Goal: Transaction & Acquisition: Purchase product/service

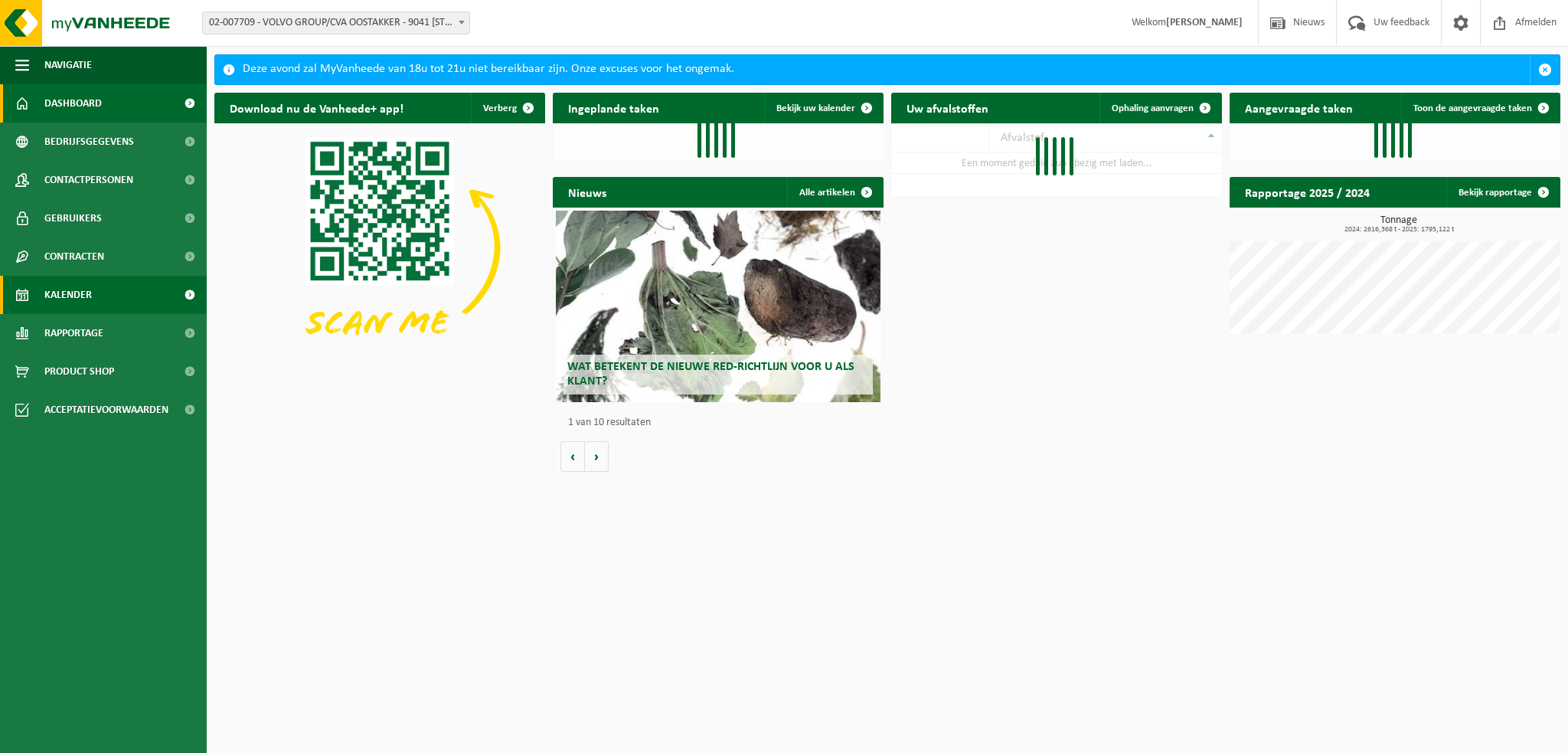
click at [89, 297] on span "Kalender" at bounding box center [67, 295] width 47 height 39
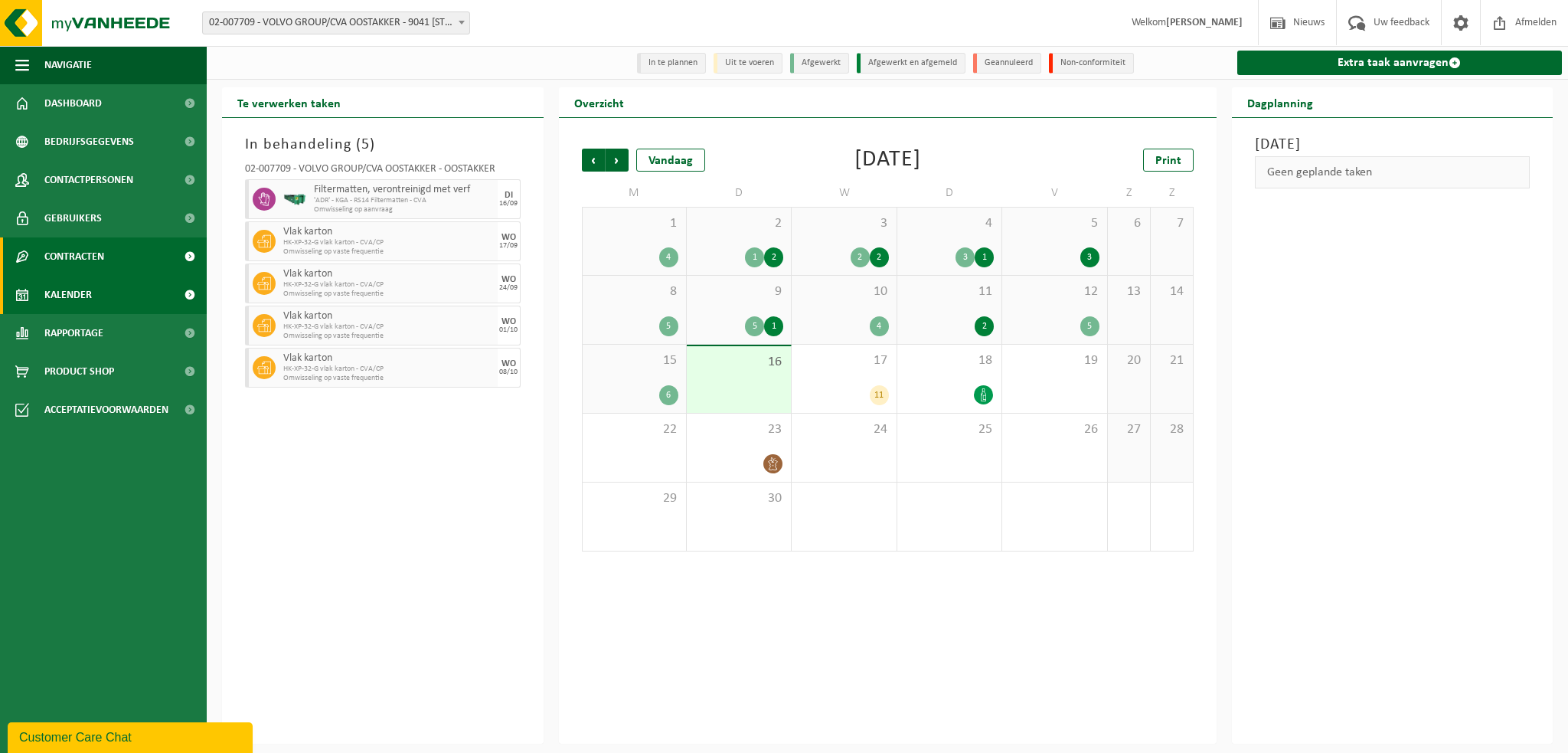
click at [89, 252] on span "Contracten" at bounding box center [74, 257] width 59 height 39
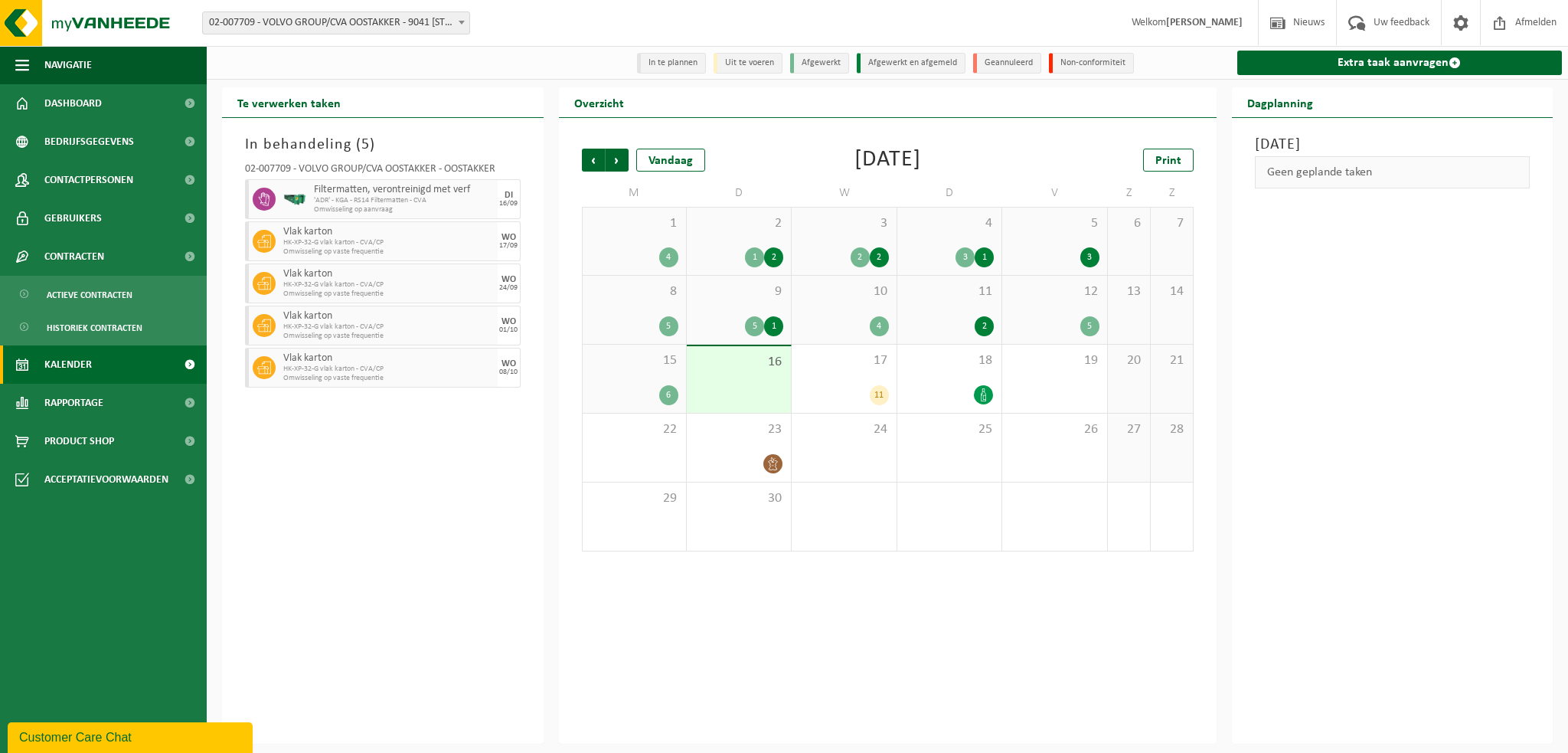
click at [101, 364] on link "Kalender" at bounding box center [103, 365] width 206 height 39
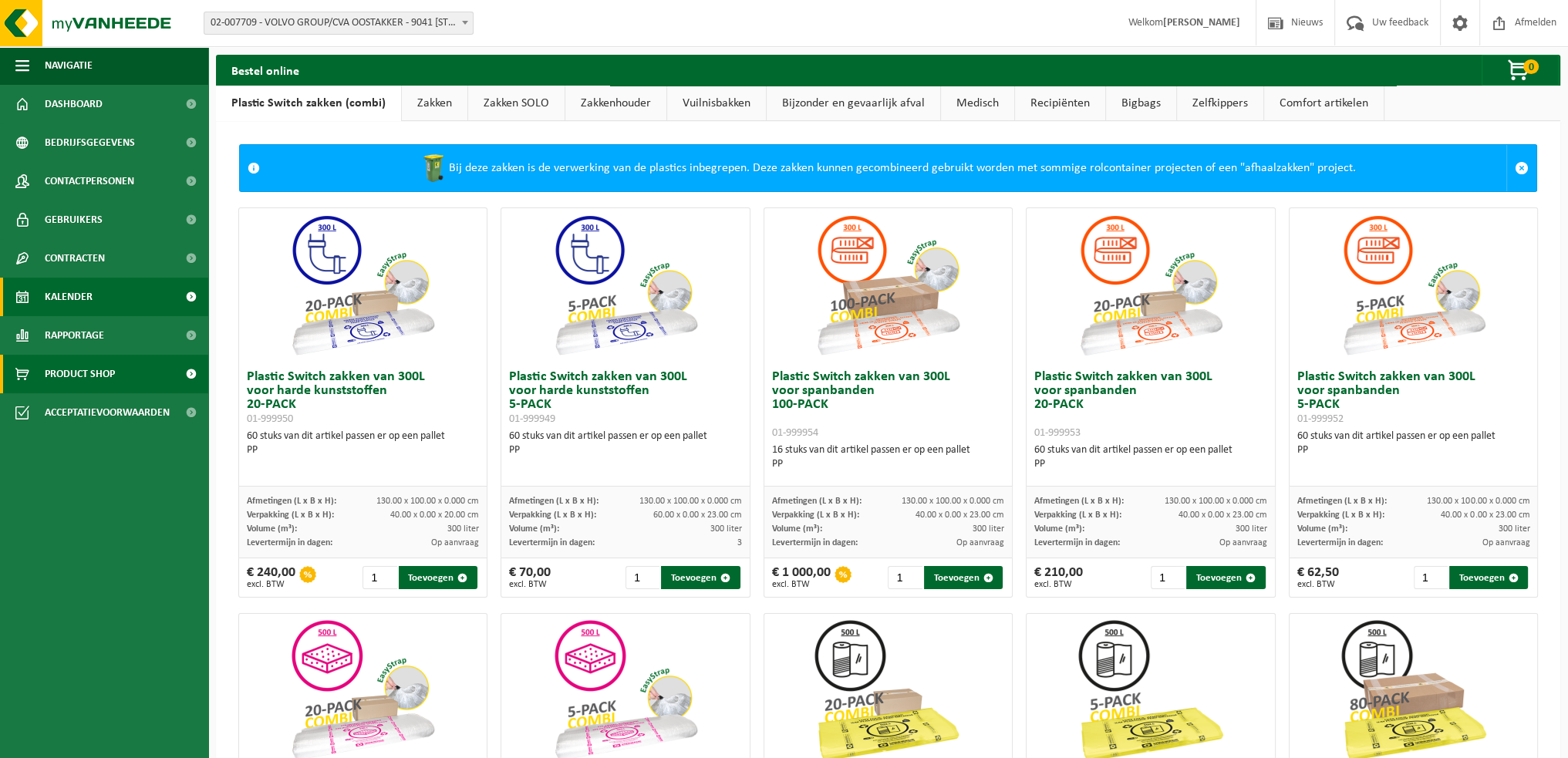
click at [87, 305] on span "Kalender" at bounding box center [68, 297] width 48 height 39
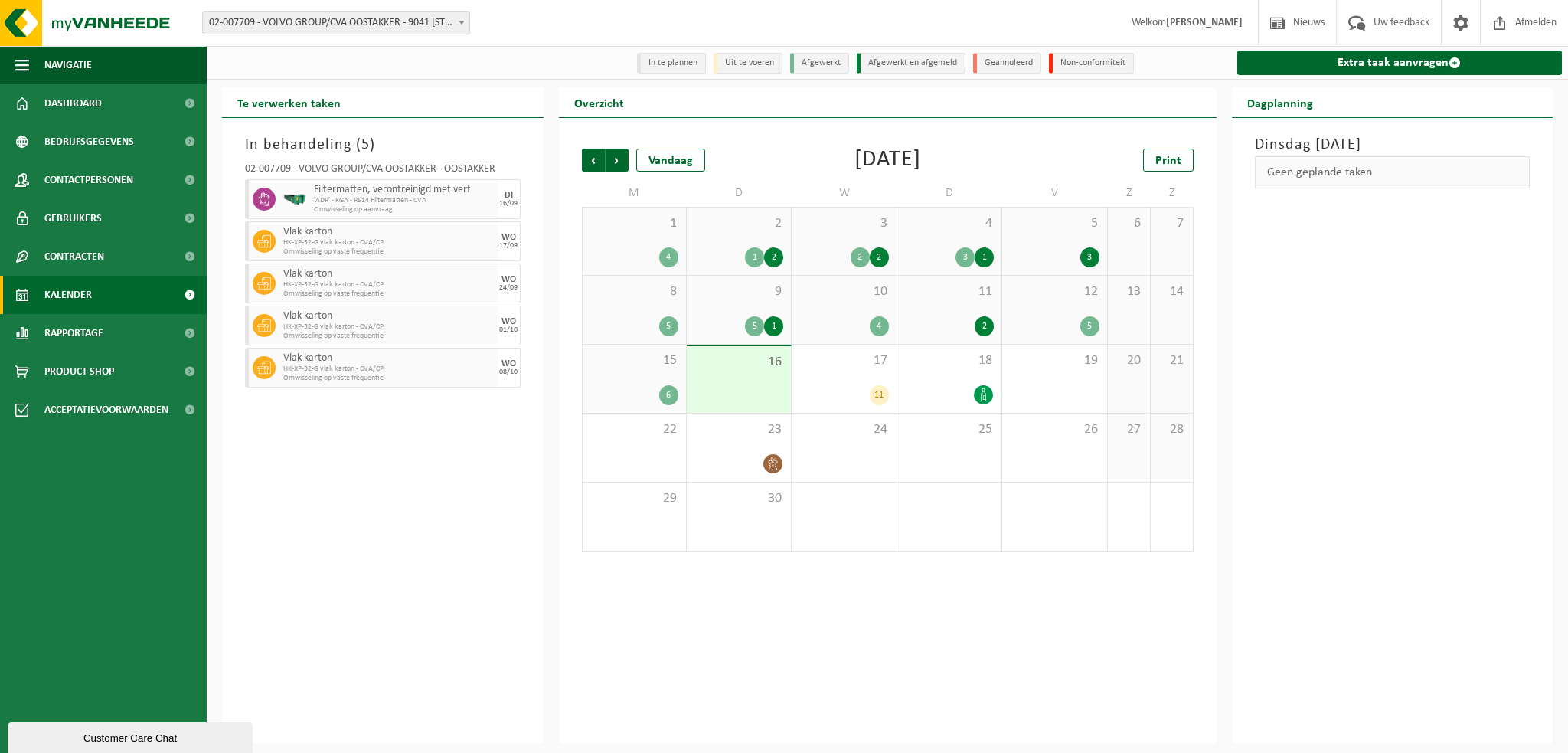
click at [636, 369] on span "15" at bounding box center [635, 360] width 88 height 17
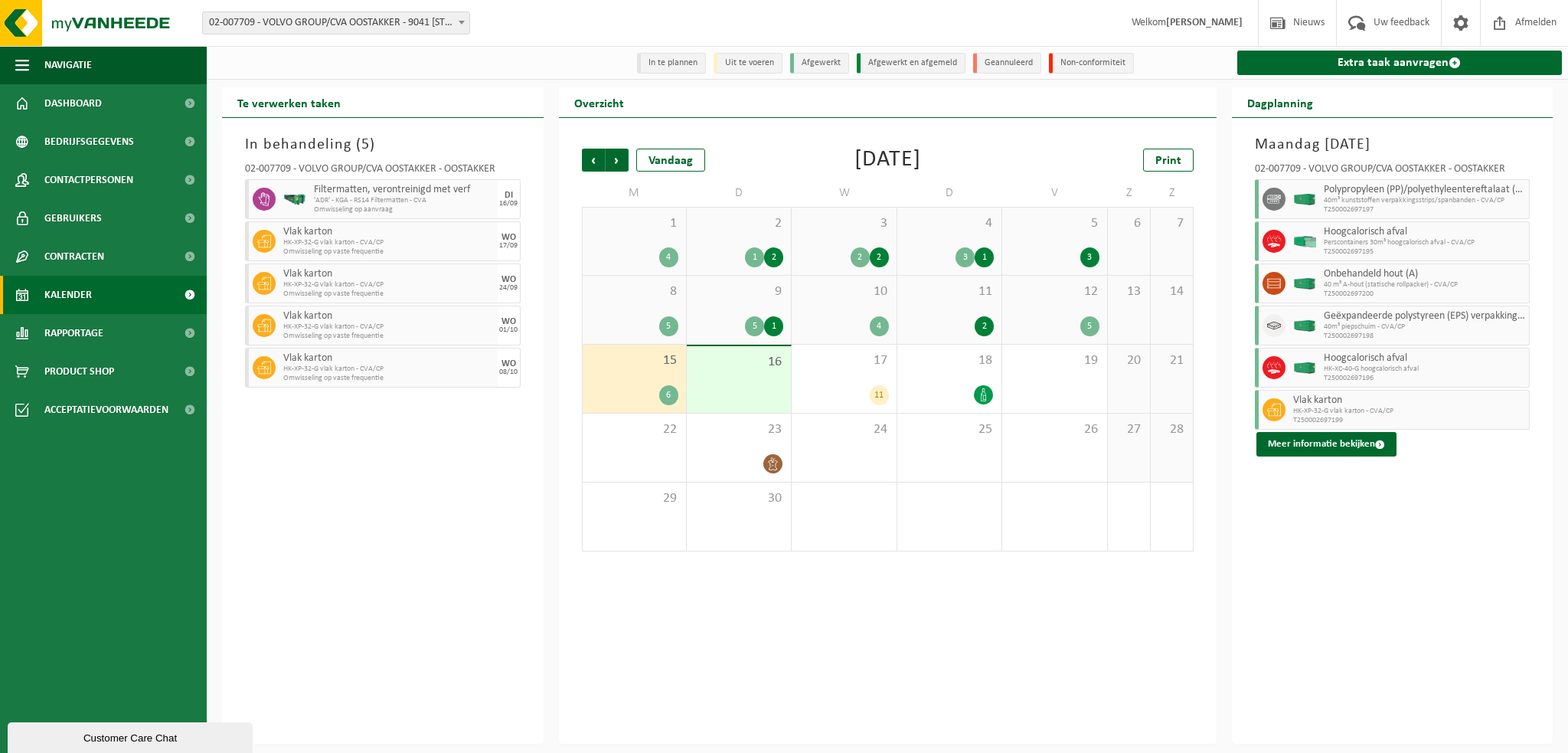
click at [1057, 274] on div "5 3" at bounding box center [1055, 241] width 104 height 68
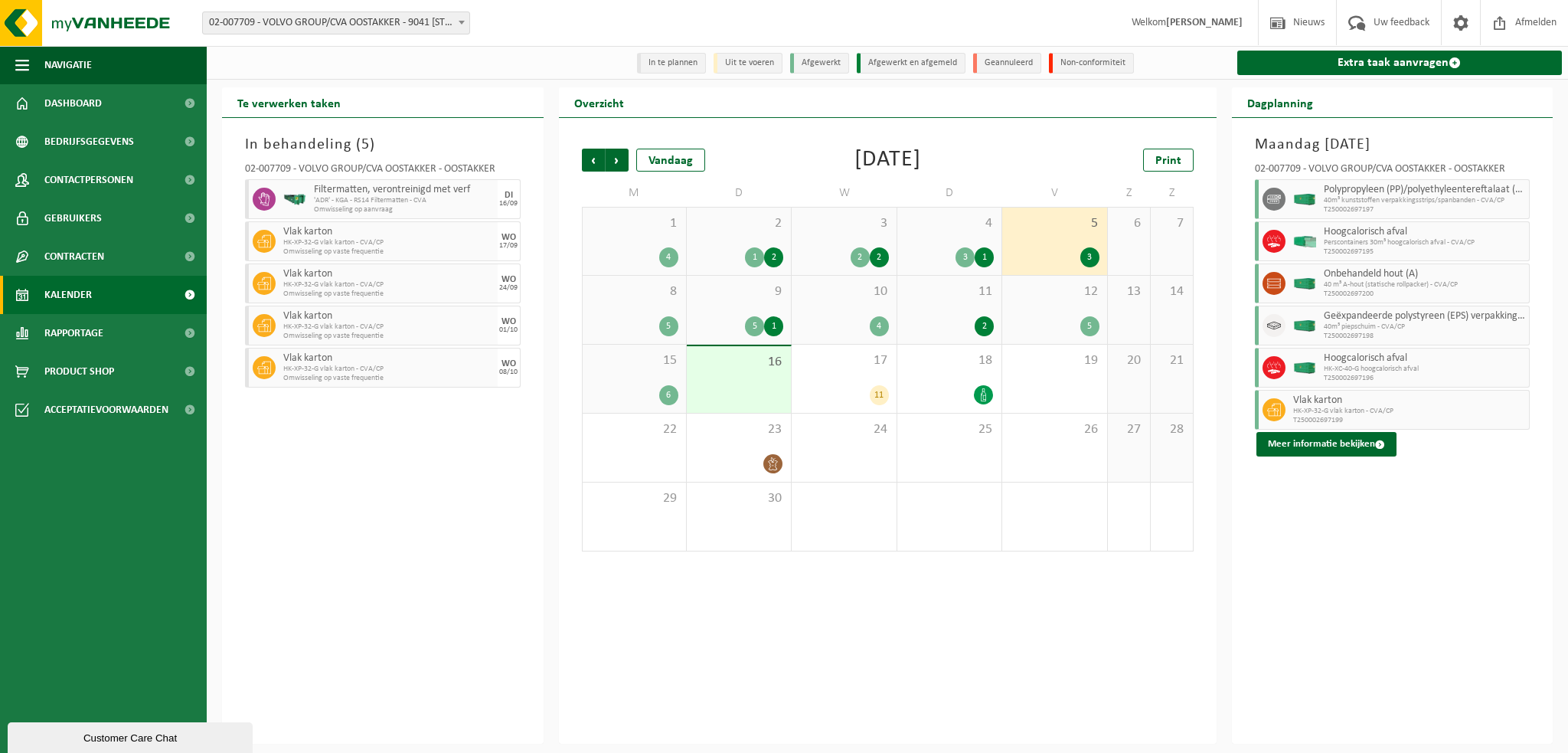
click at [1078, 309] on div "12 5" at bounding box center [1055, 309] width 104 height 68
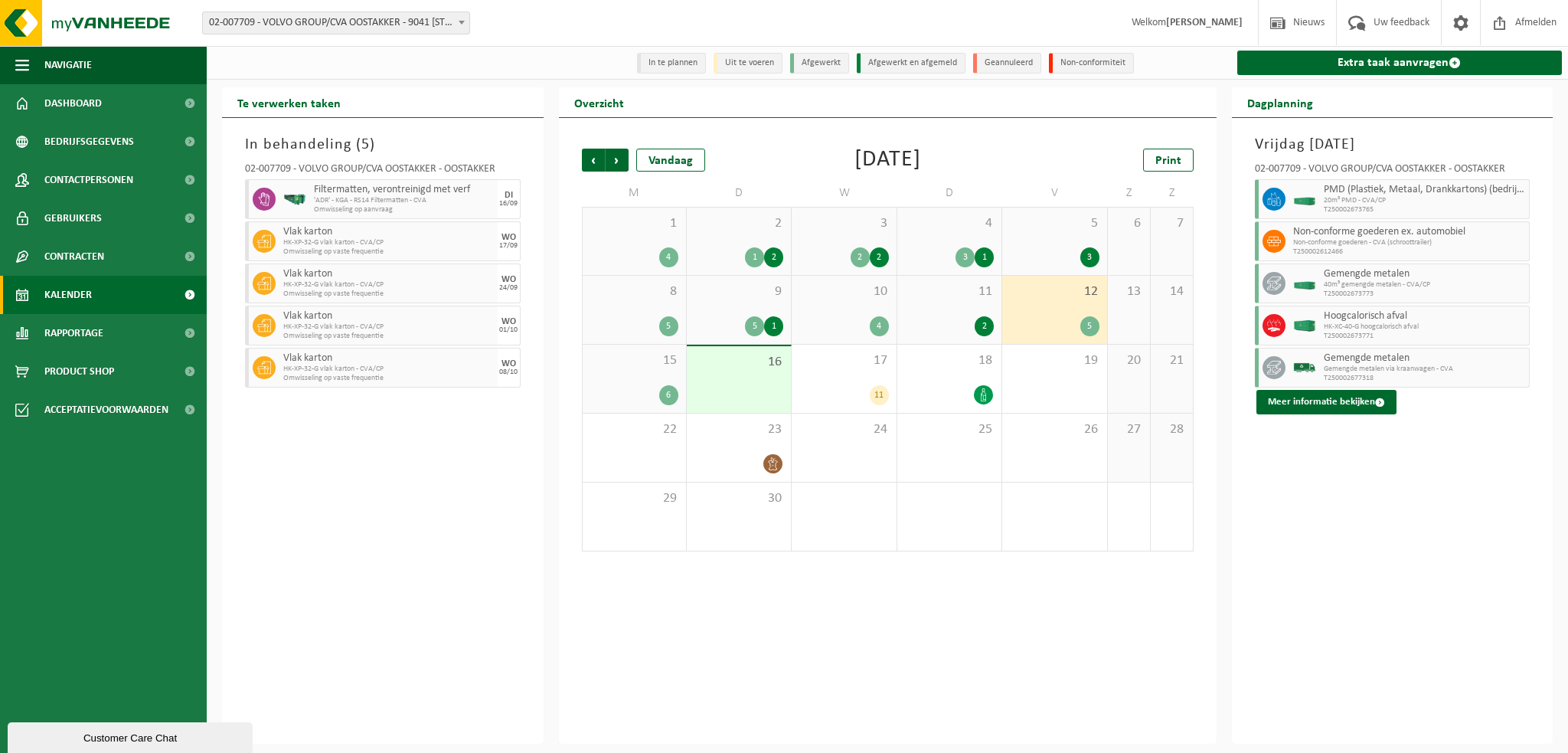
click at [943, 315] on div "11 2" at bounding box center [949, 309] width 104 height 68
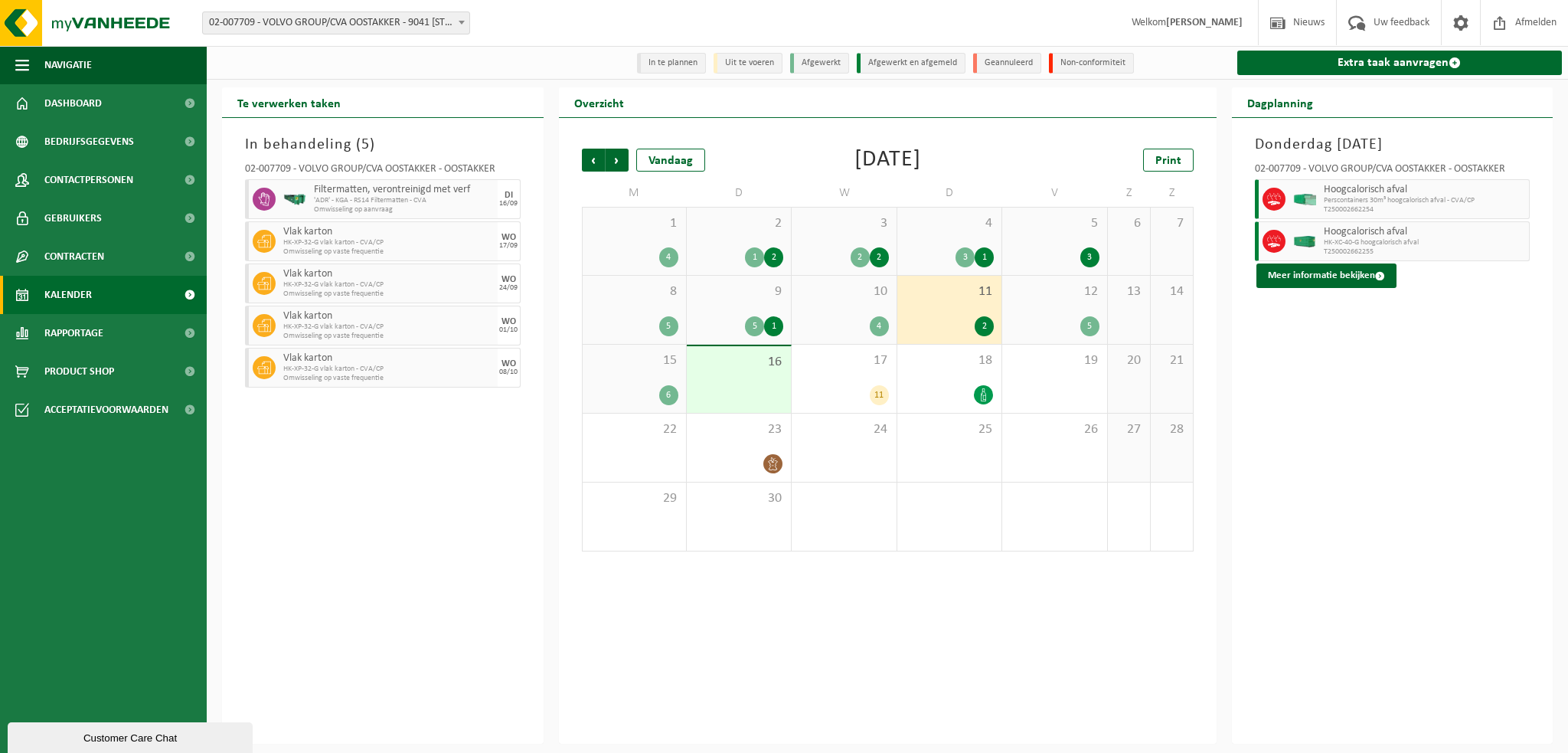
click at [856, 301] on span "10" at bounding box center [843, 292] width 89 height 17
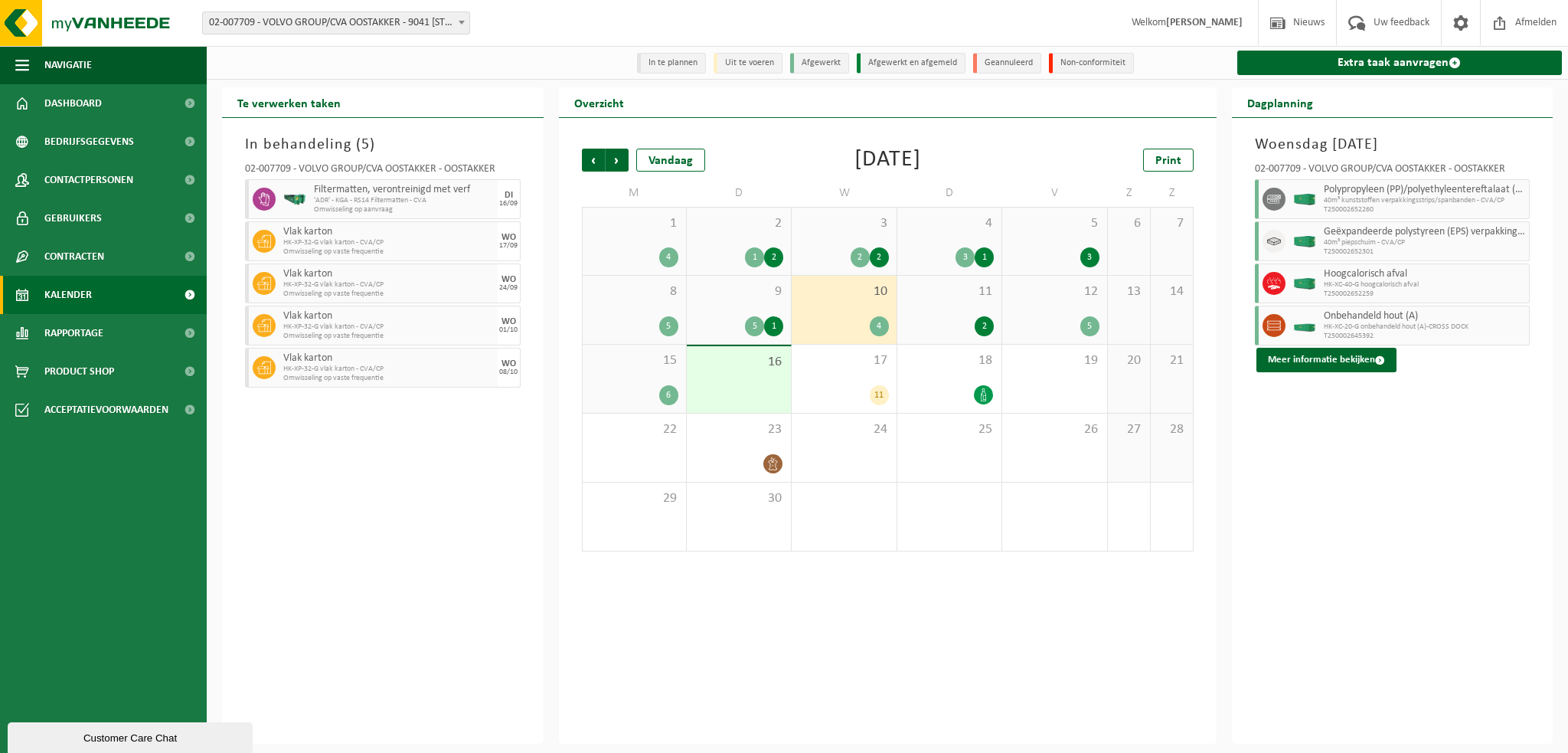
click at [735, 301] on span "9" at bounding box center [739, 292] width 89 height 17
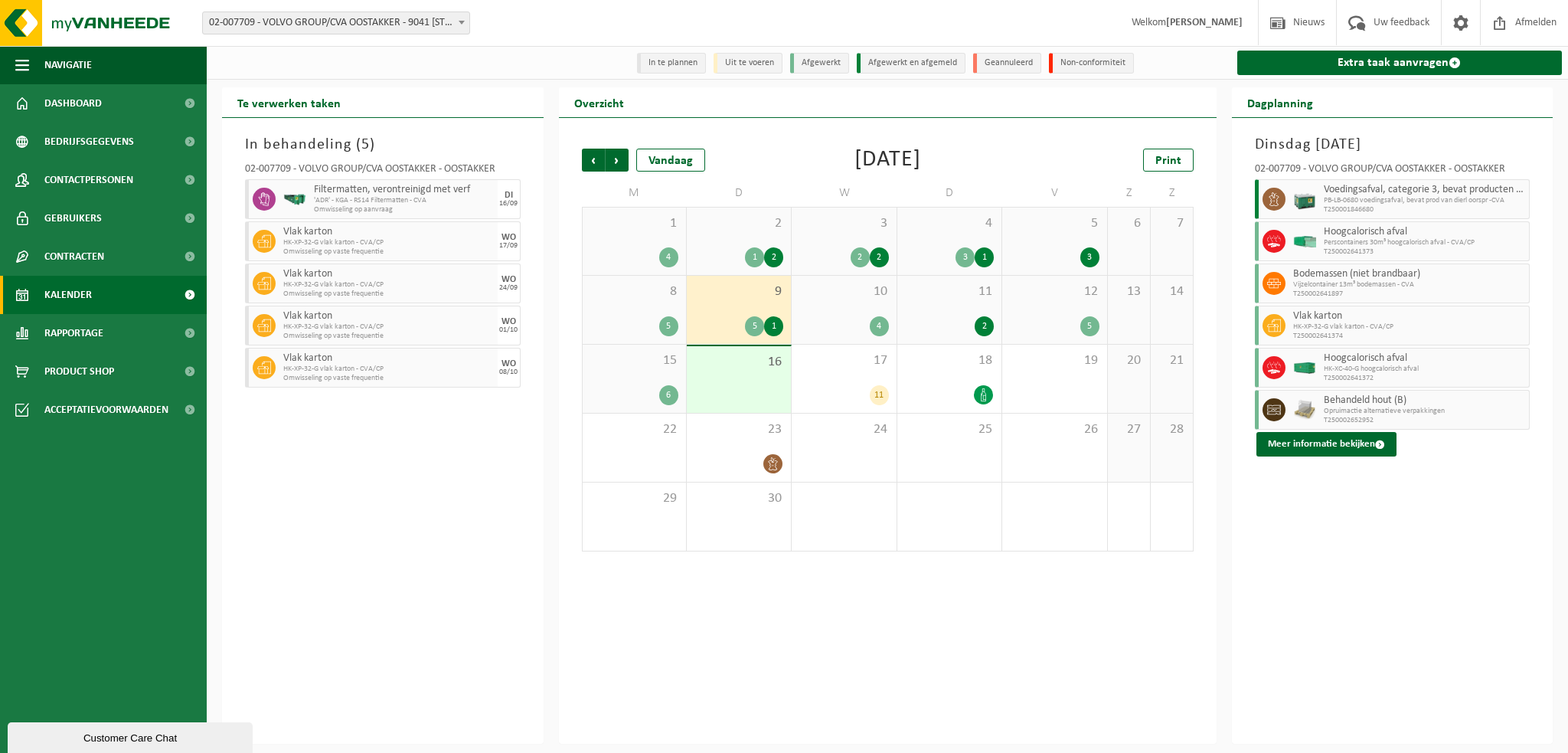
click at [628, 303] on div "8 5" at bounding box center [634, 309] width 104 height 68
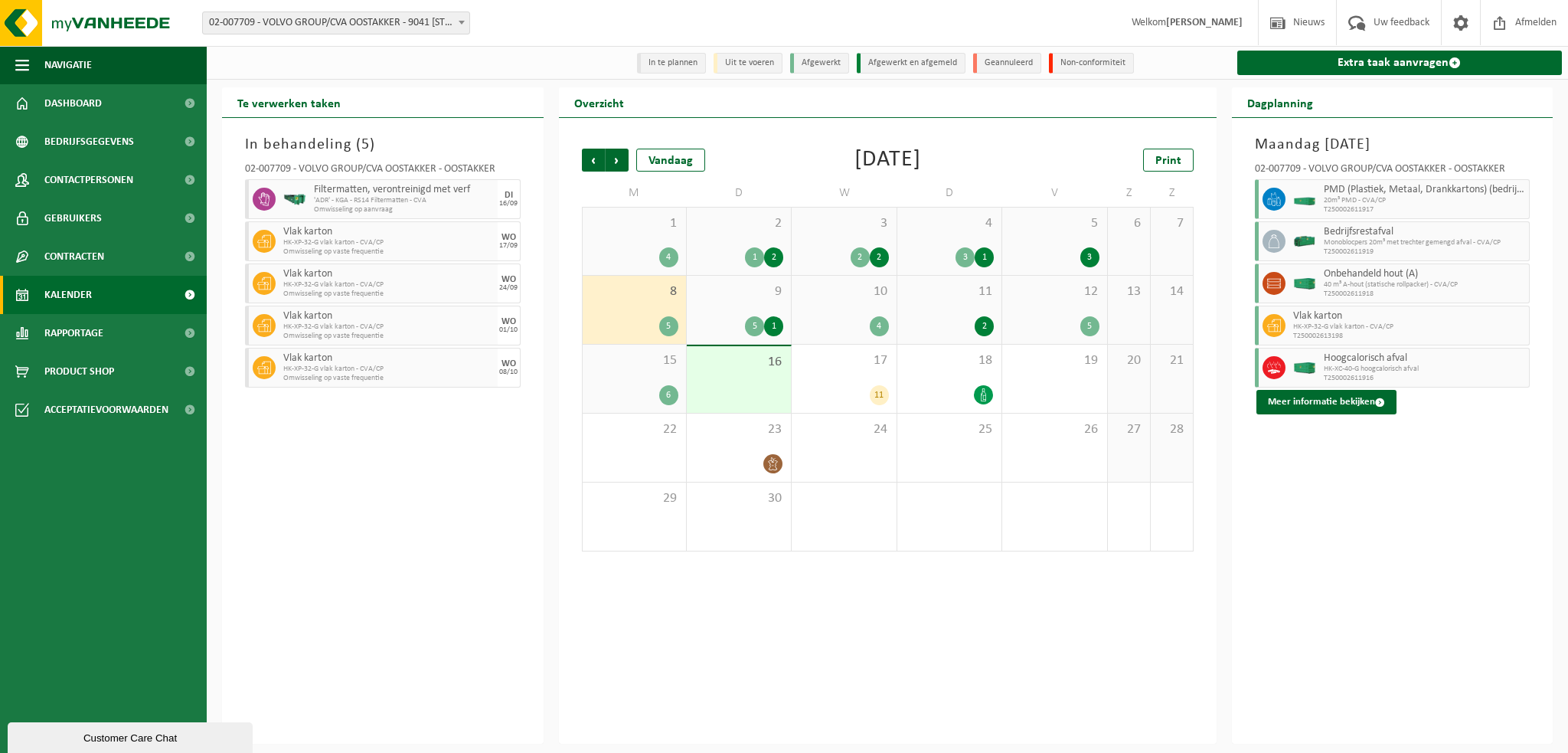
click at [1028, 248] on div "5 3" at bounding box center [1055, 241] width 104 height 68
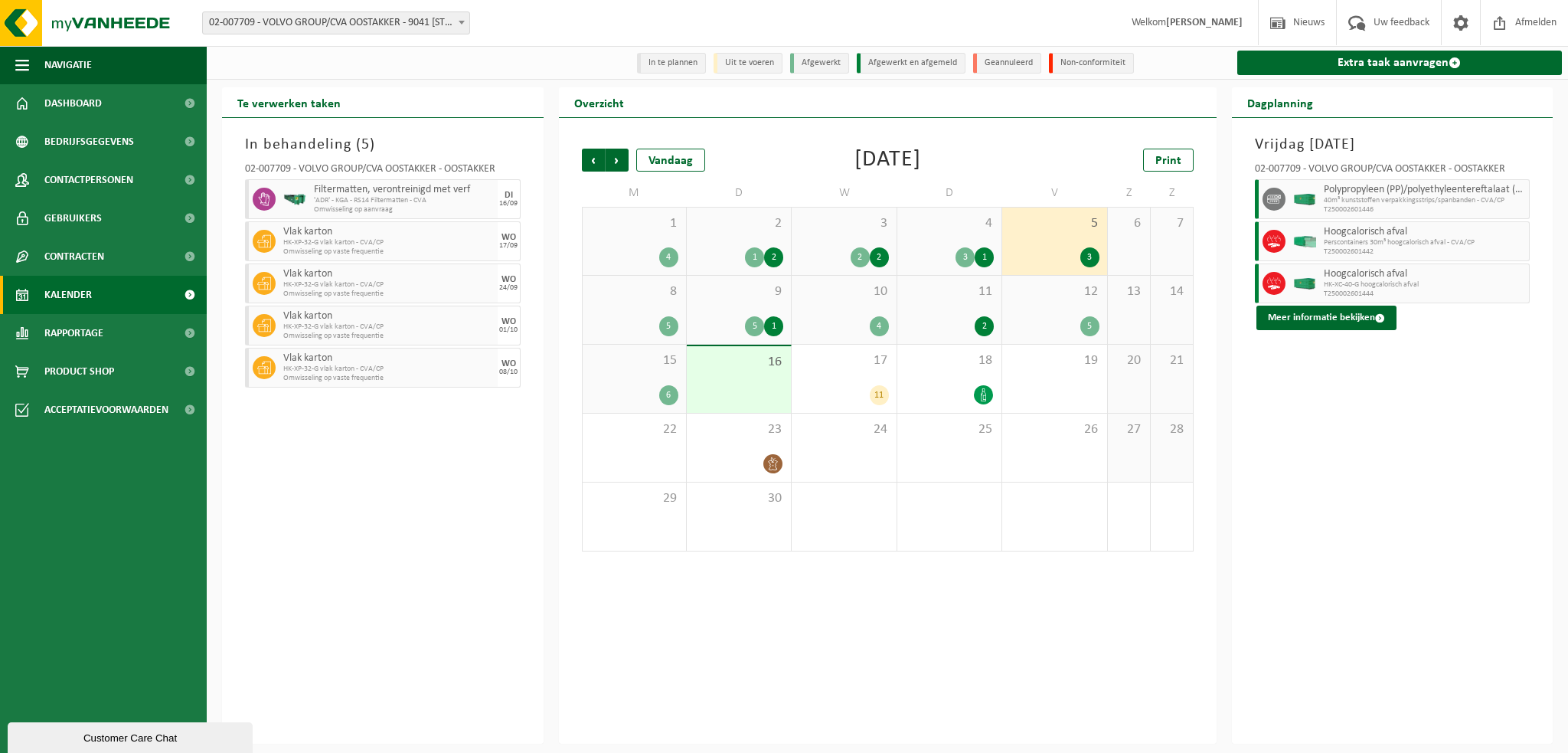
click at [945, 227] on span "4" at bounding box center [949, 223] width 89 height 17
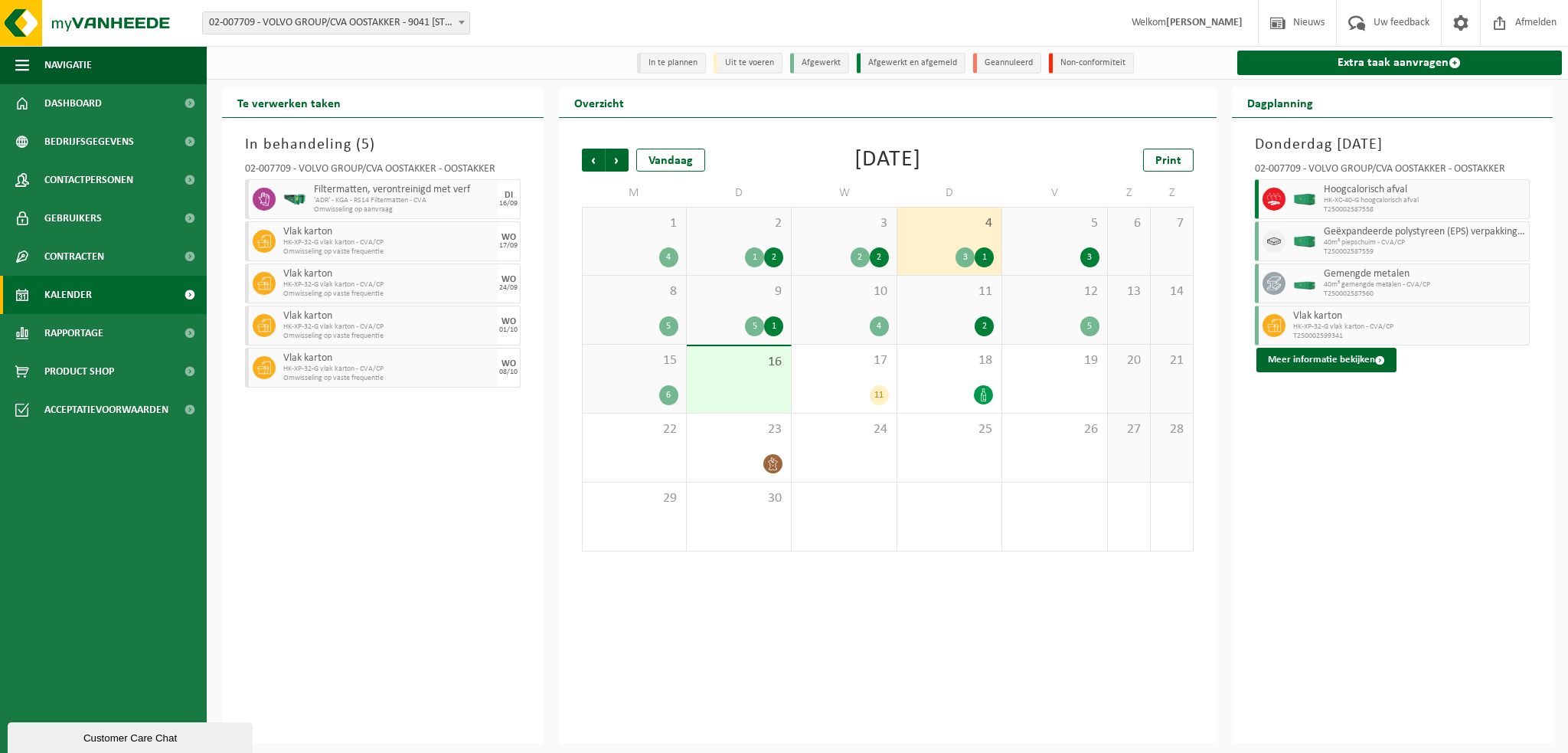
click at [838, 234] on div "3 2 2" at bounding box center [844, 241] width 104 height 68
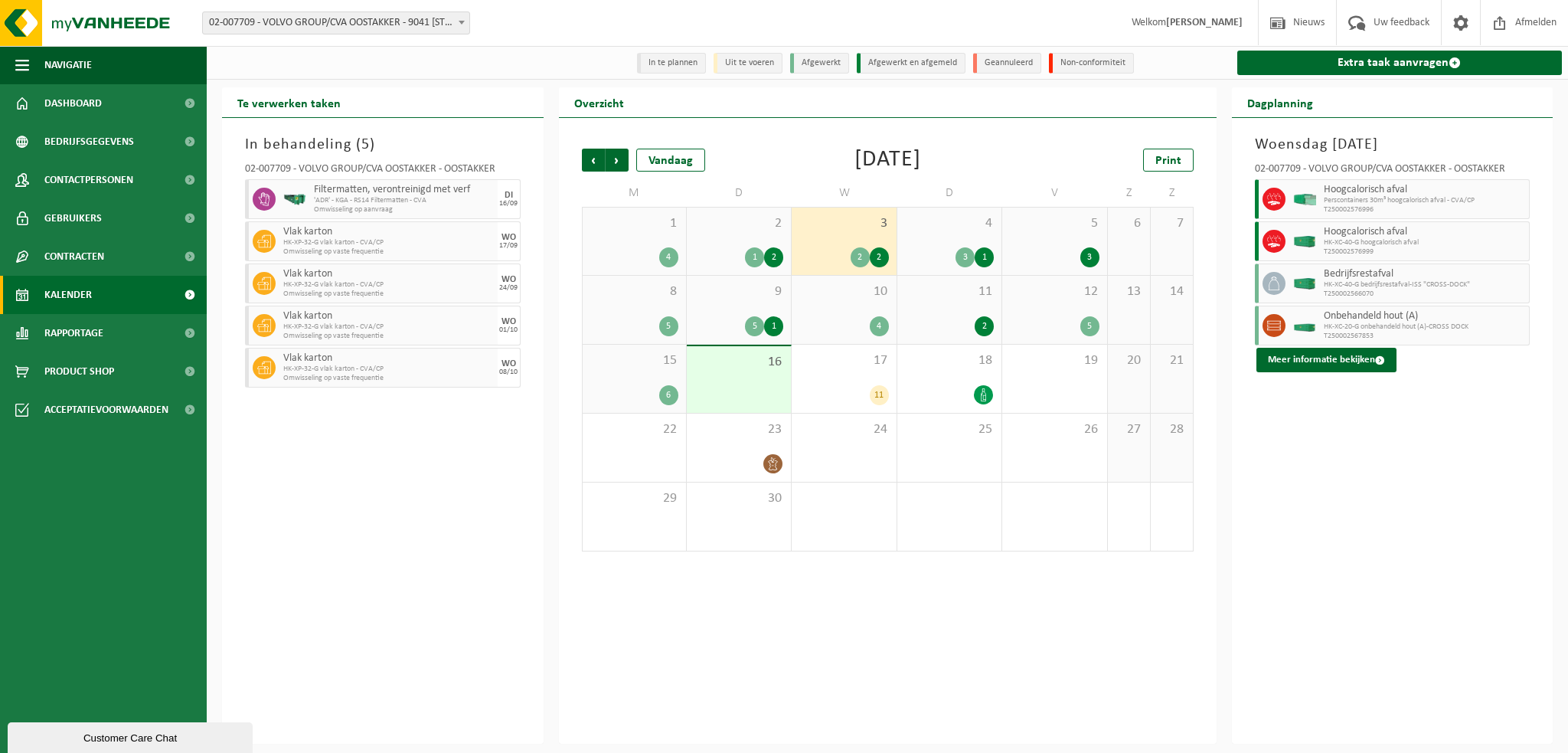
click at [728, 221] on span "2" at bounding box center [739, 223] width 89 height 17
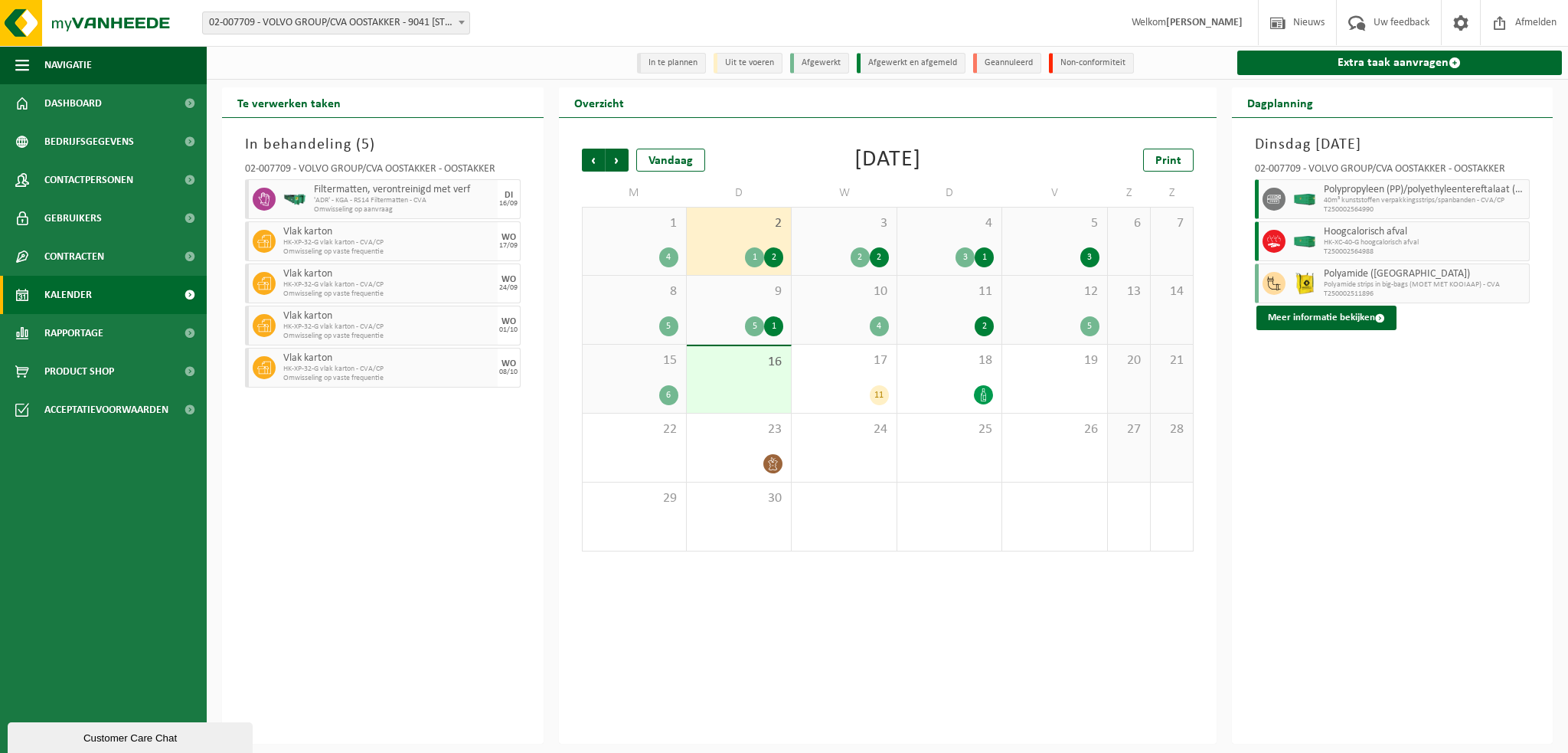
click at [627, 233] on div "1 4" at bounding box center [634, 241] width 104 height 68
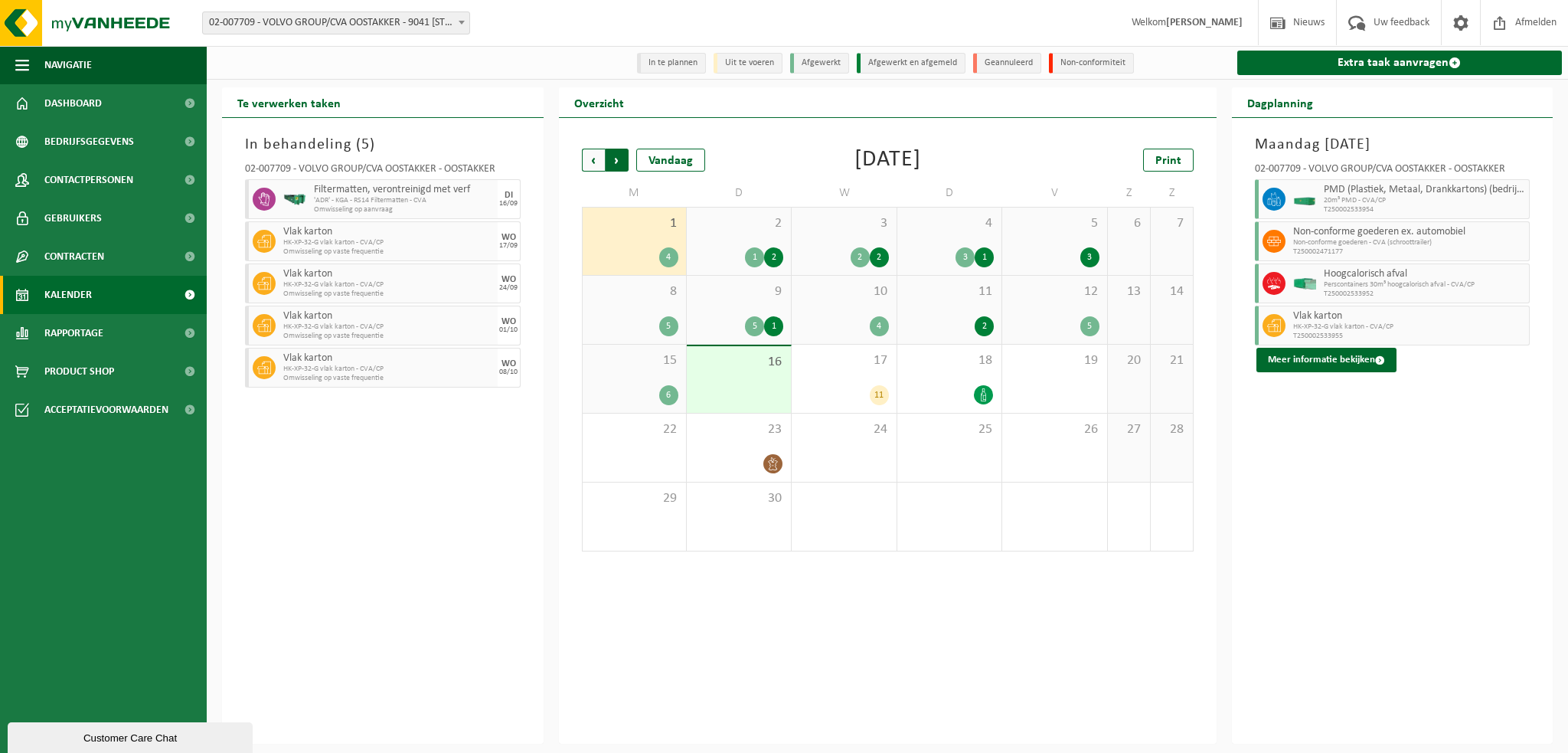
click at [594, 160] on span "Vorige" at bounding box center [593, 160] width 23 height 23
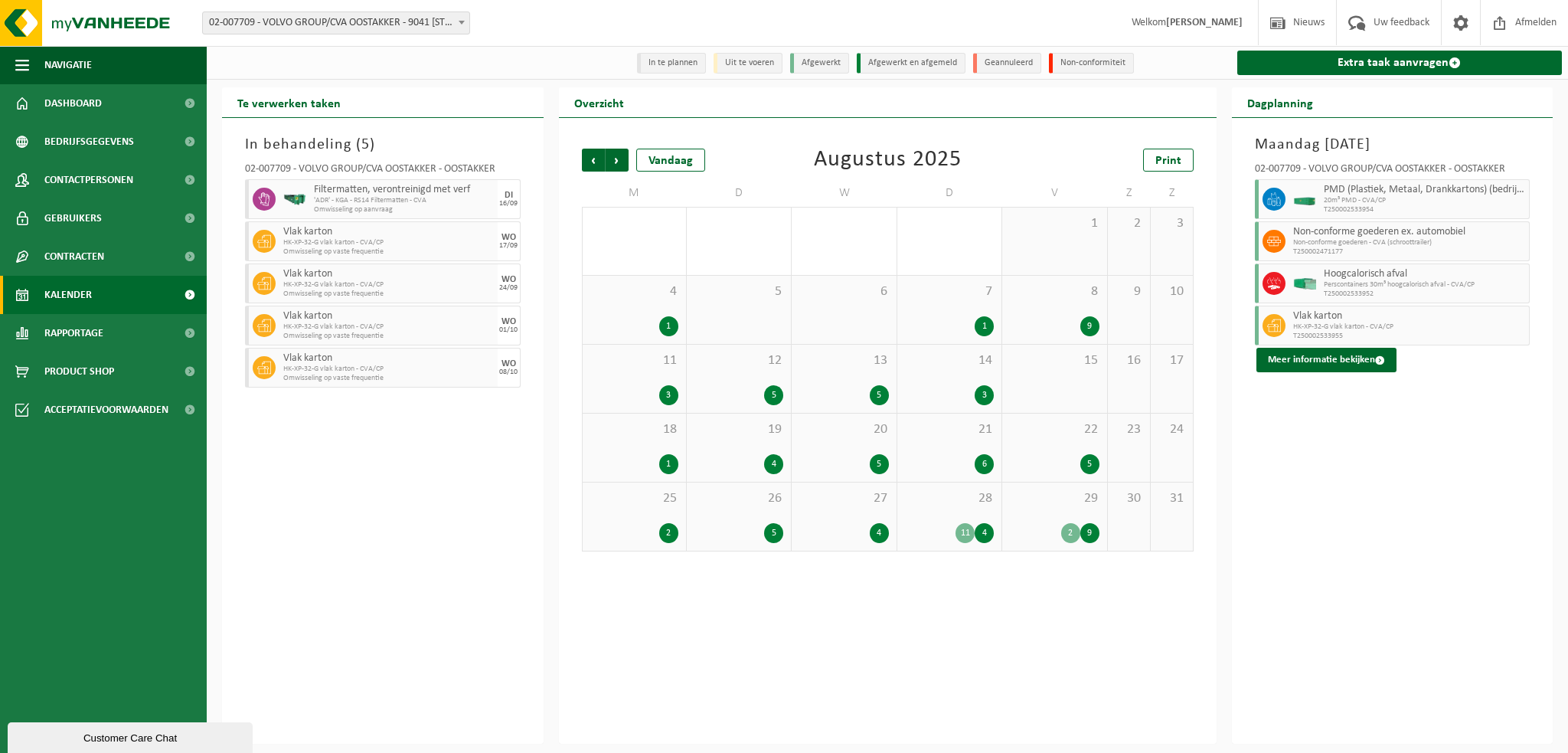
click at [1053, 505] on span "29" at bounding box center [1054, 498] width 89 height 17
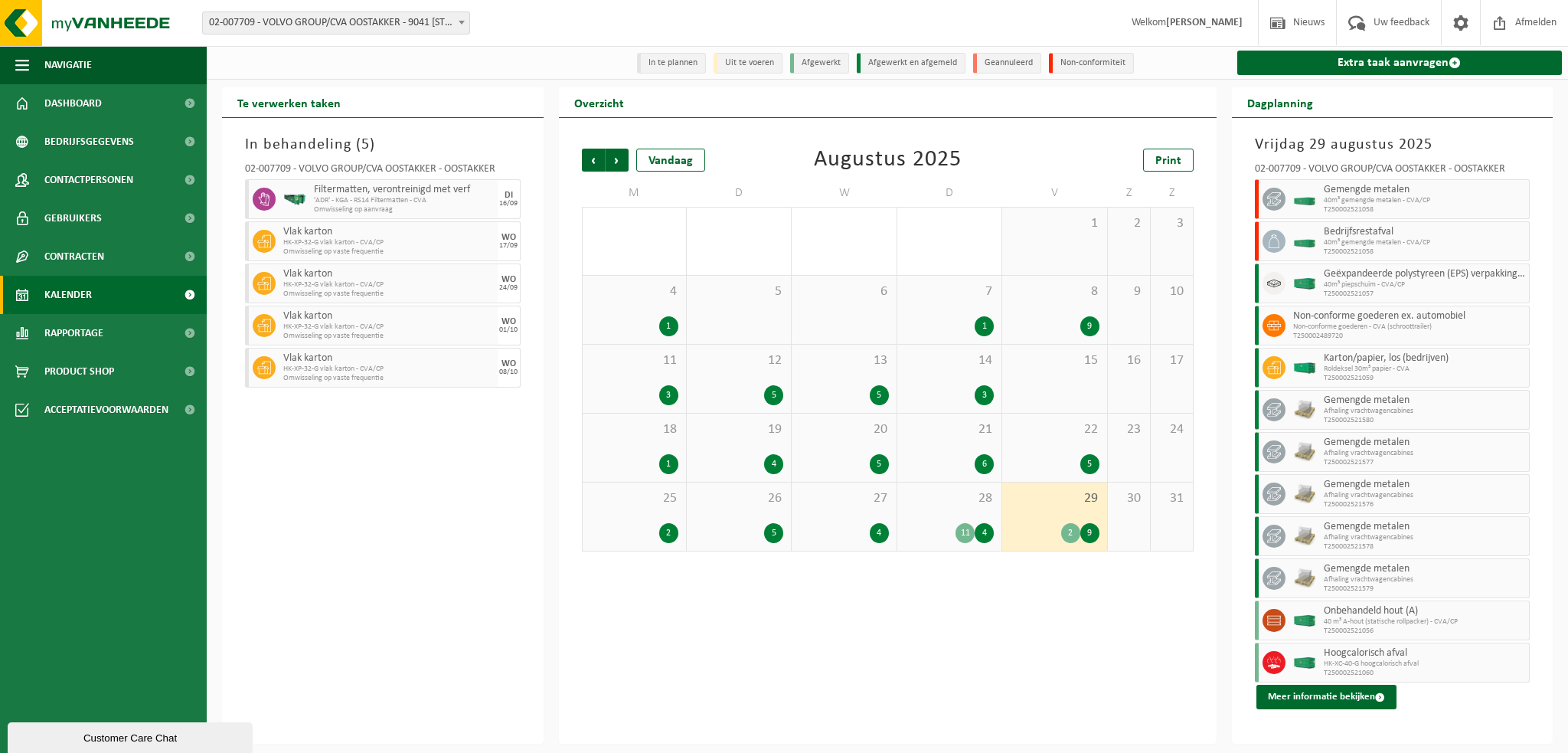
click at [924, 516] on div "28 11 4" at bounding box center [949, 517] width 104 height 68
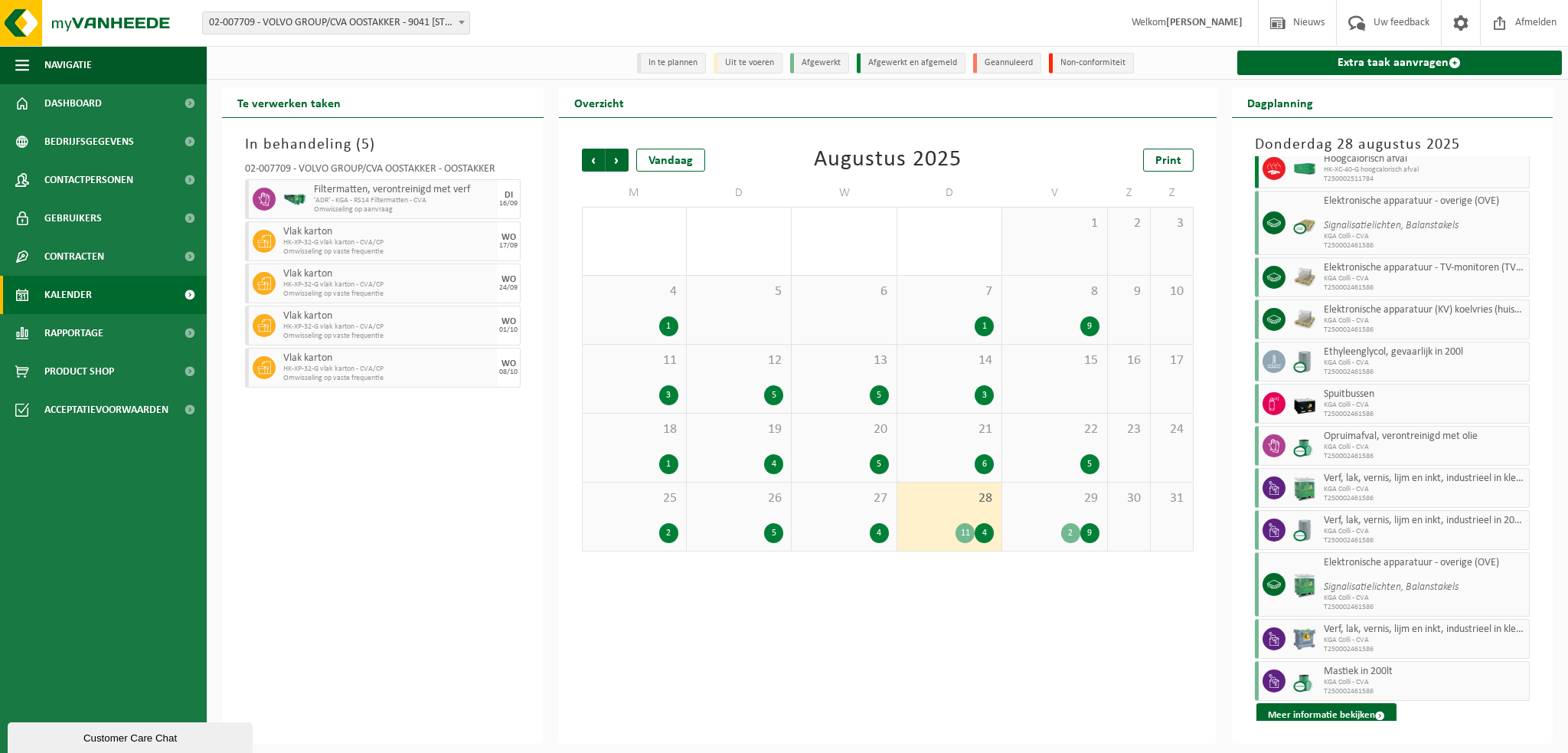
scroll to position [159, 0]
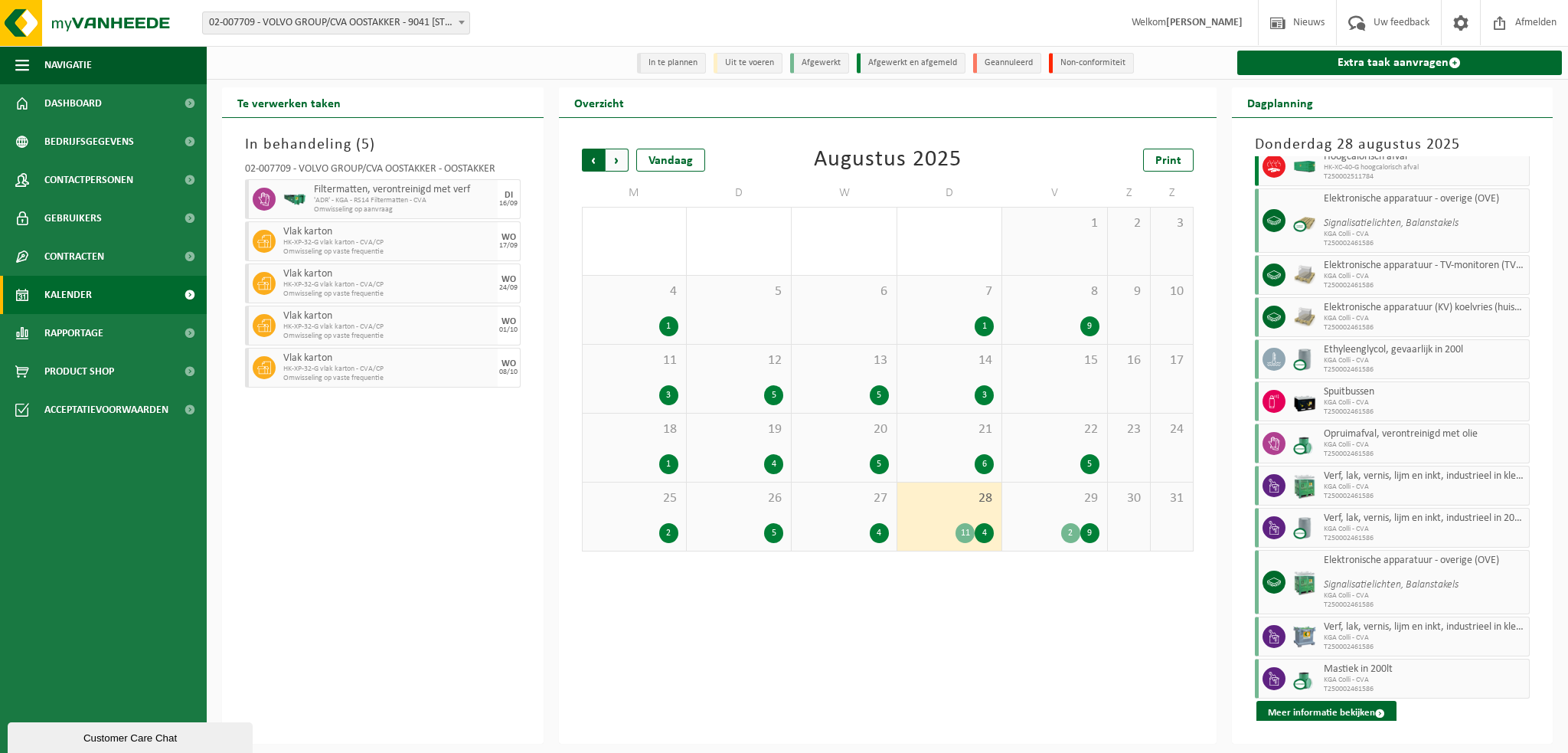
click at [619, 158] on span "Volgende" at bounding box center [617, 160] width 23 height 23
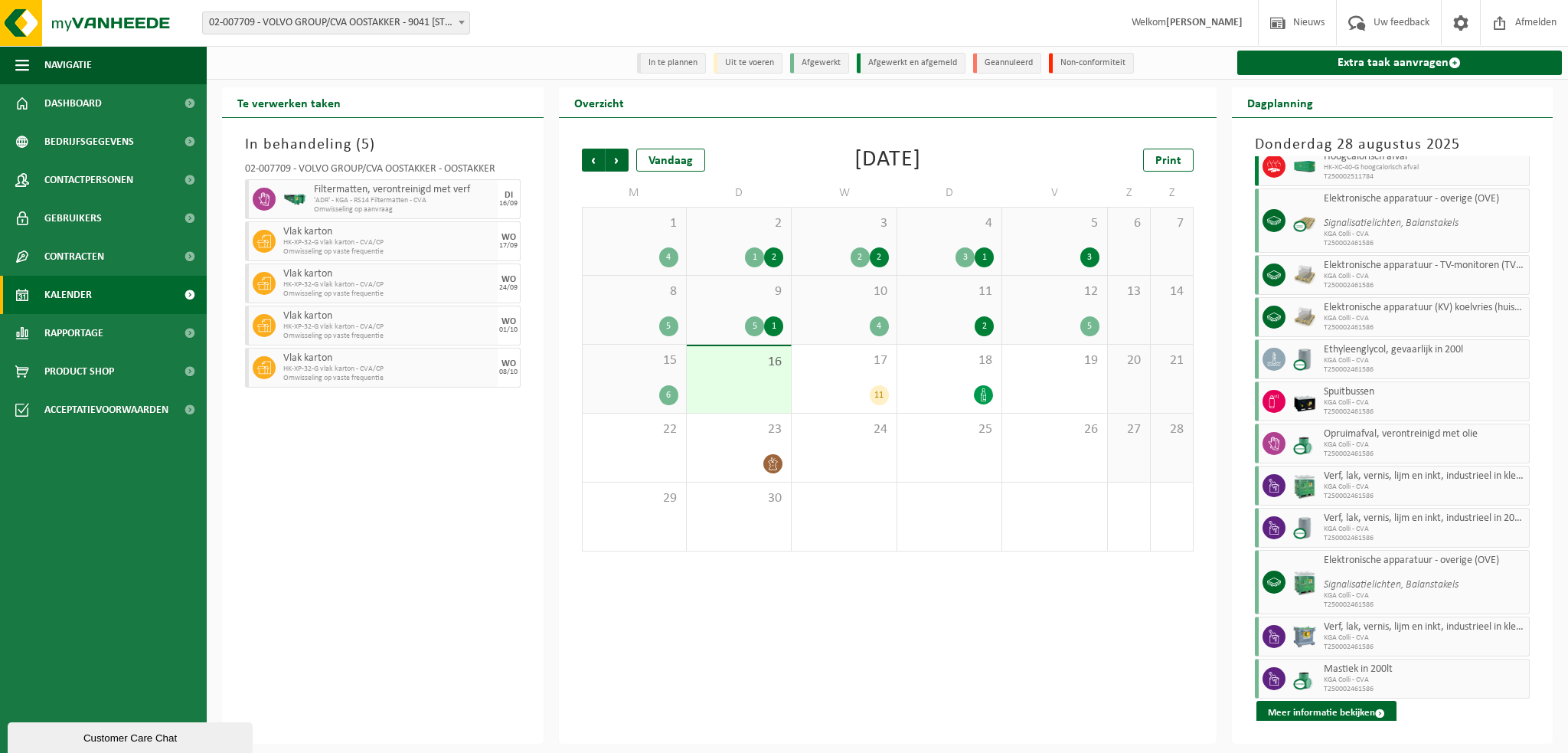
drag, startPoint x: 741, startPoint y: 376, endPoint x: 729, endPoint y: 378, distance: 12.2
click at [740, 376] on div "16" at bounding box center [739, 379] width 104 height 67
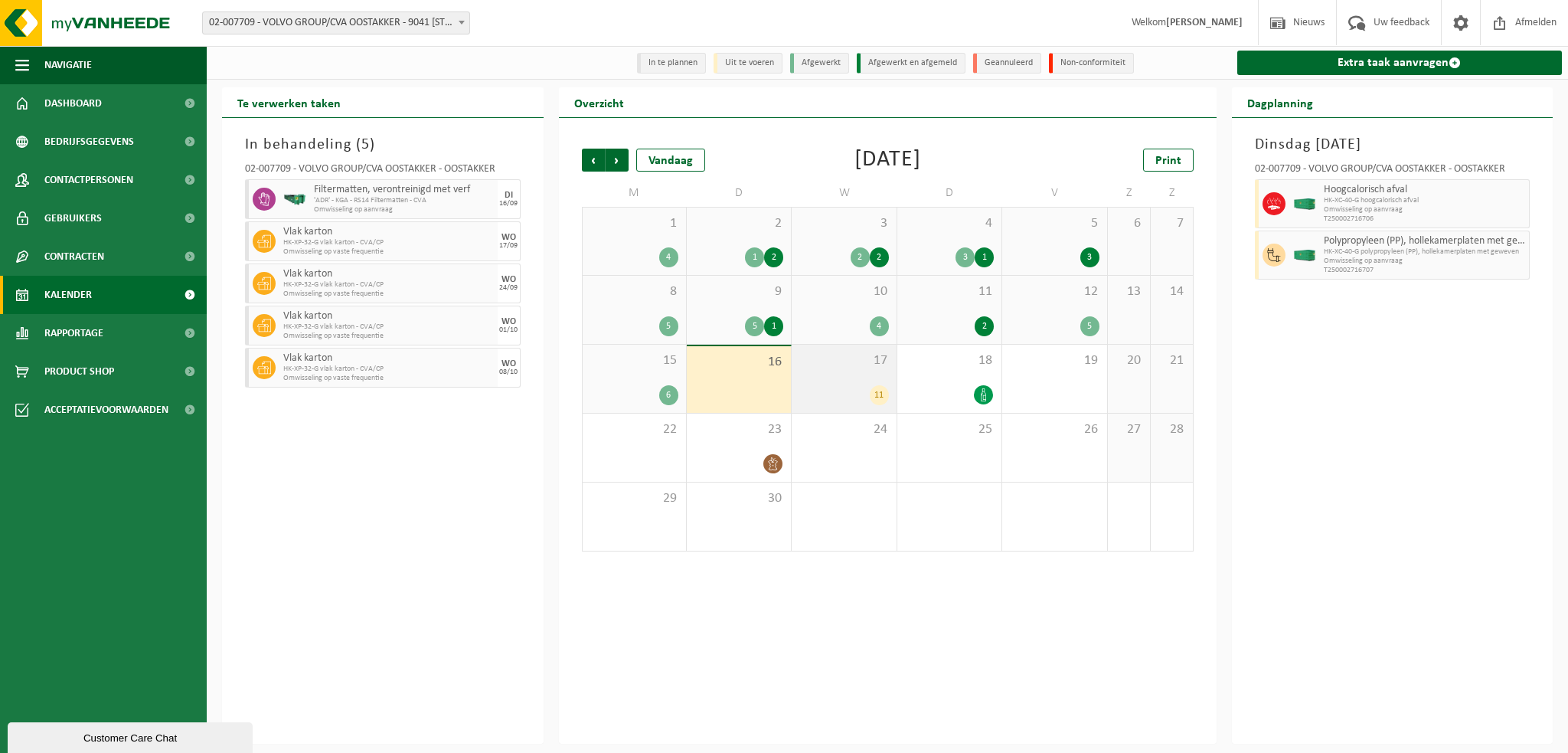
click at [836, 373] on div "17 11" at bounding box center [844, 379] width 104 height 68
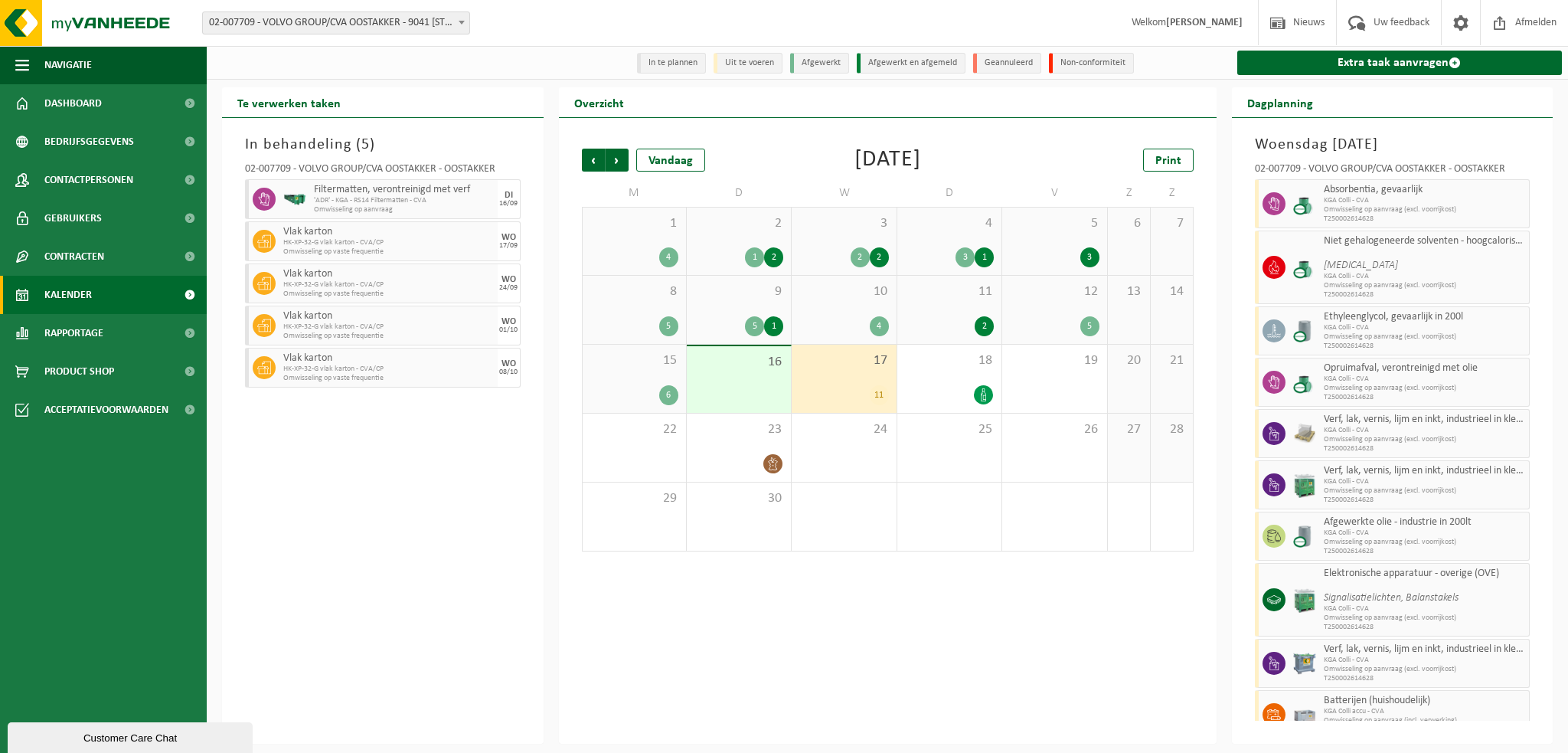
click at [836, 387] on div "11" at bounding box center [843, 395] width 89 height 20
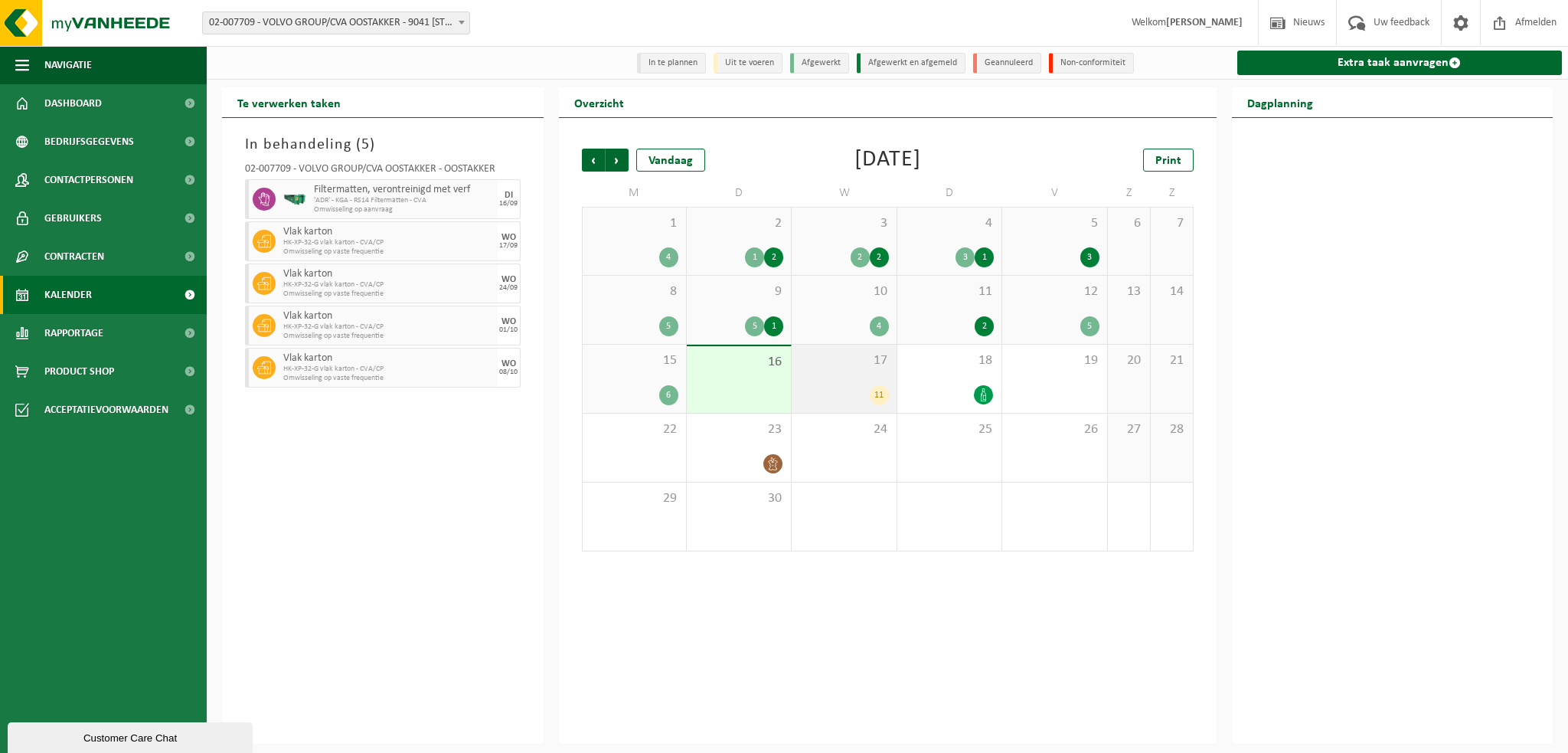
click at [836, 387] on div "11" at bounding box center [843, 395] width 89 height 20
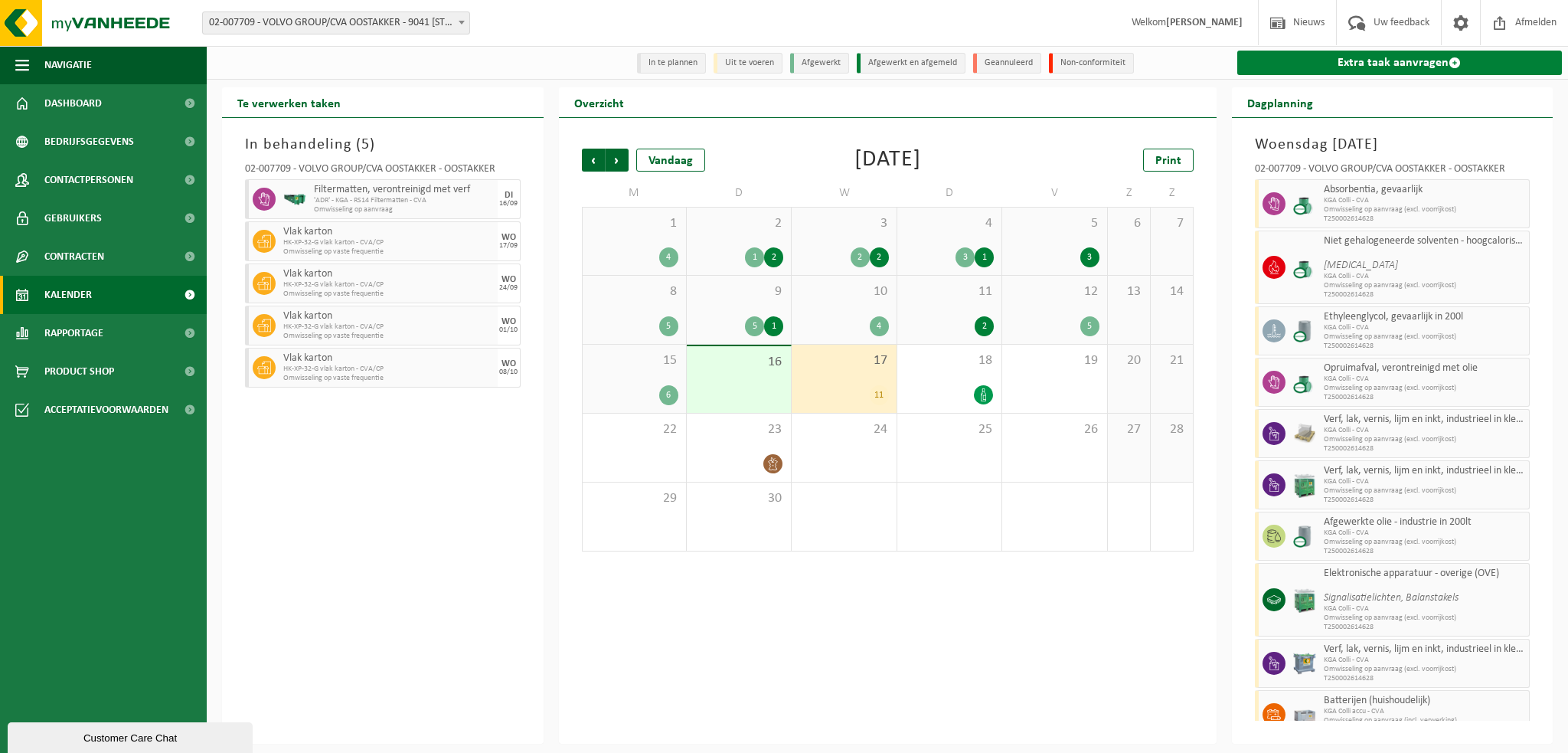
click at [1325, 67] on link "Extra taak aanvragen" at bounding box center [1399, 63] width 325 height 25
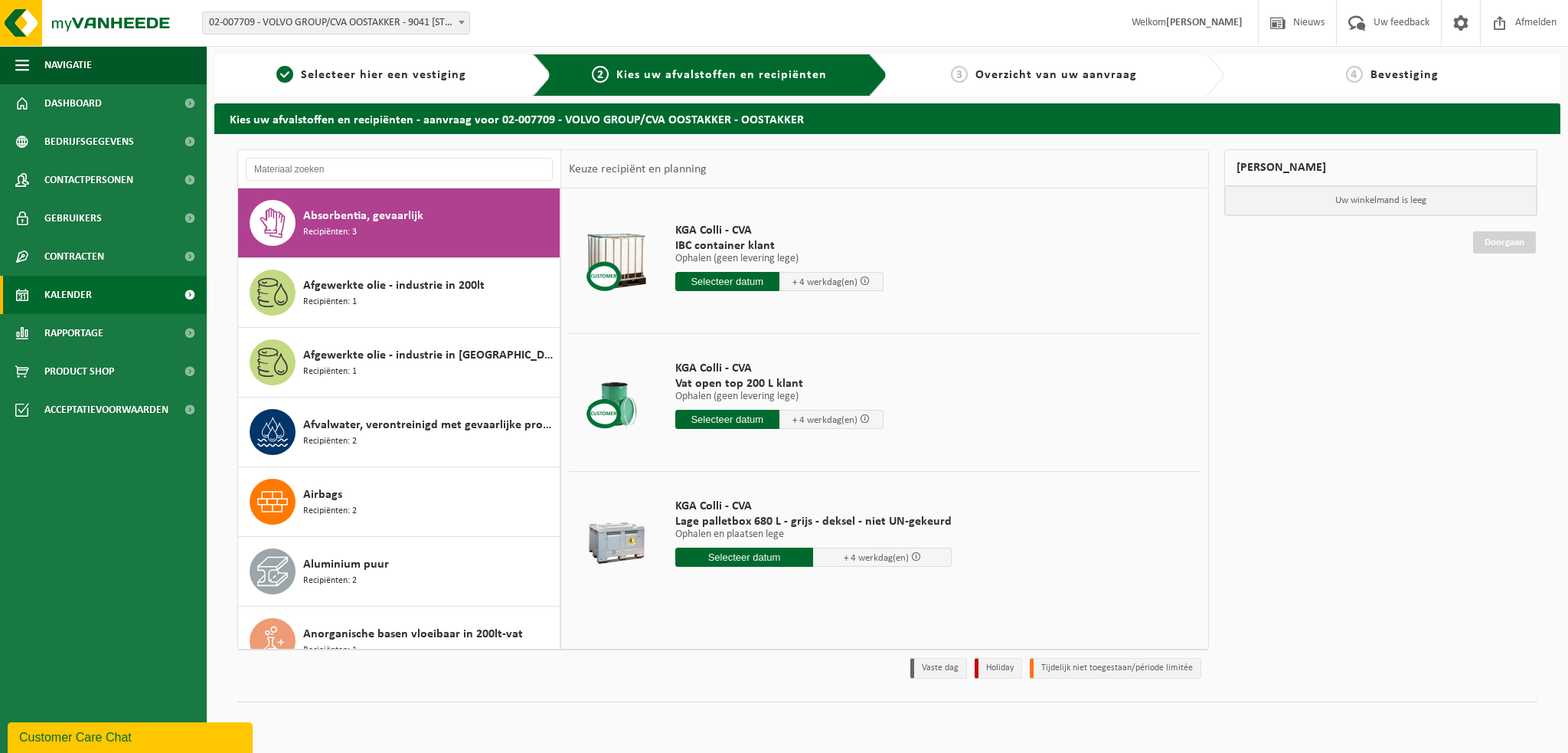
click at [76, 303] on span "Kalender" at bounding box center [67, 295] width 47 height 39
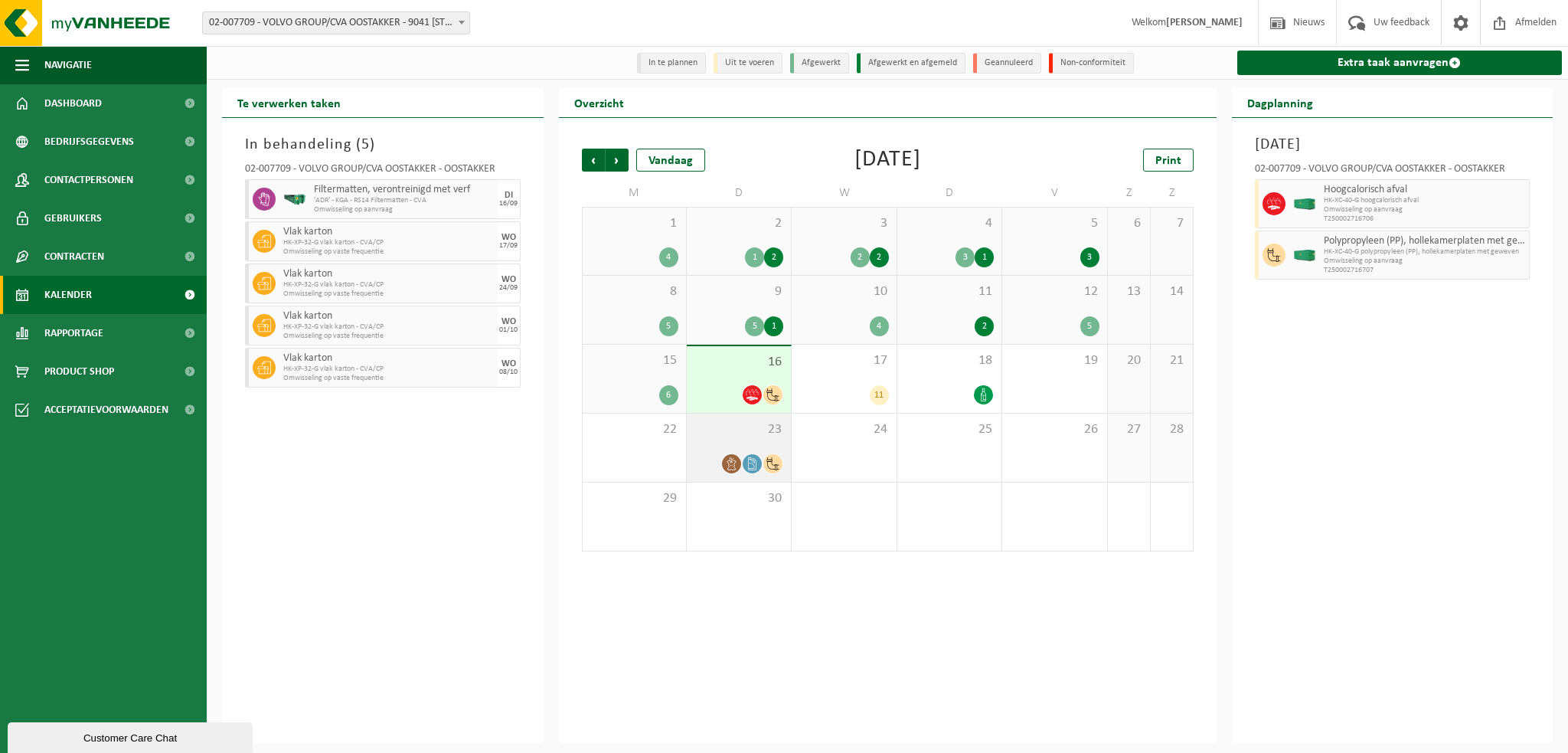
click at [725, 440] on div "23" at bounding box center [739, 448] width 104 height 68
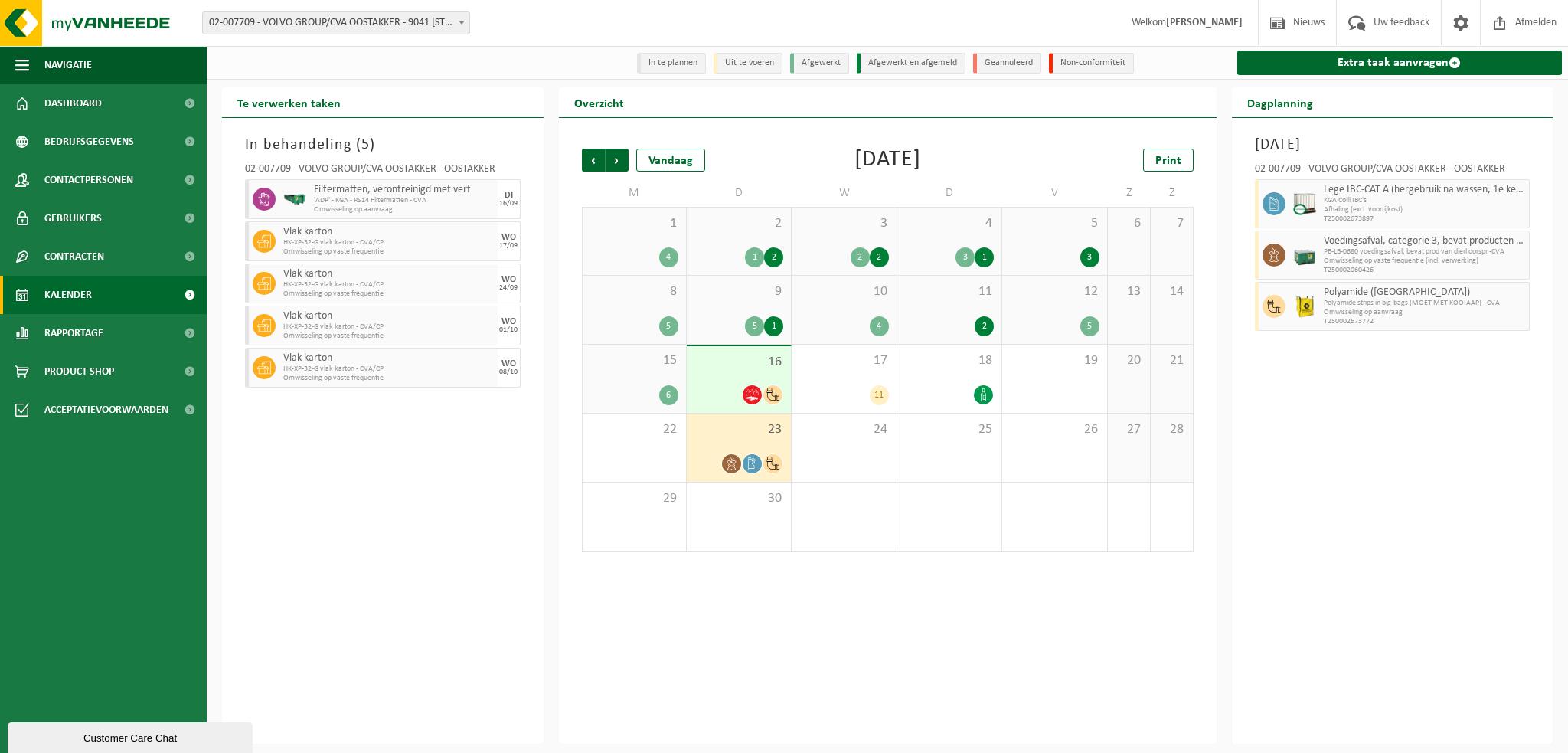
click at [727, 369] on span "16" at bounding box center [739, 362] width 89 height 17
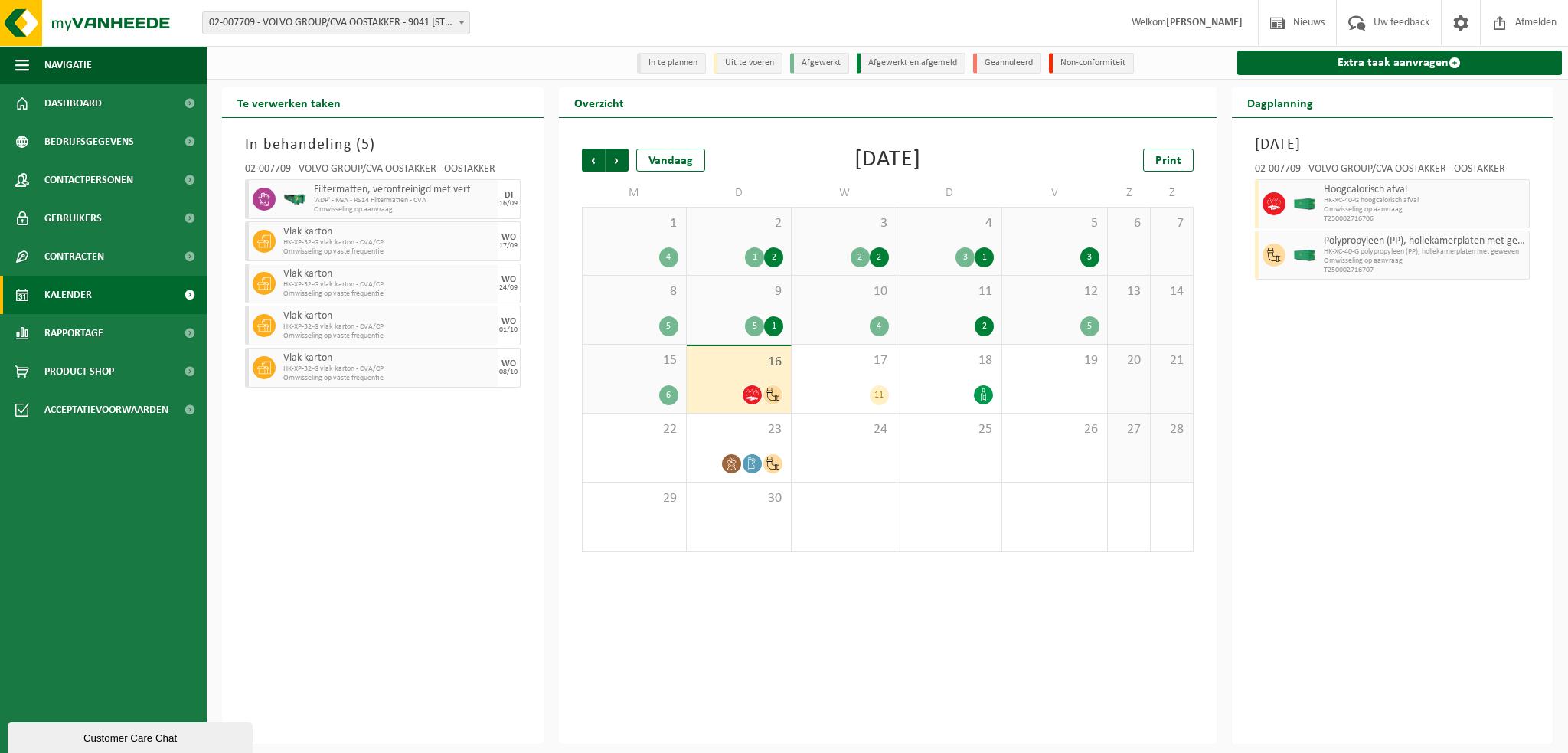
click at [729, 303] on div "9 5 1" at bounding box center [739, 309] width 104 height 68
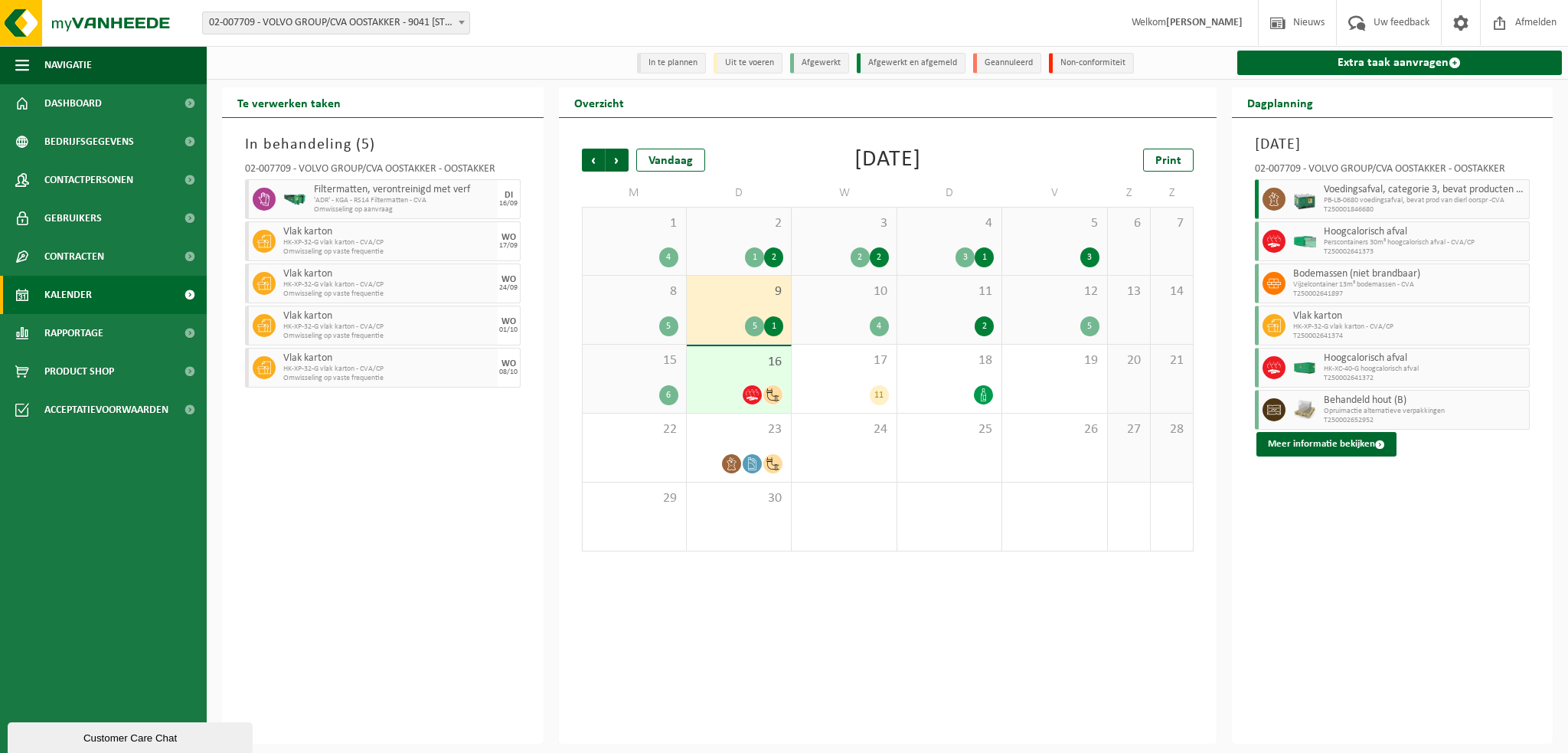
click at [822, 299] on span "10" at bounding box center [843, 292] width 89 height 17
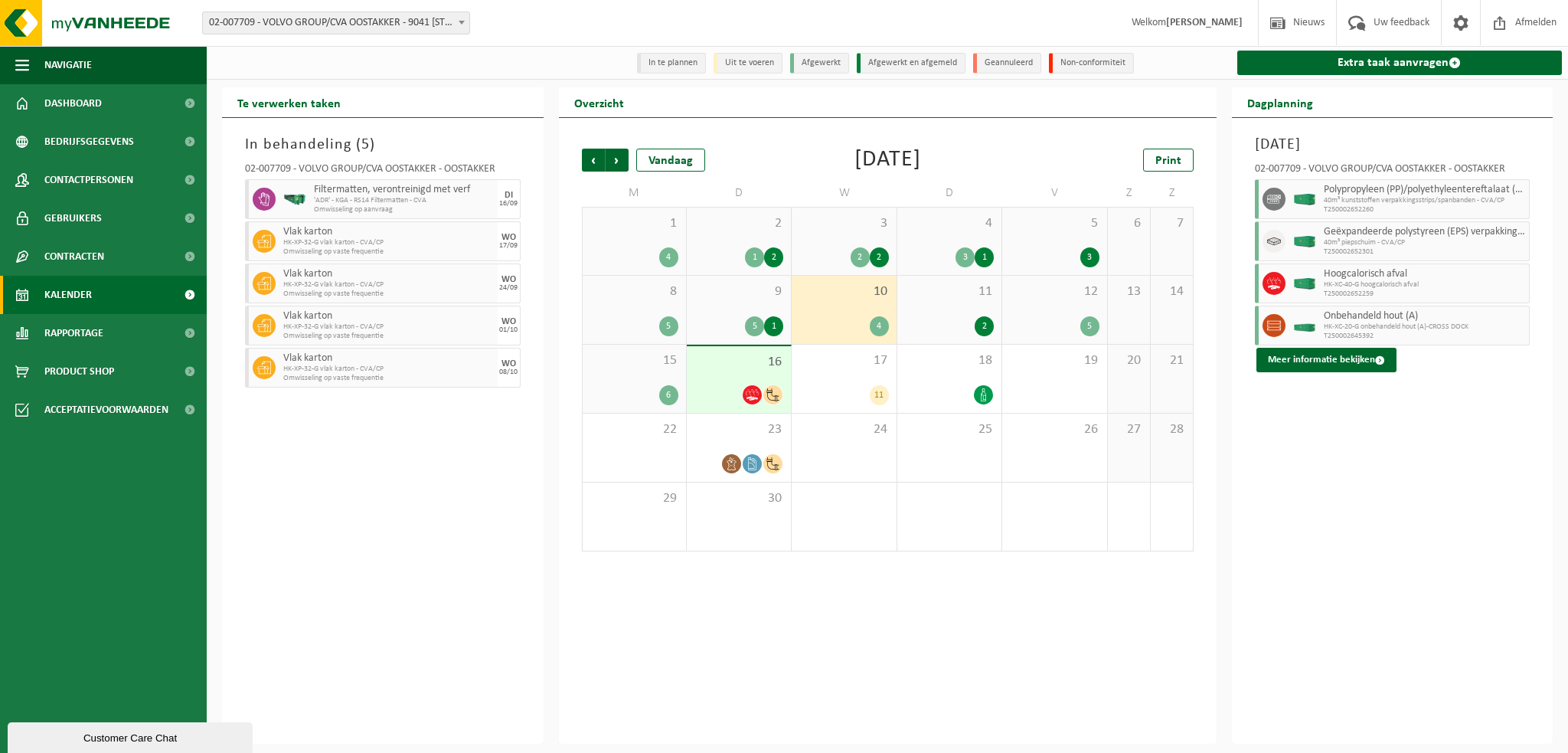
click at [962, 309] on div "11 2" at bounding box center [949, 309] width 104 height 68
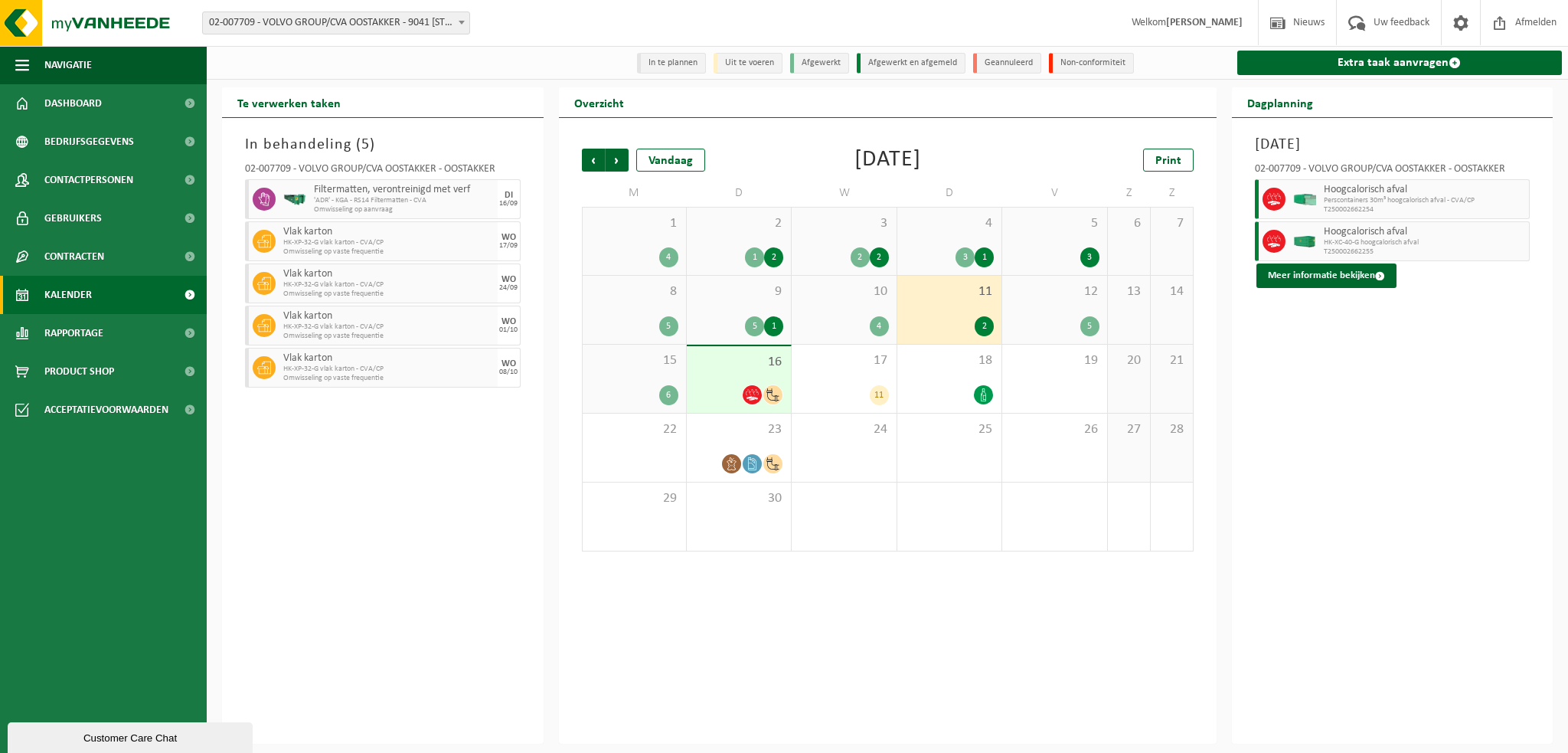
click at [1041, 300] on span "12" at bounding box center [1054, 292] width 89 height 17
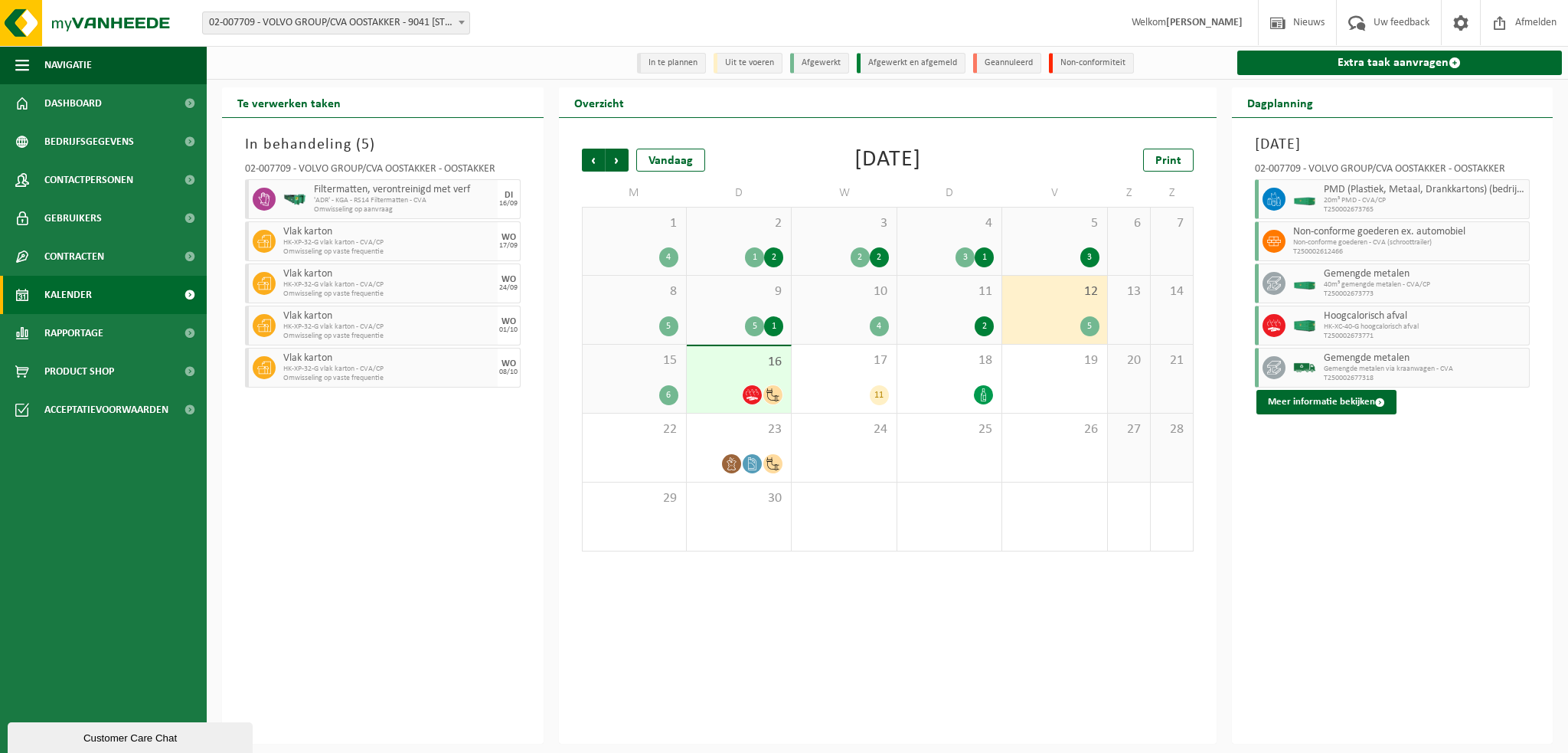
click at [612, 301] on span "8" at bounding box center [635, 292] width 88 height 17
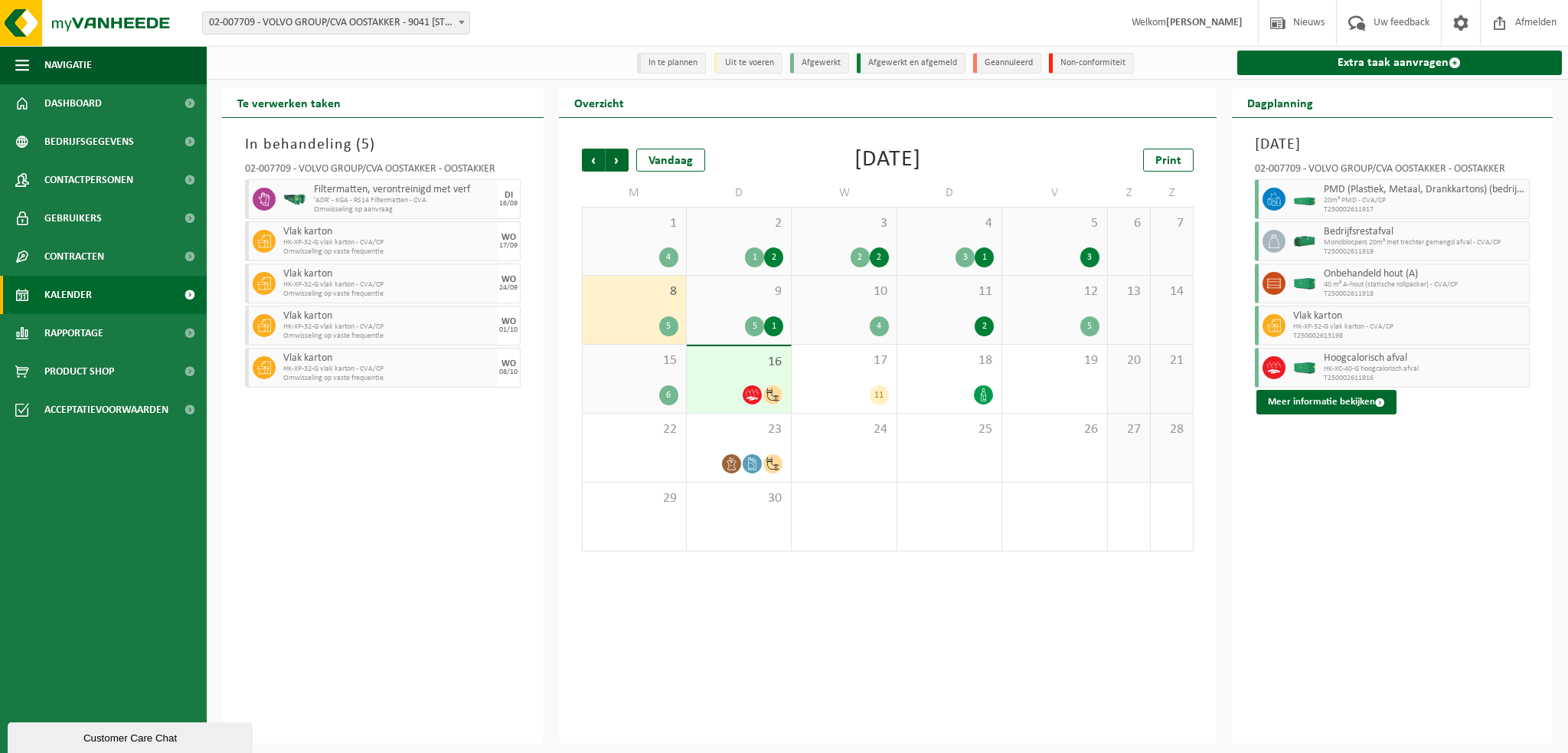
click at [1075, 232] on span "5" at bounding box center [1054, 223] width 89 height 17
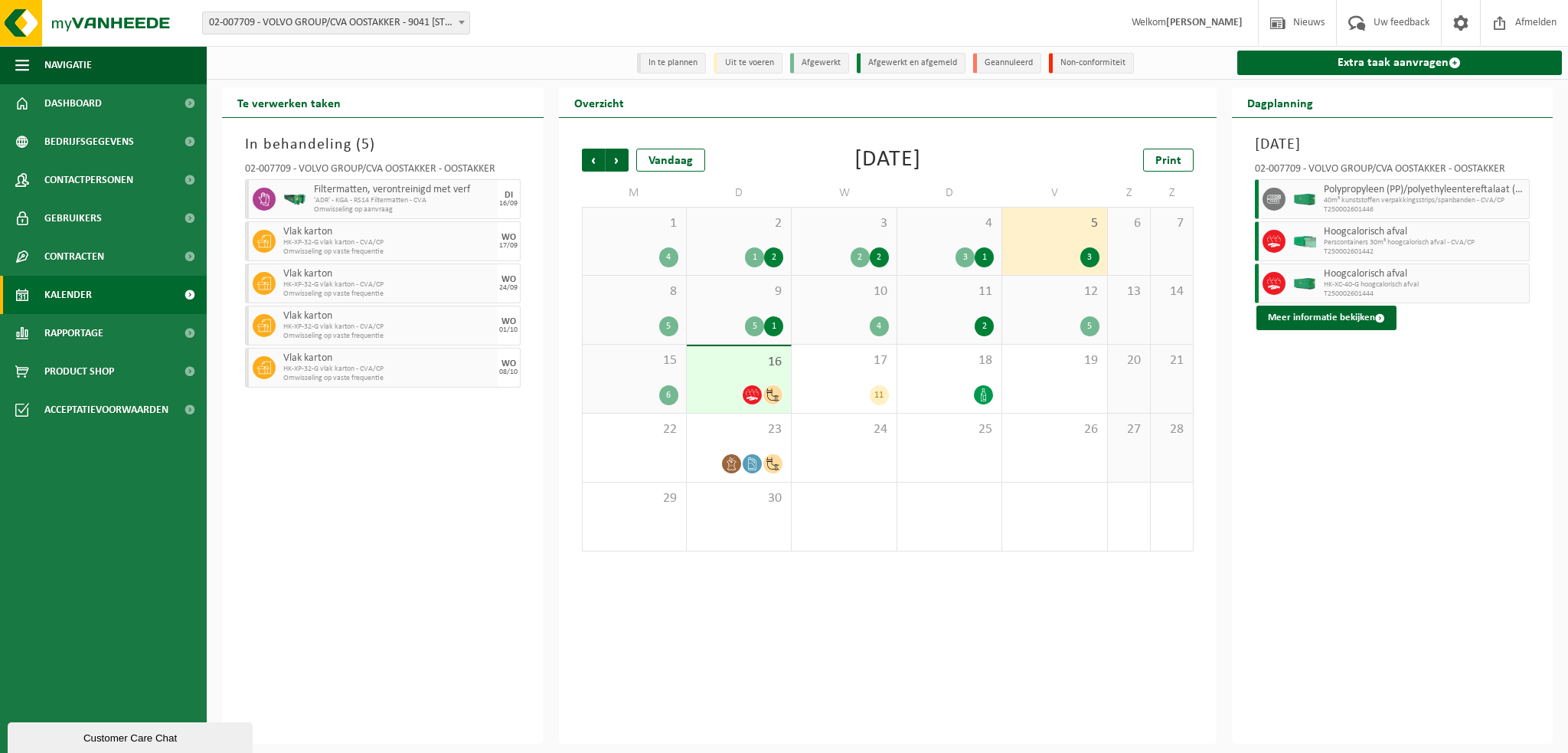
click at [927, 228] on span "4" at bounding box center [949, 223] width 89 height 17
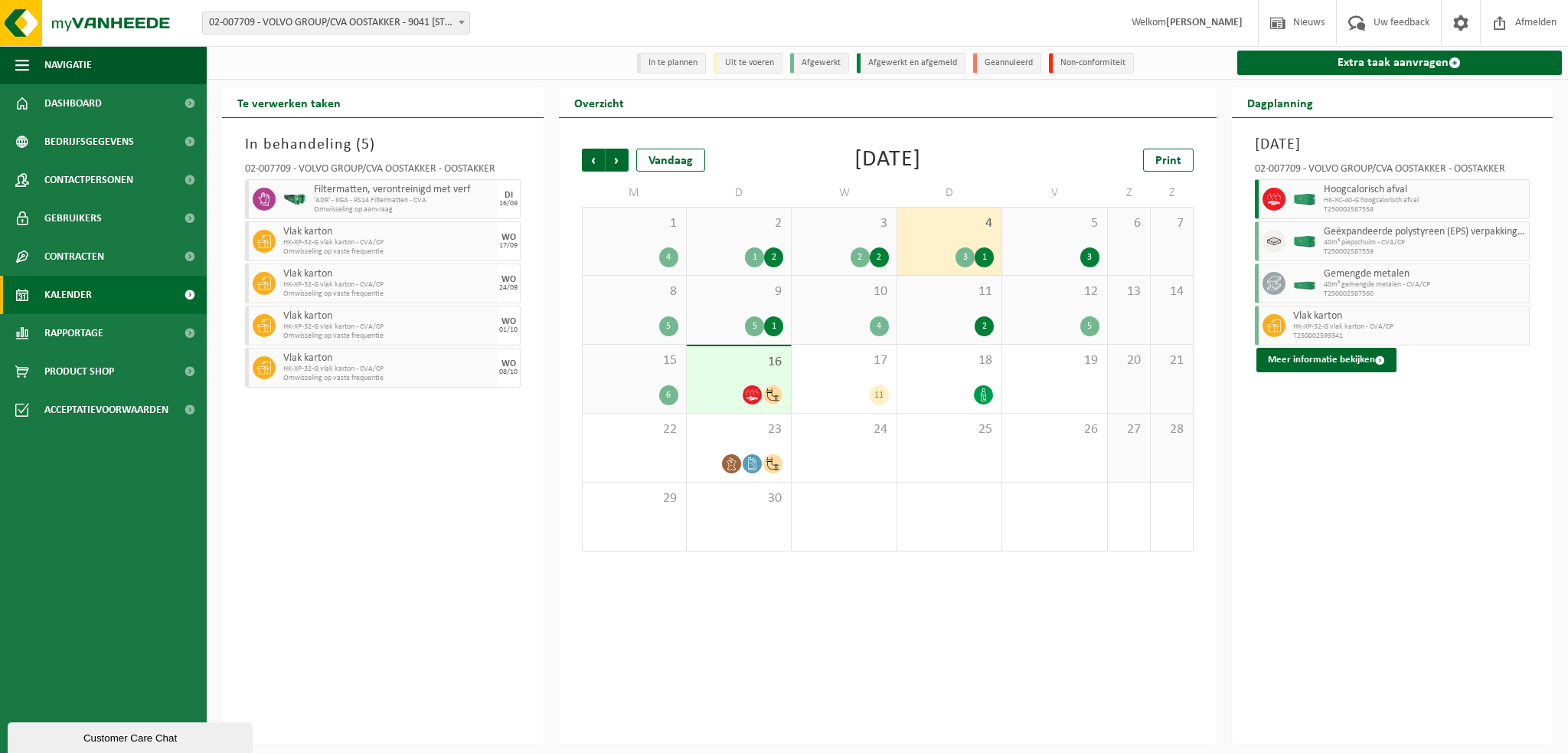
click at [641, 302] on div "8 5" at bounding box center [634, 309] width 104 height 68
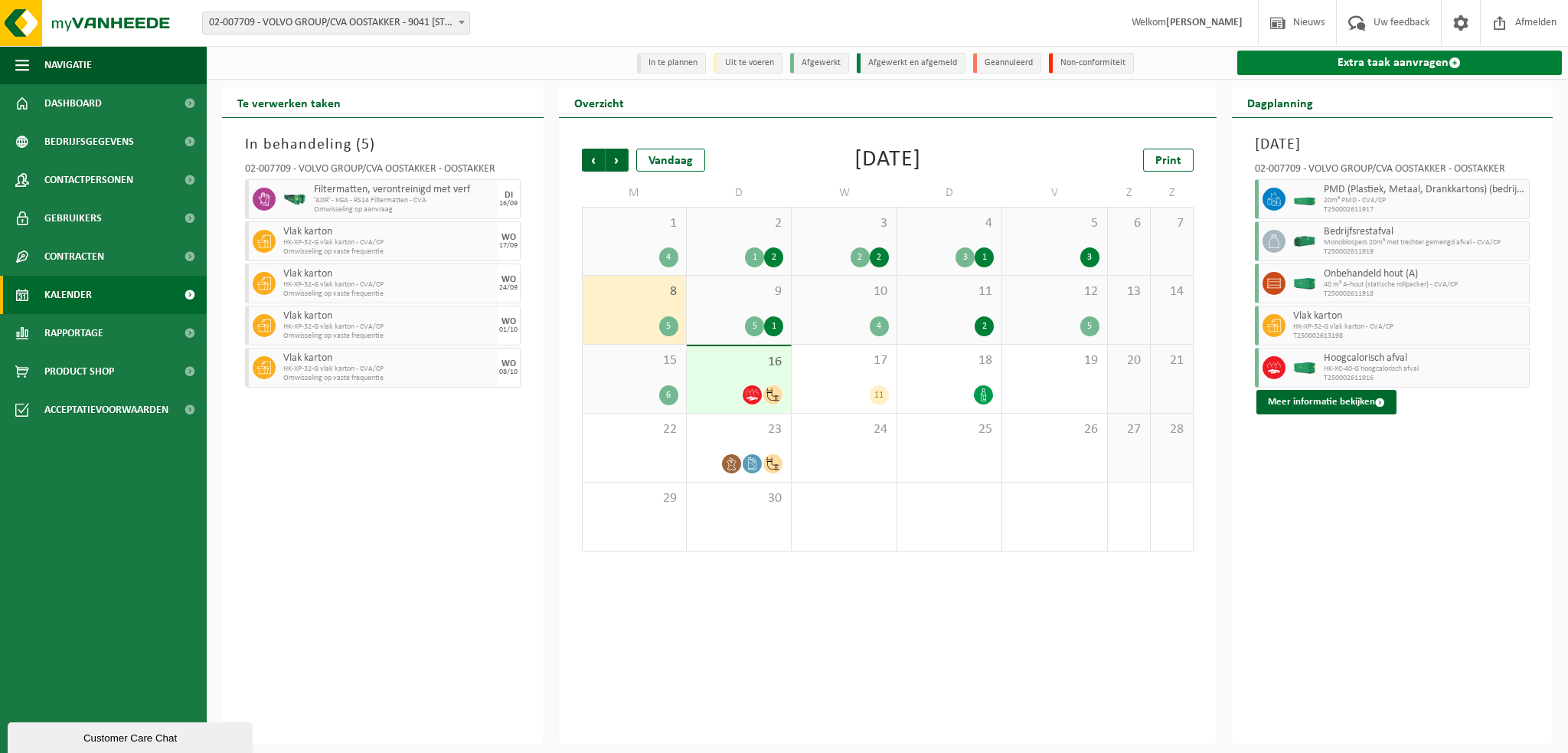
click at [1313, 64] on link "Extra taak aanvragen" at bounding box center [1399, 63] width 325 height 25
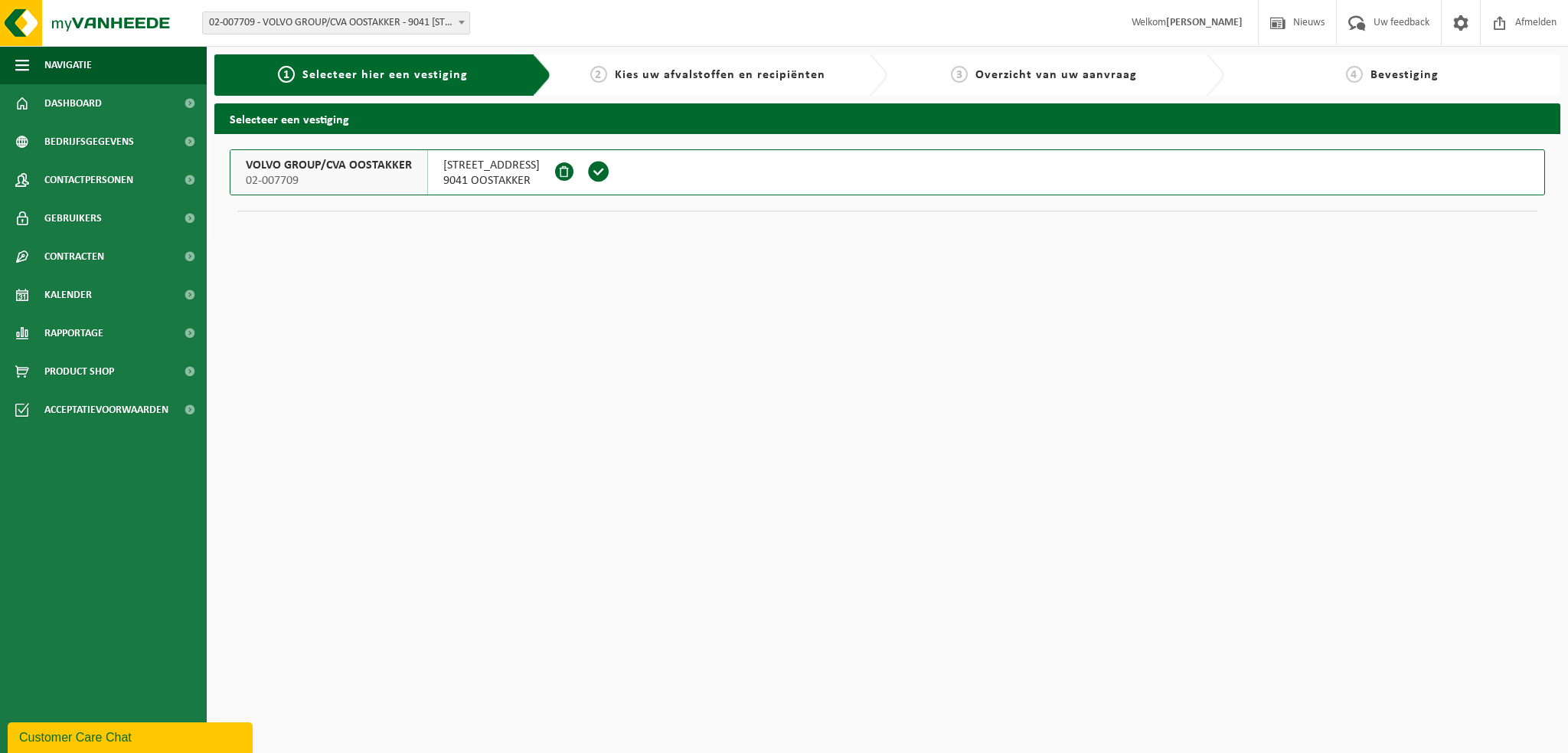
click at [309, 168] on span "VOLVO GROUP/CVA OOSTAKKER" at bounding box center [329, 165] width 166 height 15
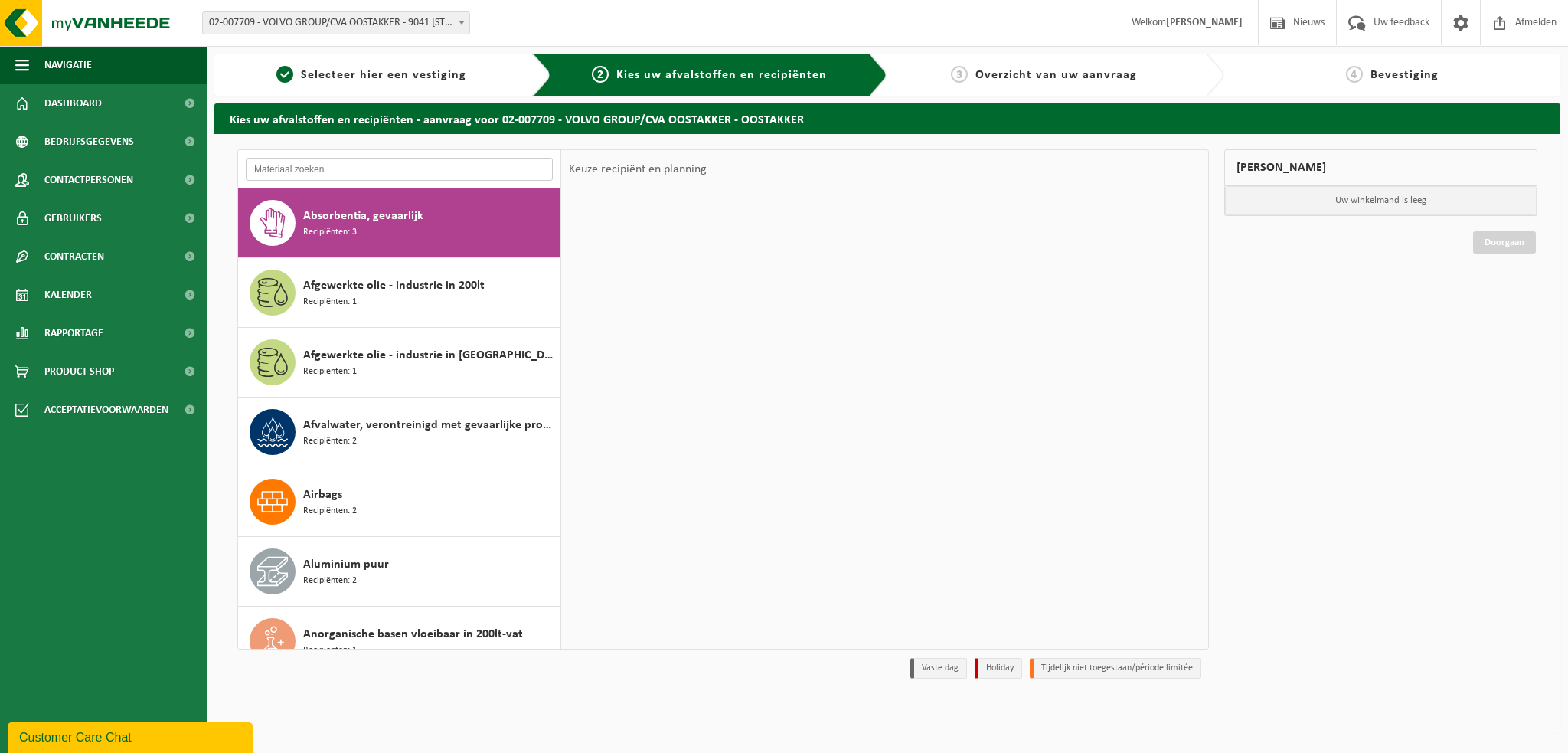
click at [308, 173] on input "text" at bounding box center [399, 169] width 307 height 23
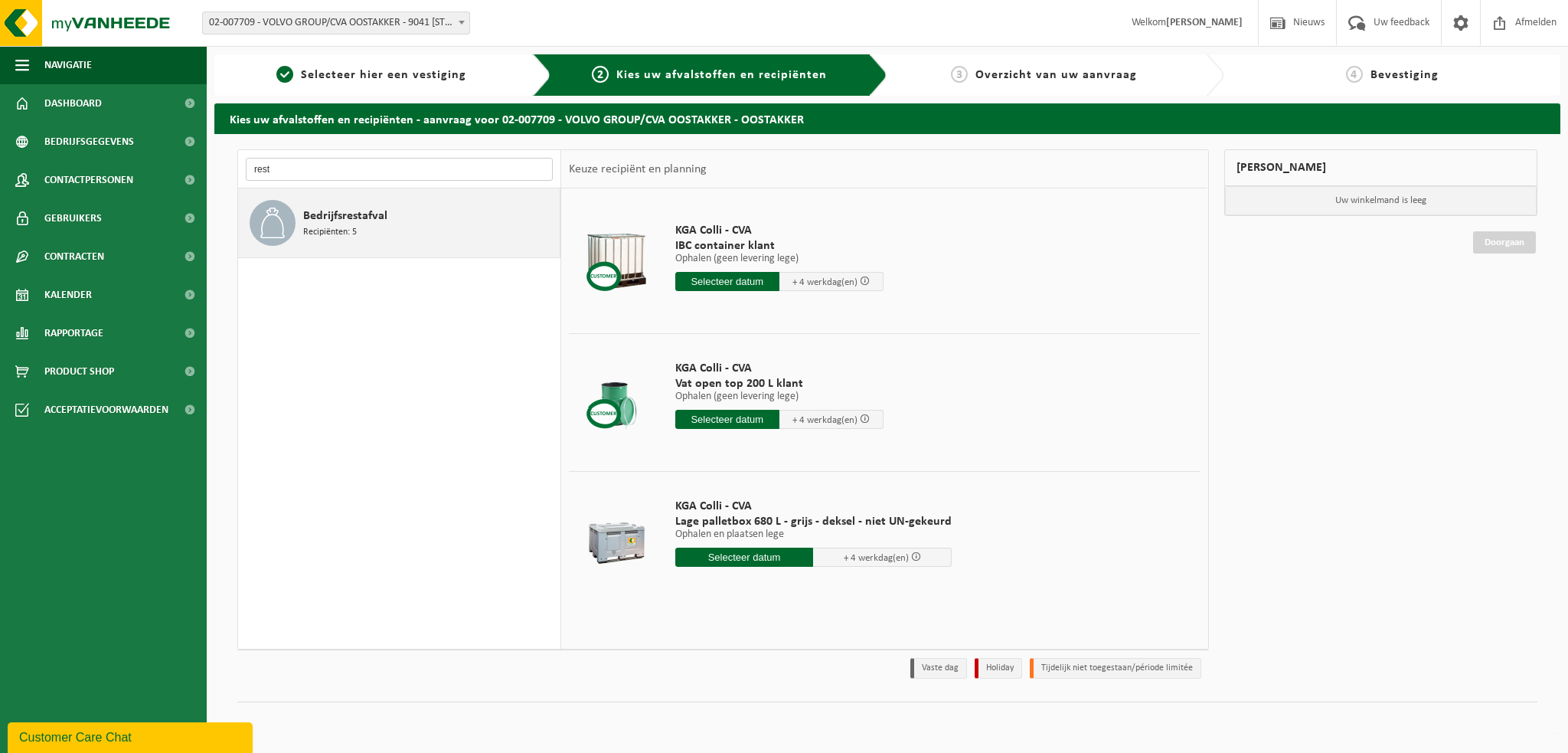
type input "rest"
click at [343, 216] on span "Bedrijfsrestafval" at bounding box center [345, 215] width 84 height 18
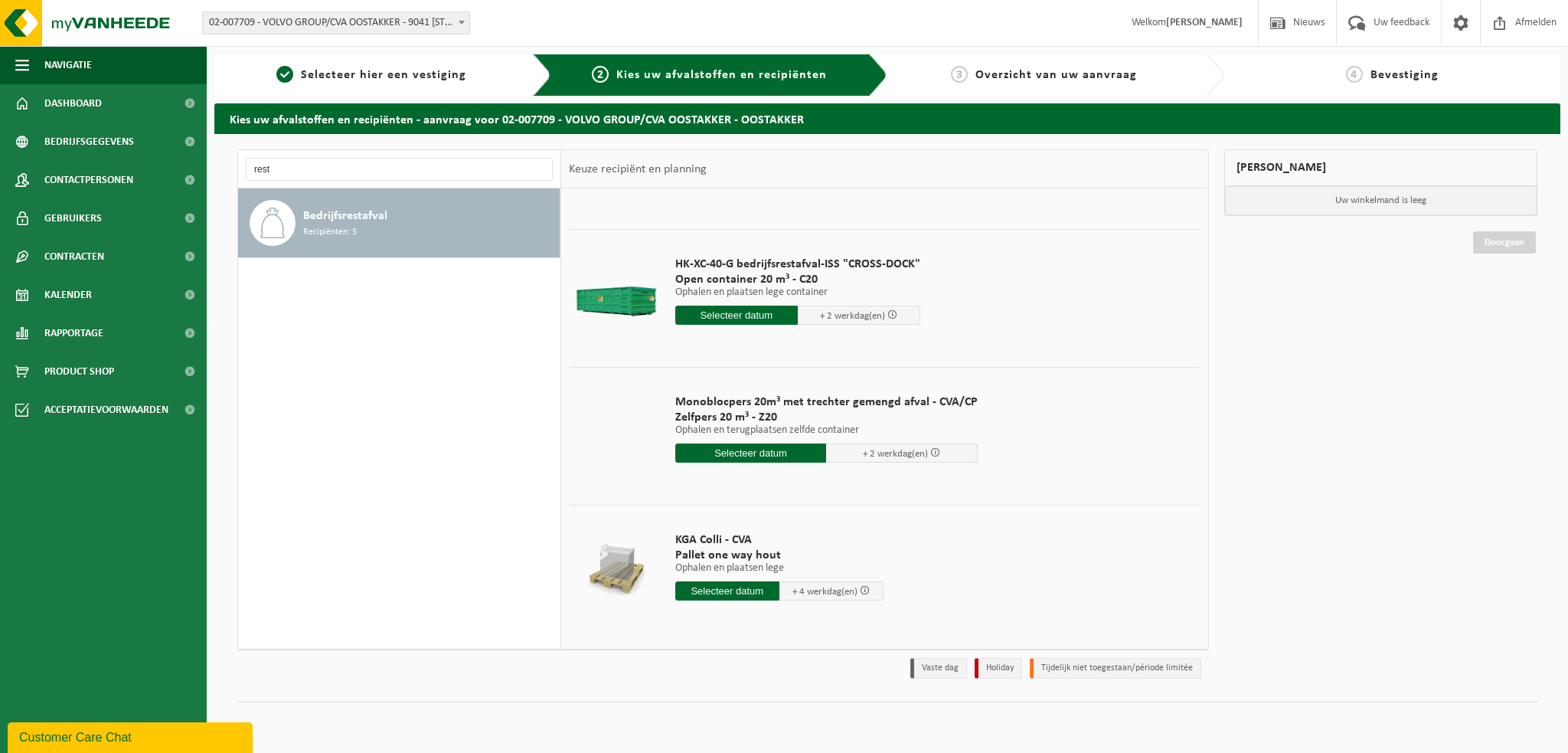
scroll to position [243, 0]
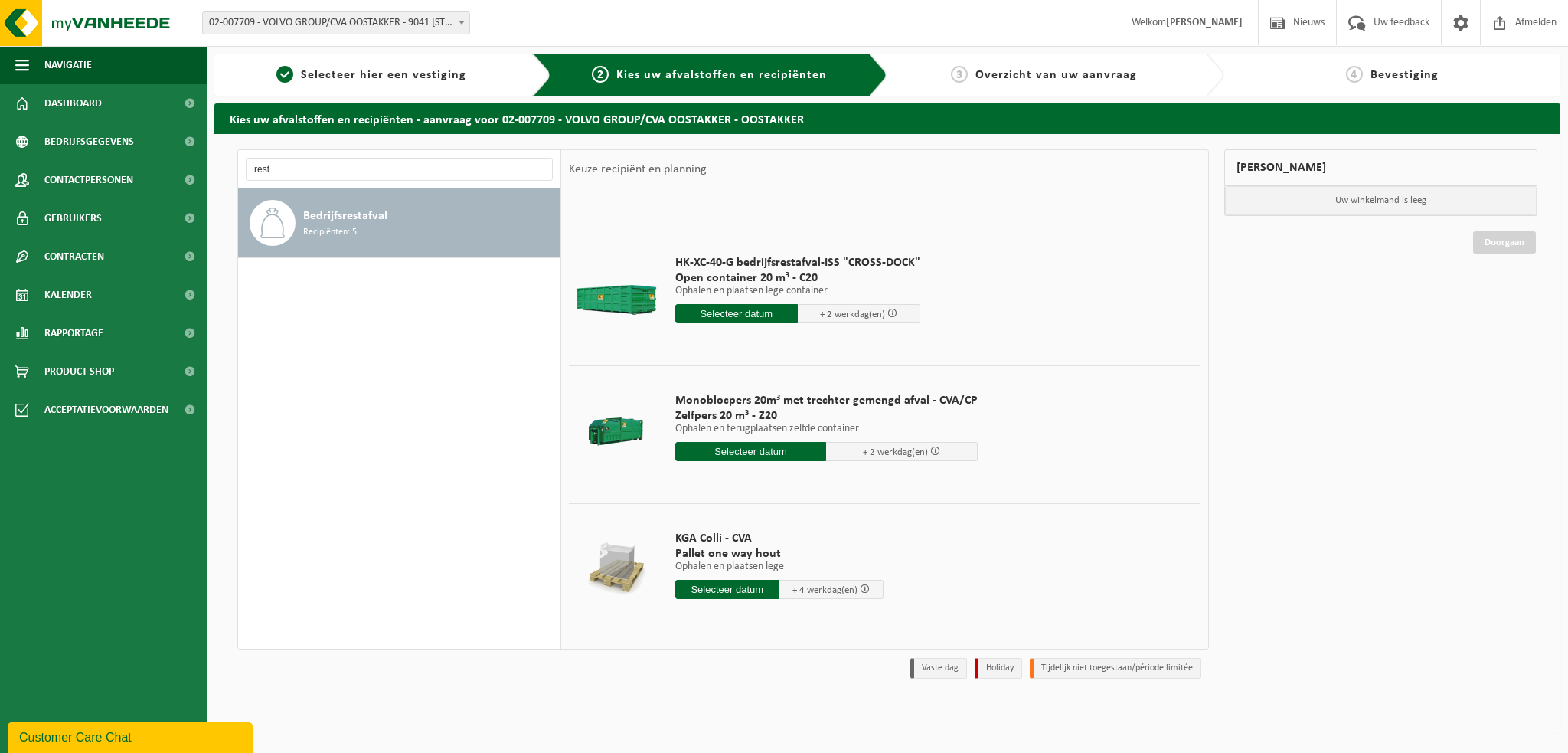
click at [760, 452] on input "text" at bounding box center [751, 452] width 152 height 19
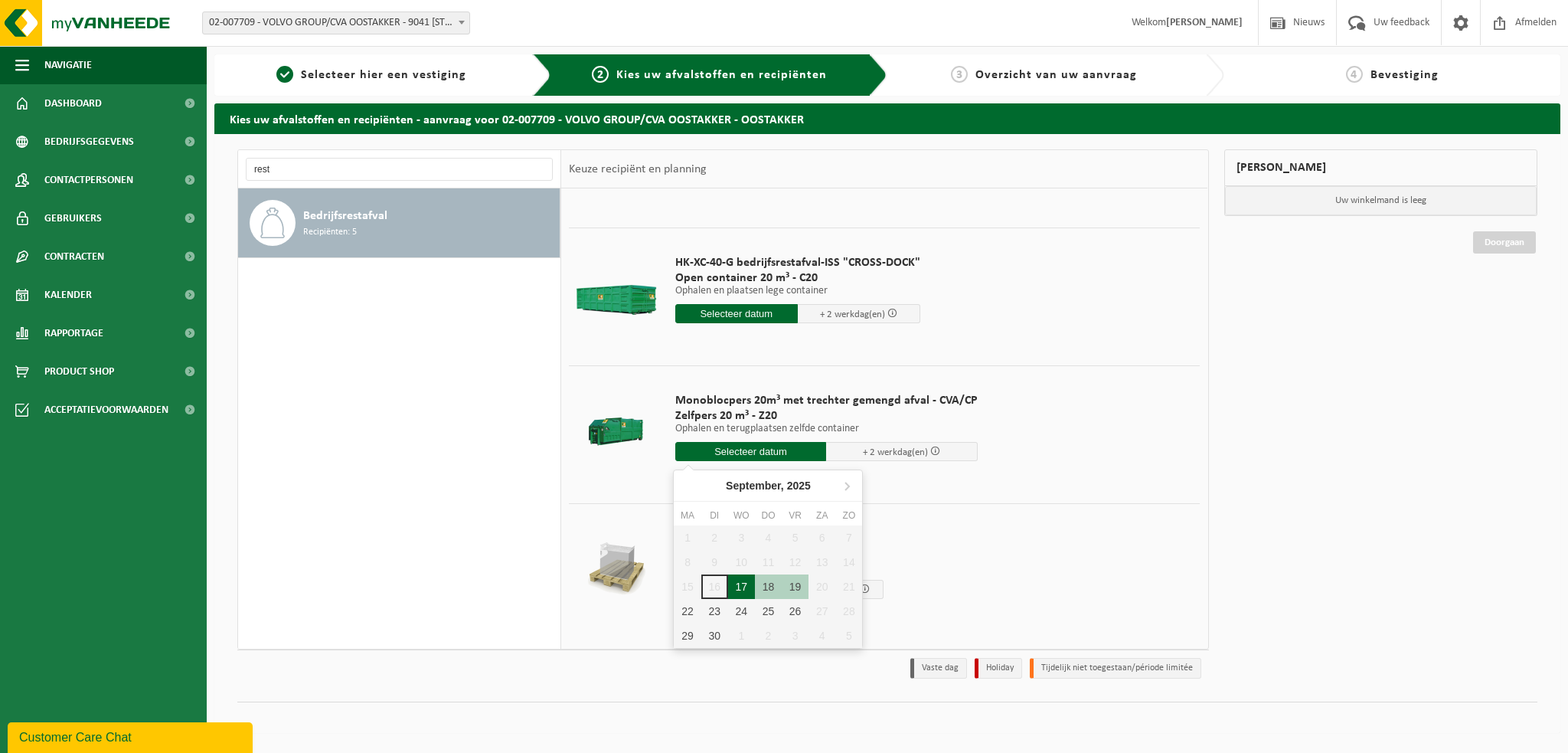
click at [745, 587] on div "17" at bounding box center [741, 587] width 27 height 25
type input "Van [DATE]"
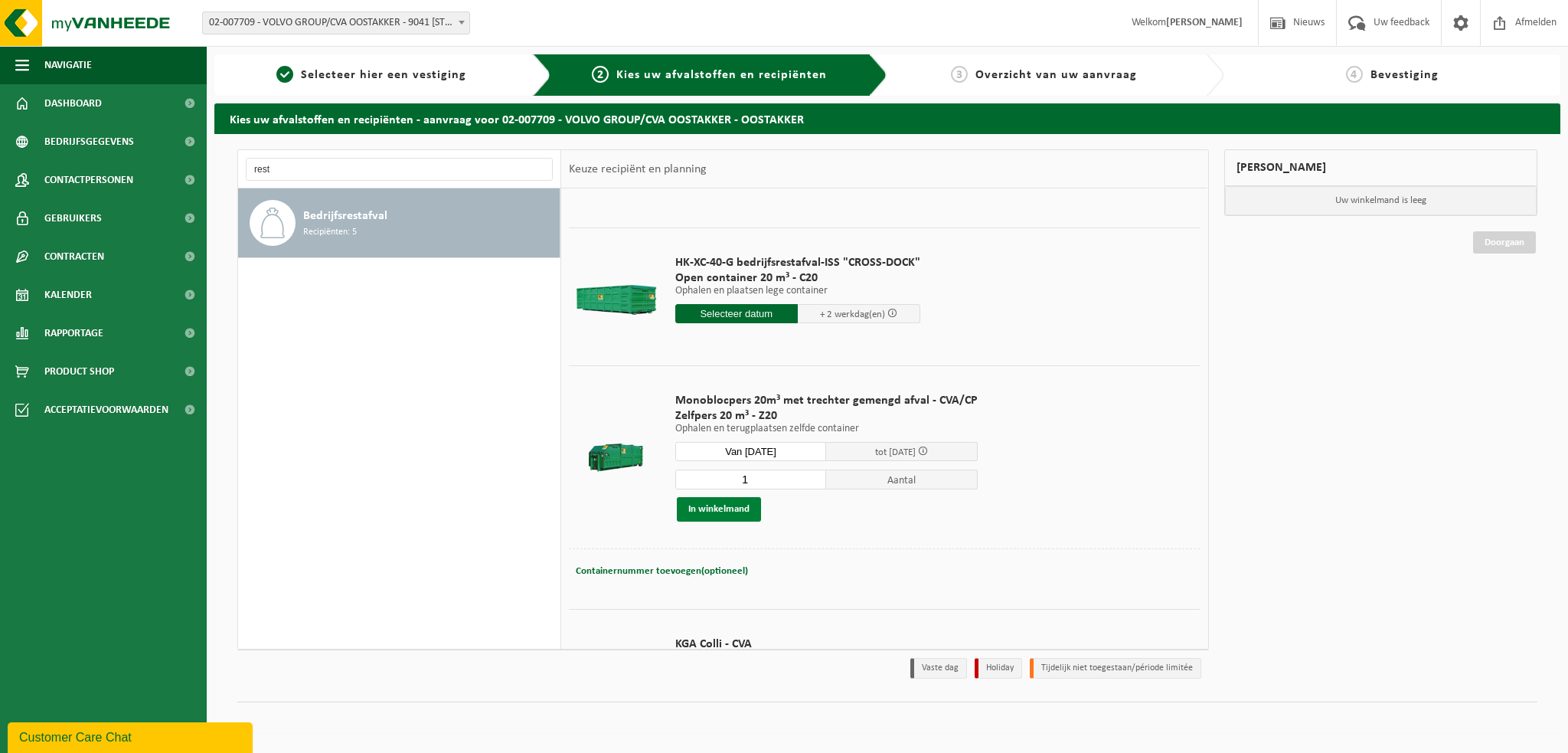
click at [717, 508] on button "In winkelmand" at bounding box center [719, 510] width 84 height 25
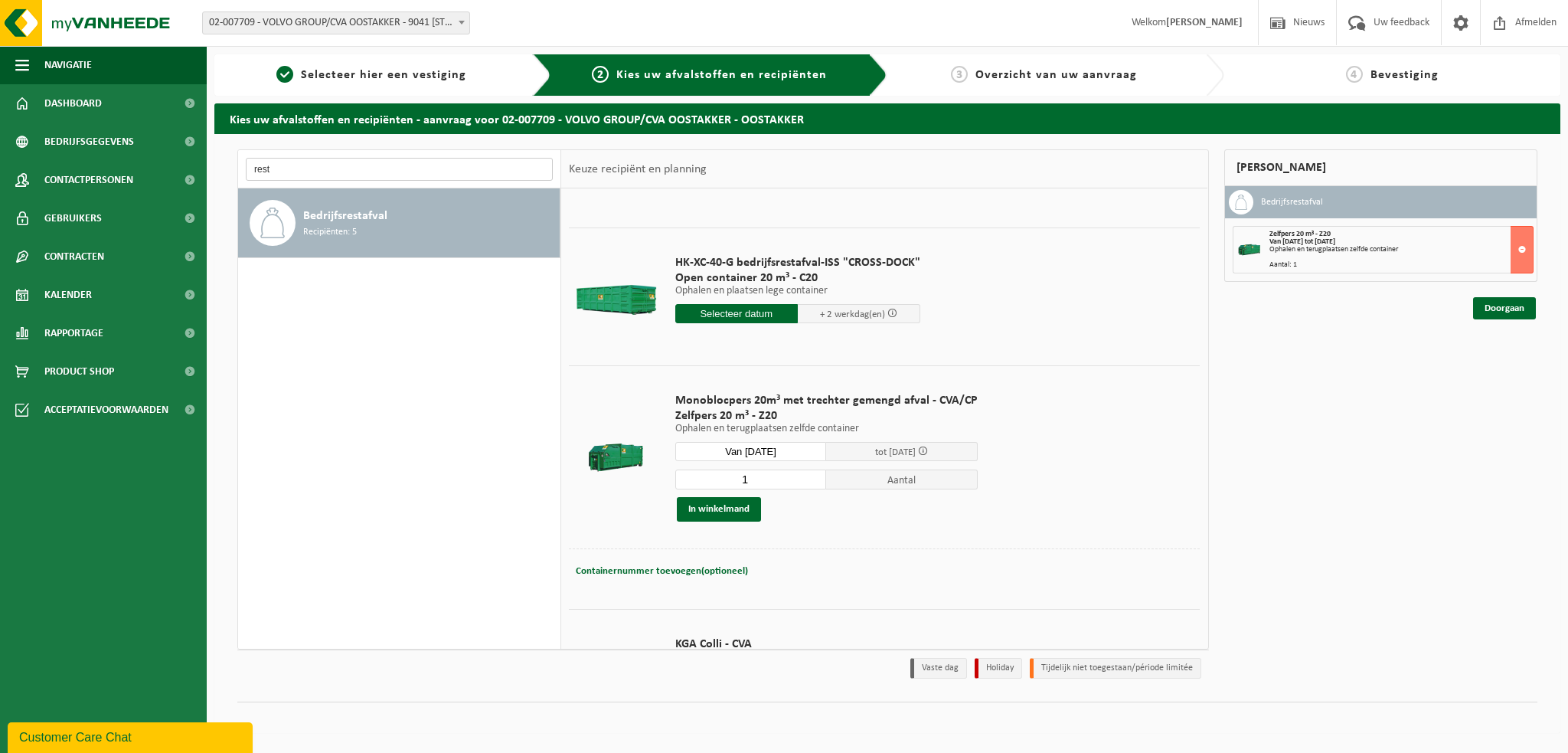
click at [288, 174] on input "rest" at bounding box center [399, 169] width 307 height 23
type input "r"
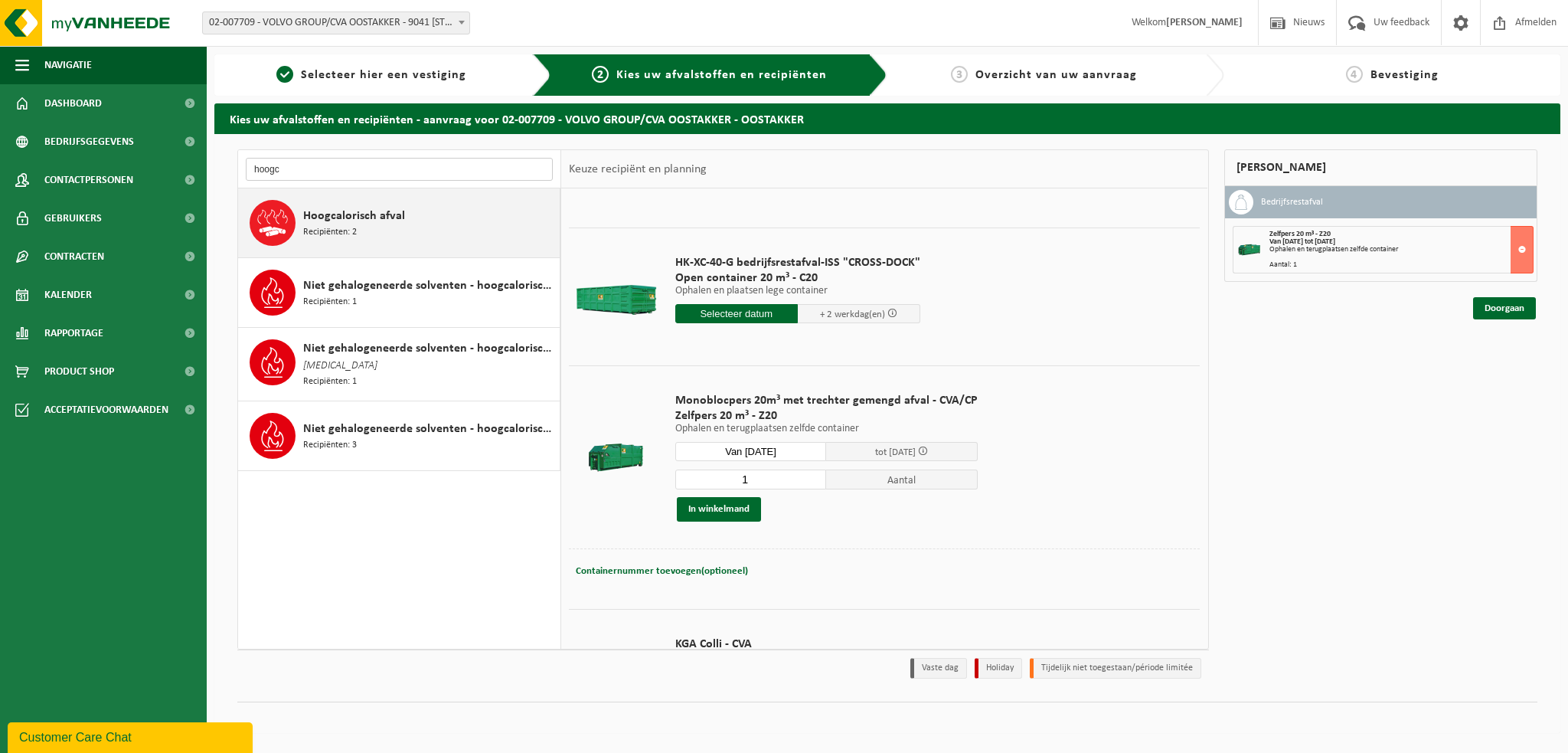
type input "hoogc"
click at [361, 220] on span "Hoogcalorisch afval" at bounding box center [353, 215] width 102 height 18
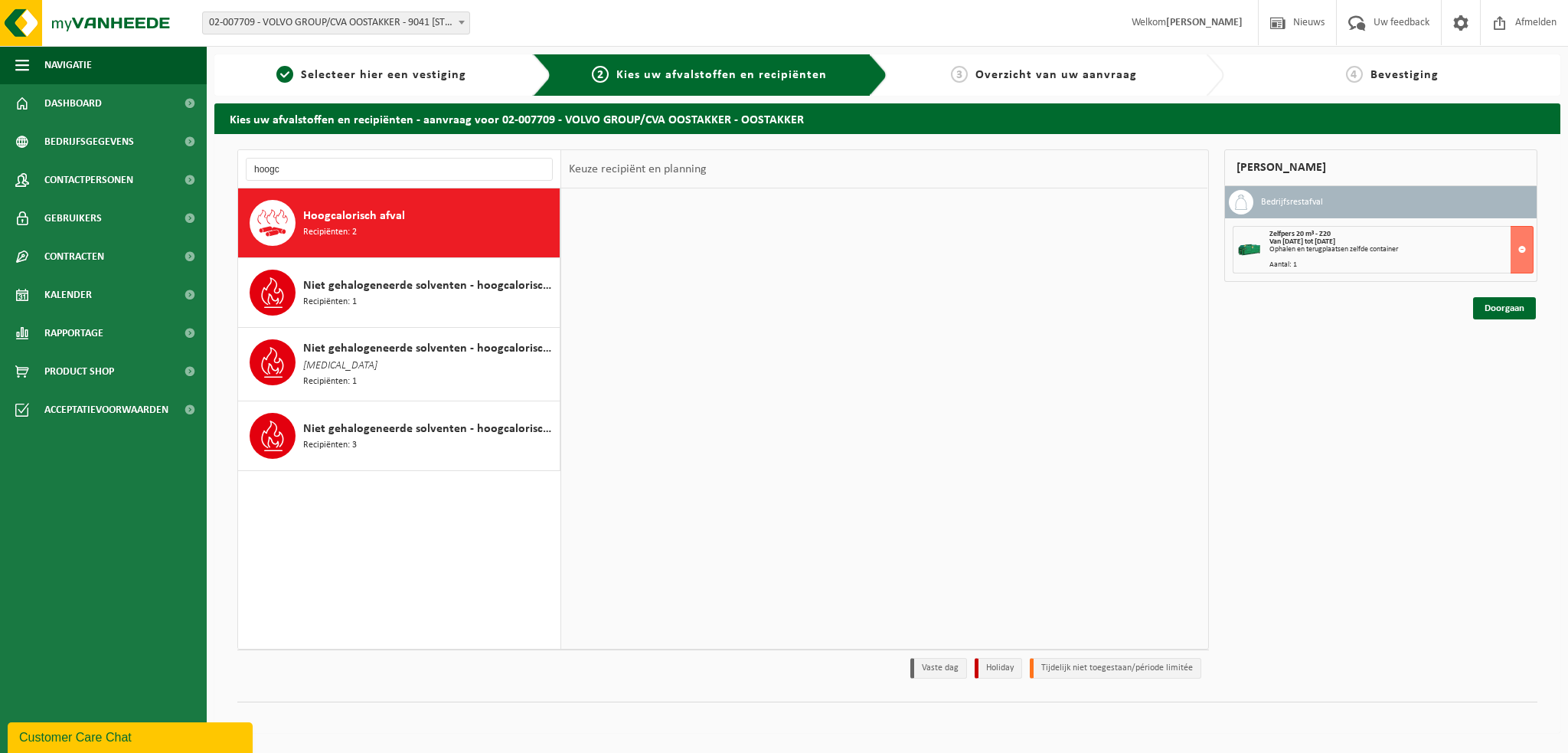
scroll to position [0, 0]
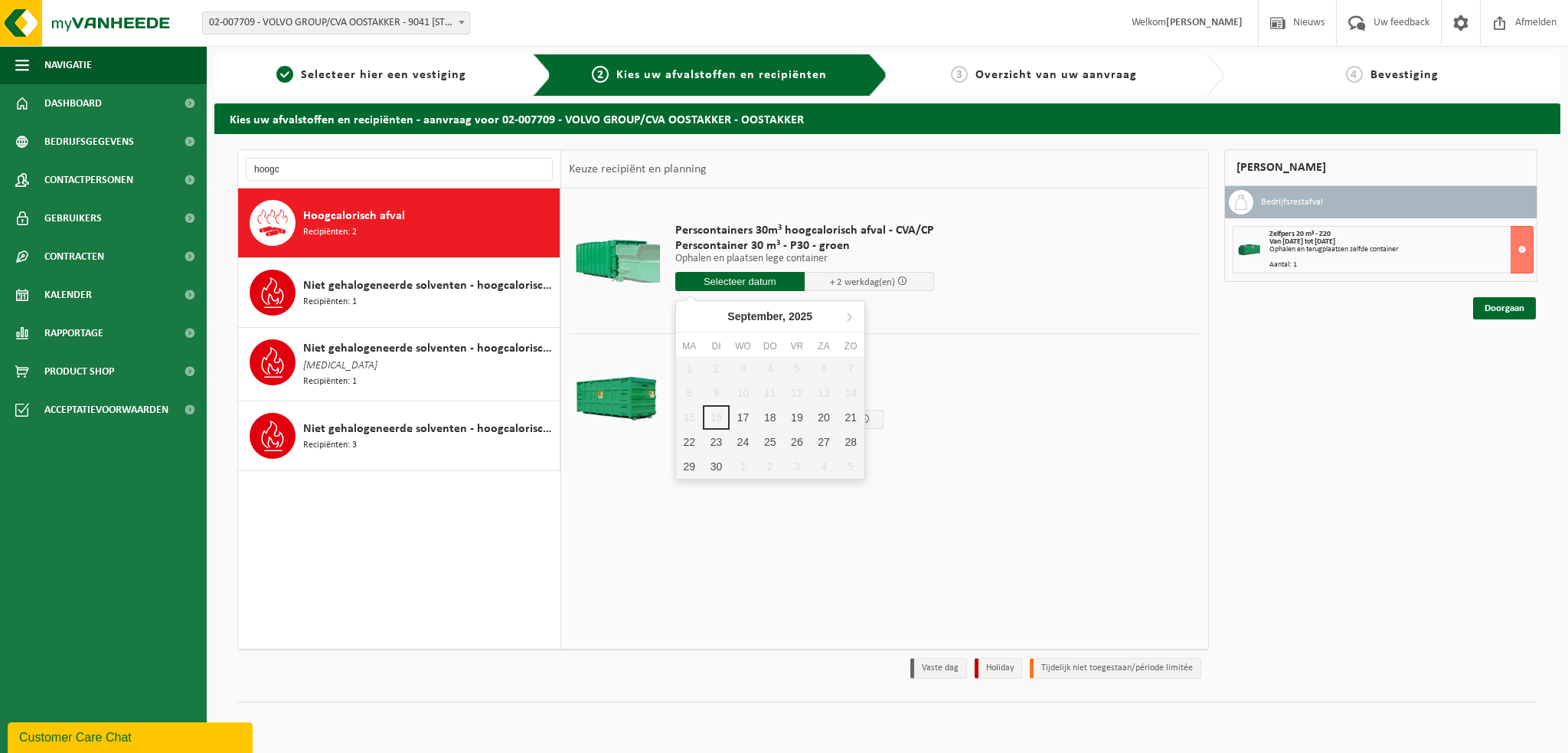
click at [725, 281] on input "text" at bounding box center [740, 281] width 129 height 19
click at [745, 416] on div "17" at bounding box center [742, 417] width 27 height 25
type input "Van 2025-09-17"
type input "2025-09-17"
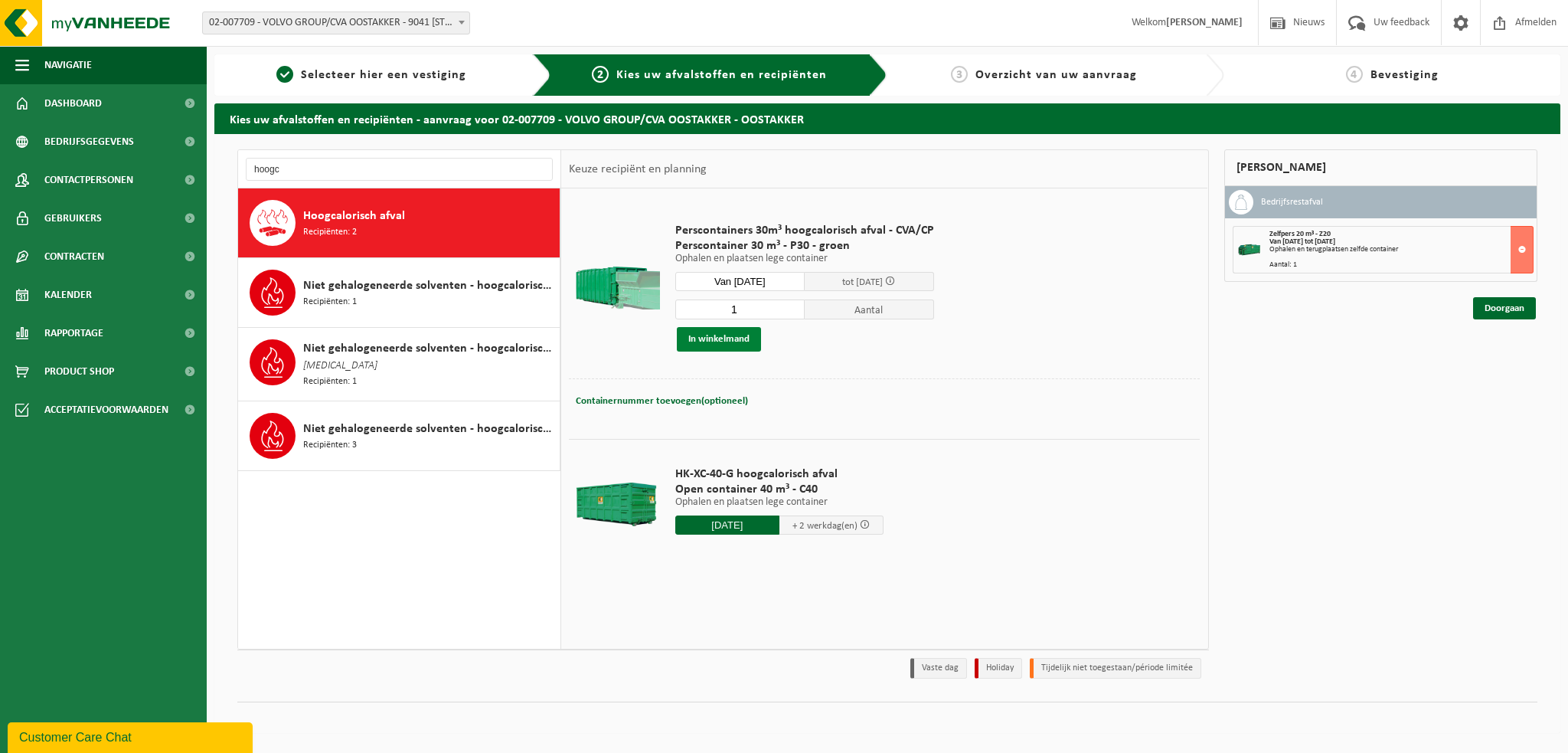
click at [735, 339] on button "In winkelmand" at bounding box center [719, 339] width 84 height 25
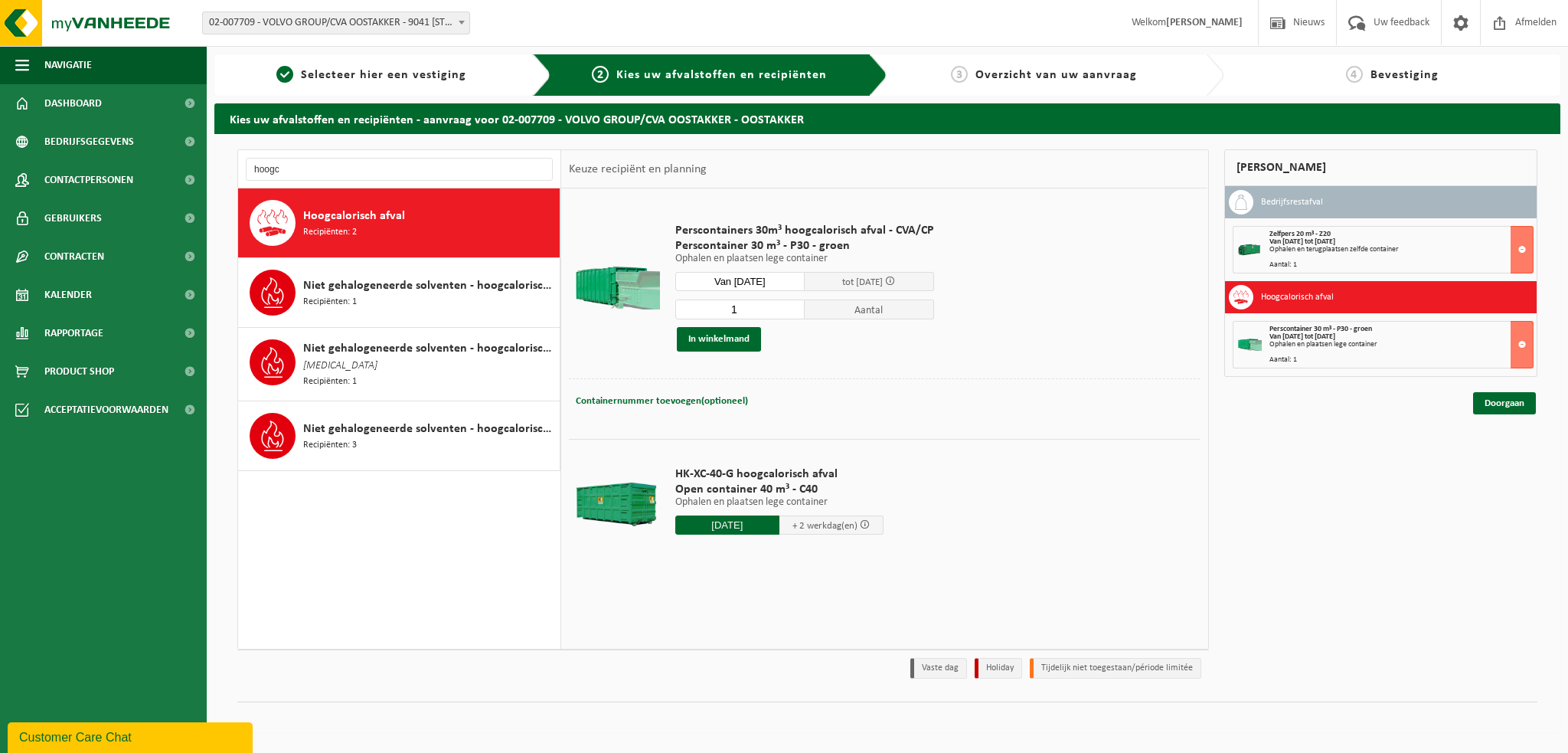
click at [365, 240] on div "Hoogcalorisch afval Recipiënten: 2" at bounding box center [429, 223] width 253 height 46
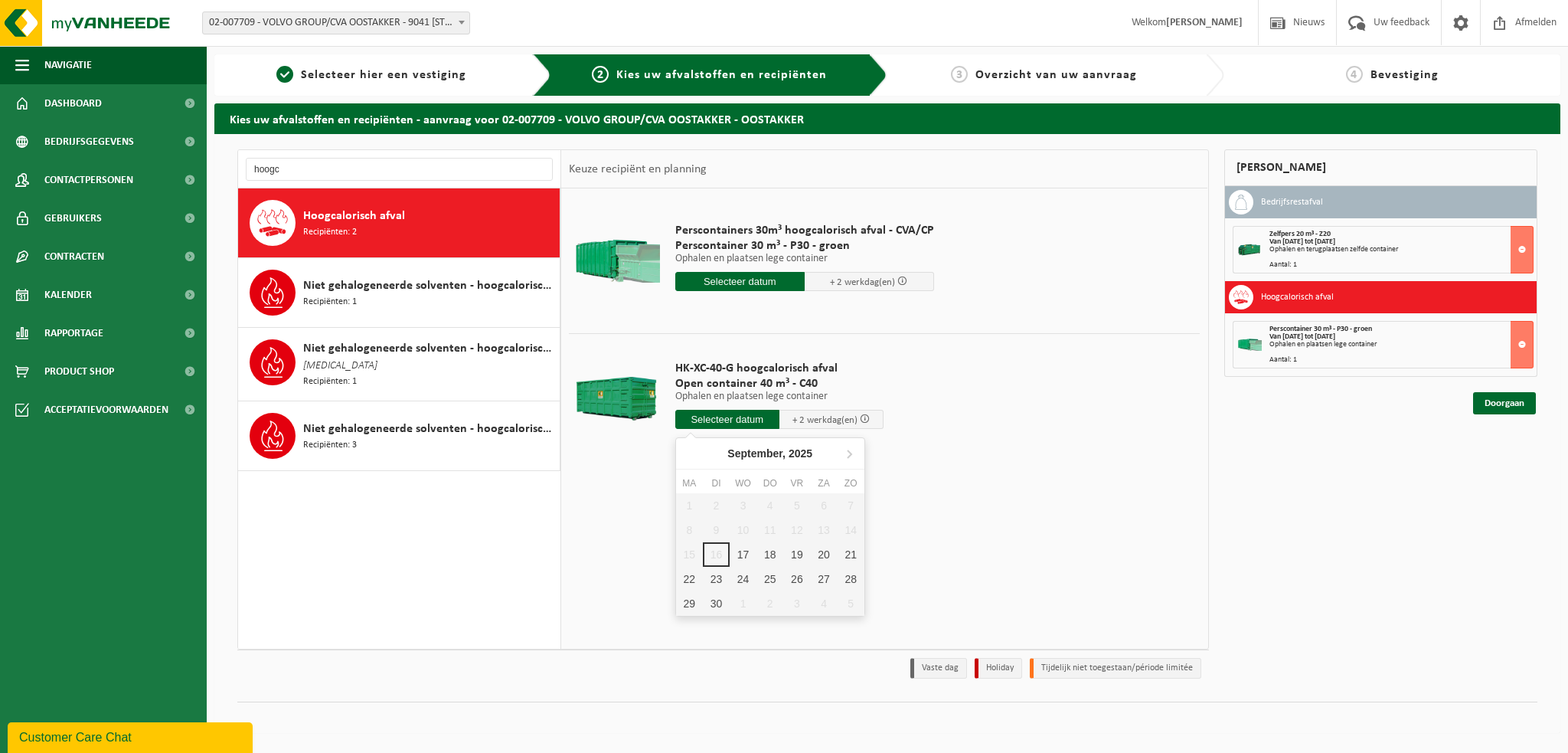
click at [724, 420] on input "text" at bounding box center [728, 419] width 104 height 19
click at [749, 557] on div "17" at bounding box center [742, 555] width 27 height 25
type input "Van 2025-09-17"
type input "2025-09-17"
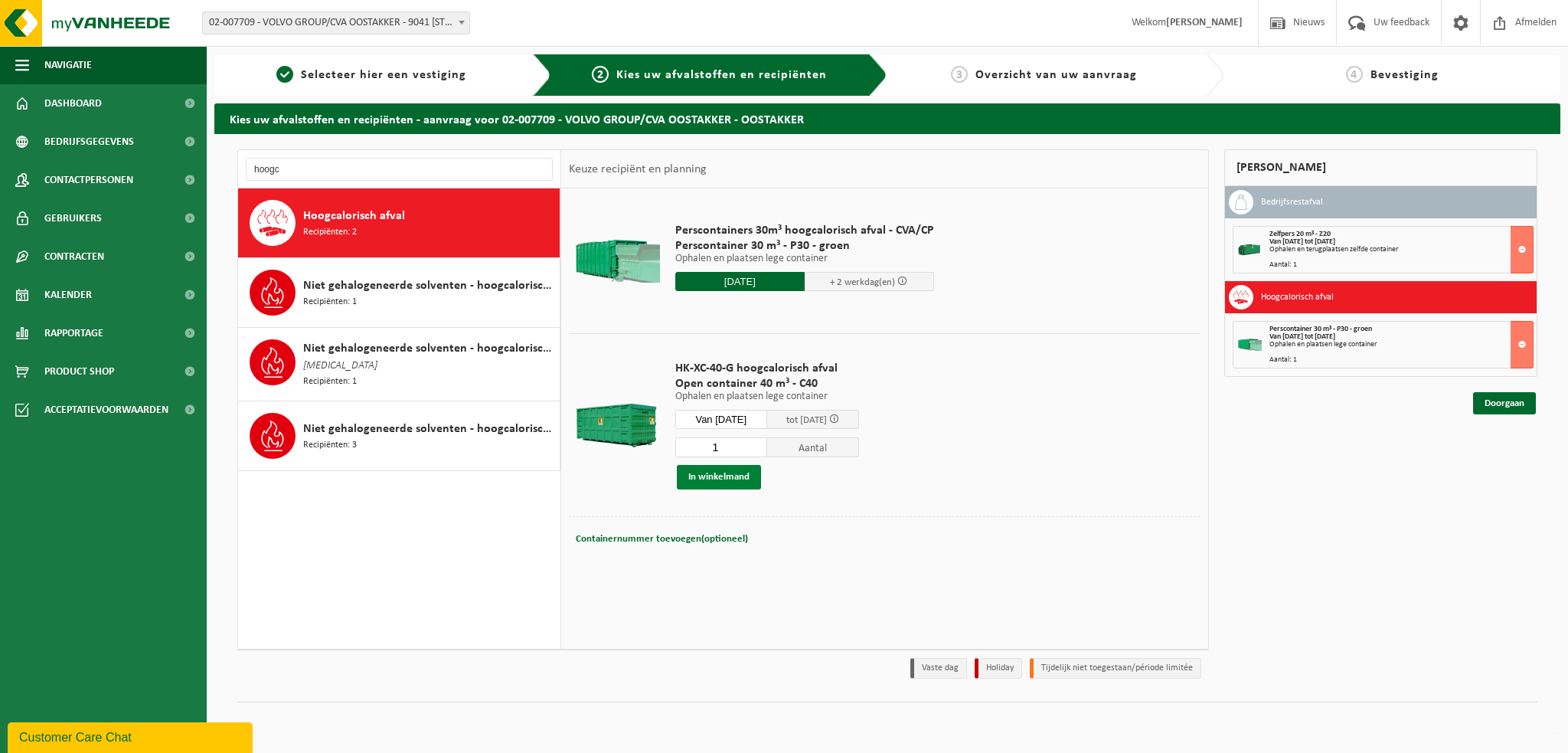
click at [725, 475] on button "In winkelmand" at bounding box center [719, 477] width 84 height 25
click at [301, 158] on input "hoogc" at bounding box center [399, 169] width 307 height 23
type input "h"
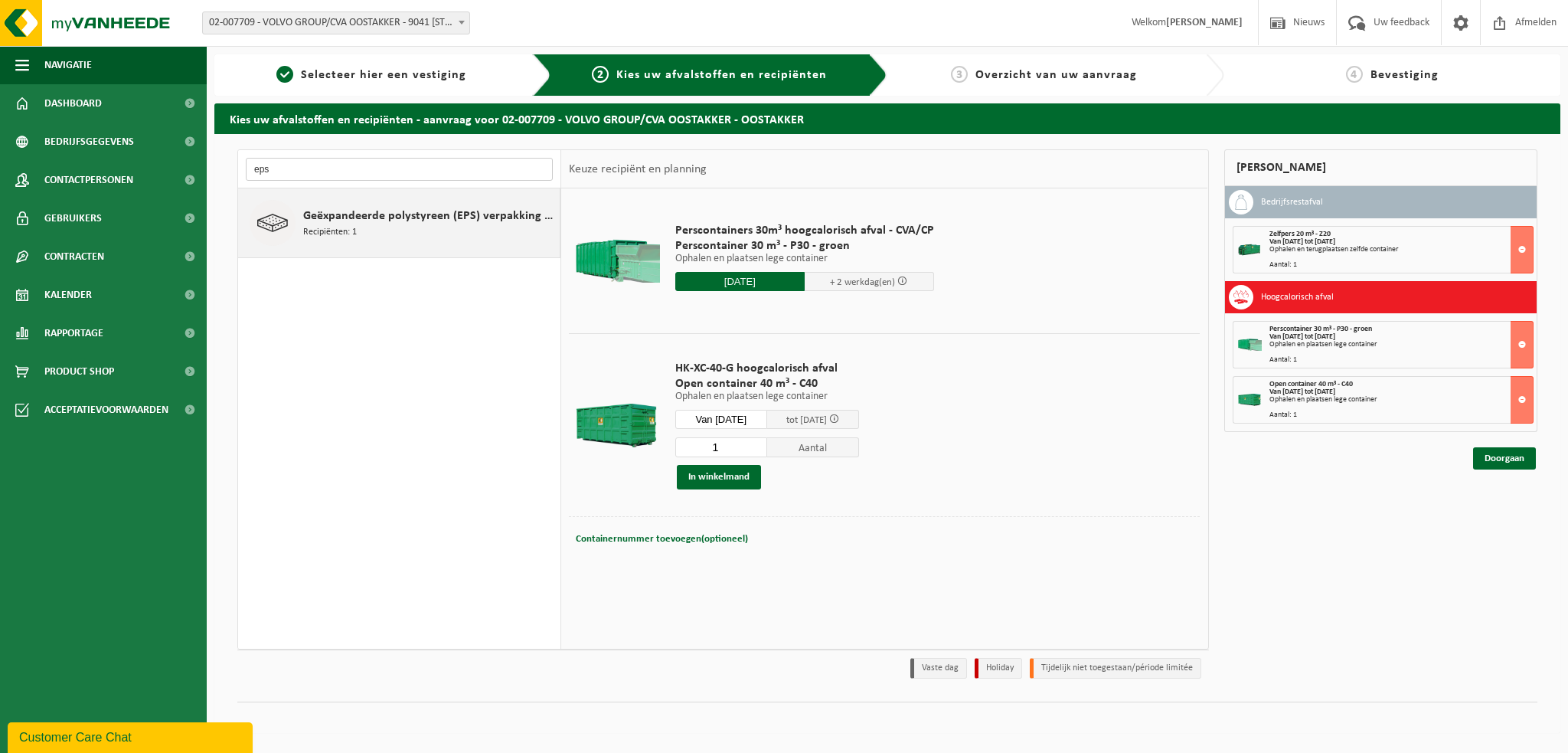
type input "eps"
click at [329, 215] on span "Geëxpandeerde polystyreen (EPS) verpakking (< 1 m² per stuk), recycleerbaar" at bounding box center [429, 215] width 253 height 18
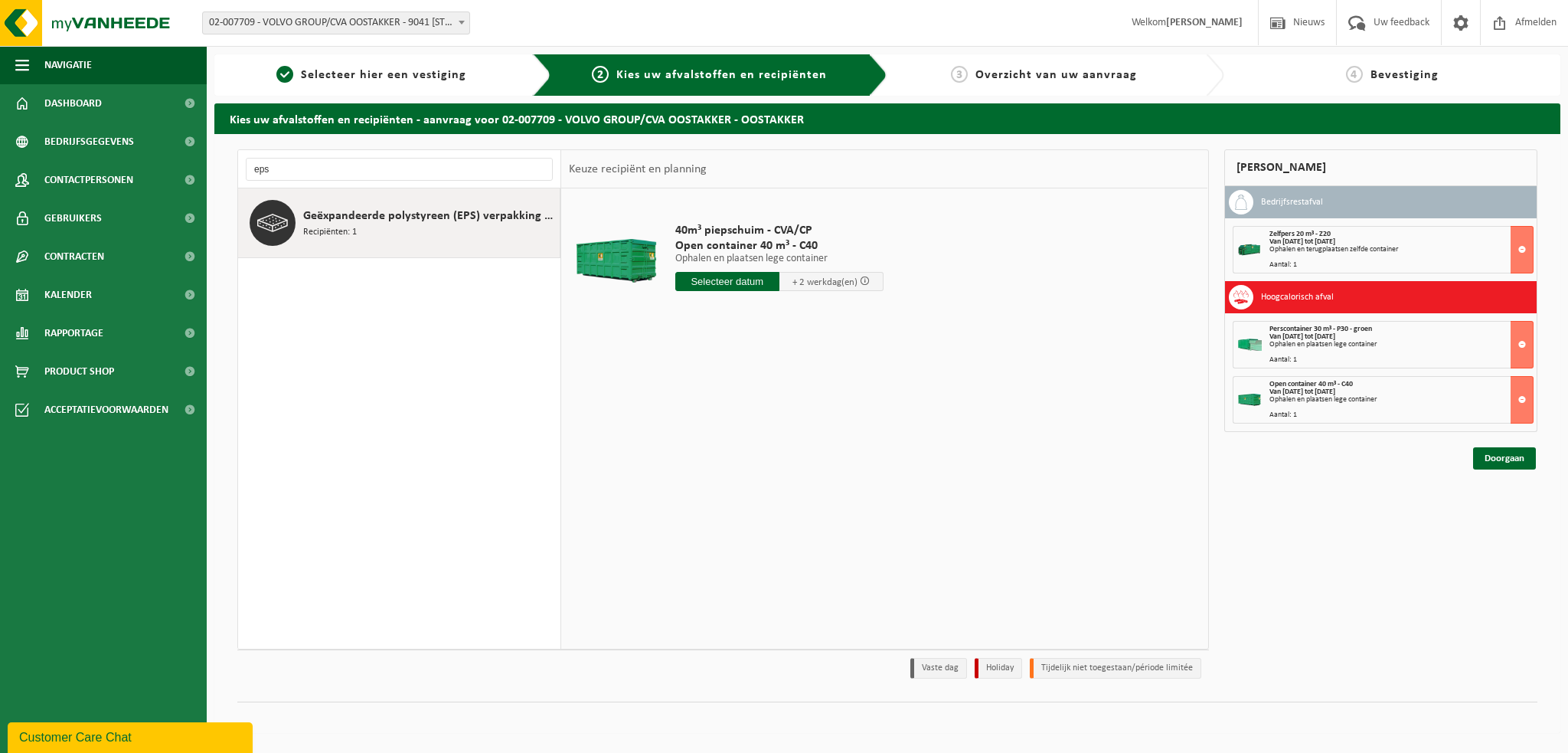
click at [717, 282] on input "text" at bounding box center [728, 281] width 104 height 19
click at [745, 418] on div "17" at bounding box center [742, 417] width 27 height 25
type input "Van [DATE]"
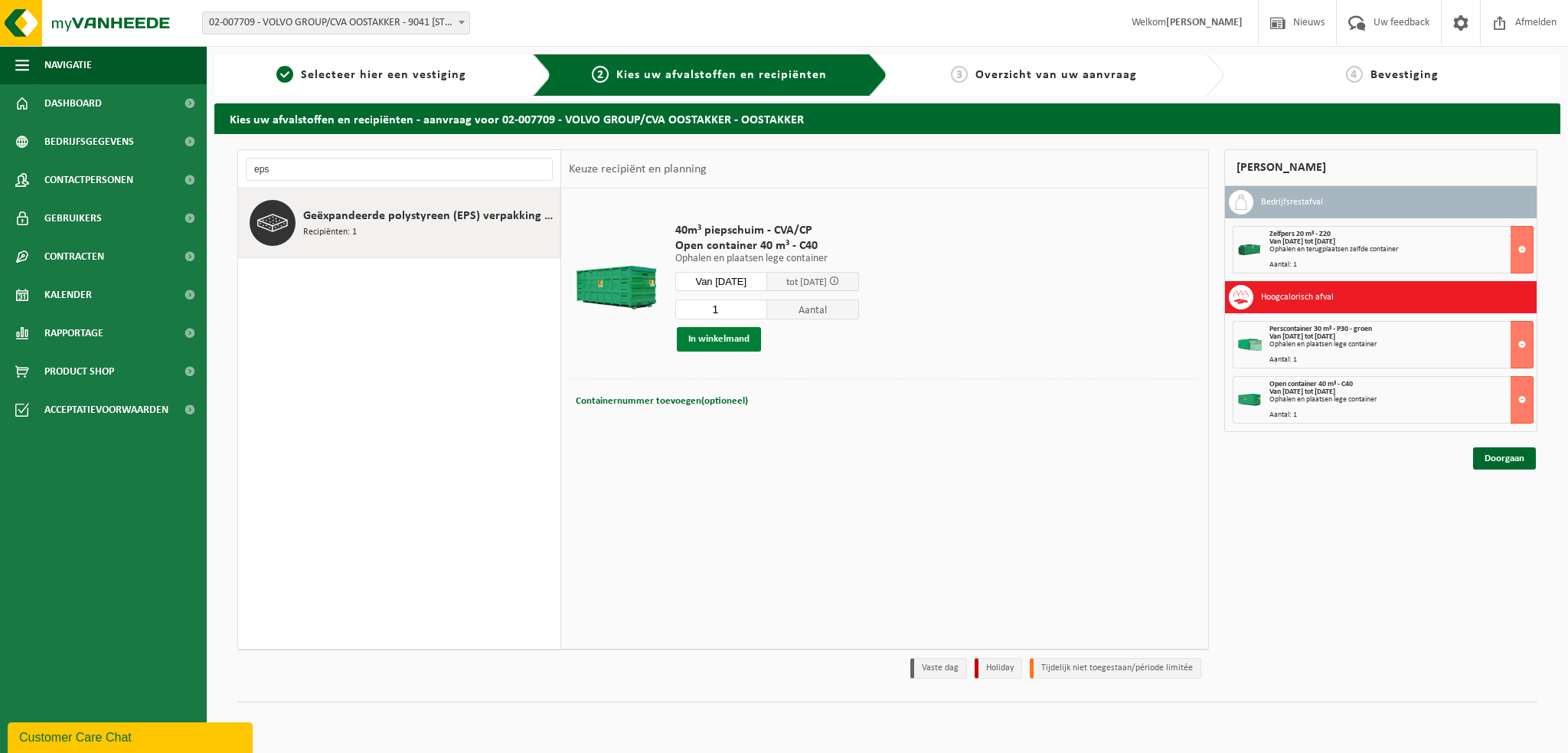
click at [721, 344] on button "In winkelmand" at bounding box center [719, 339] width 84 height 25
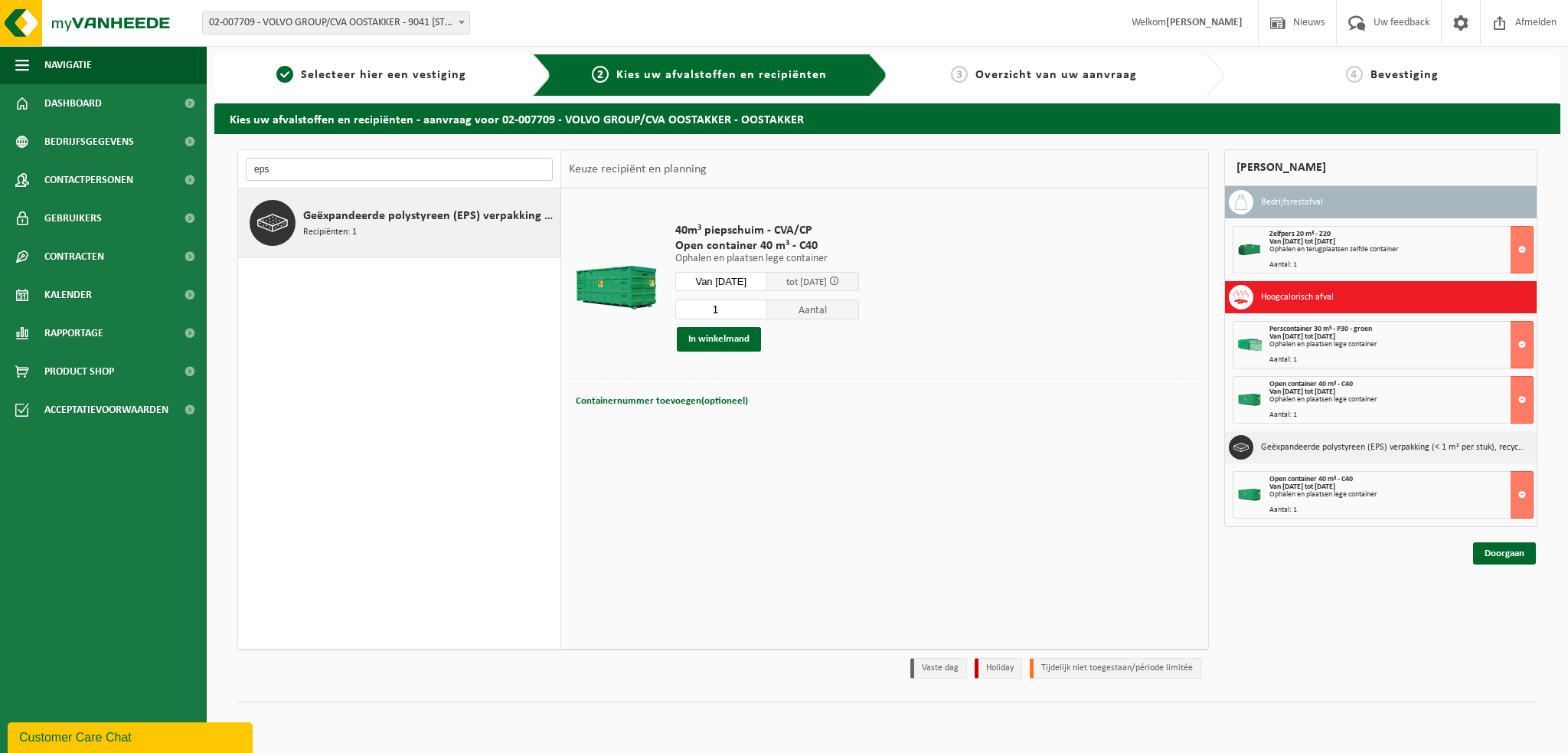
click at [284, 163] on input "eps" at bounding box center [399, 169] width 307 height 23
type input "e"
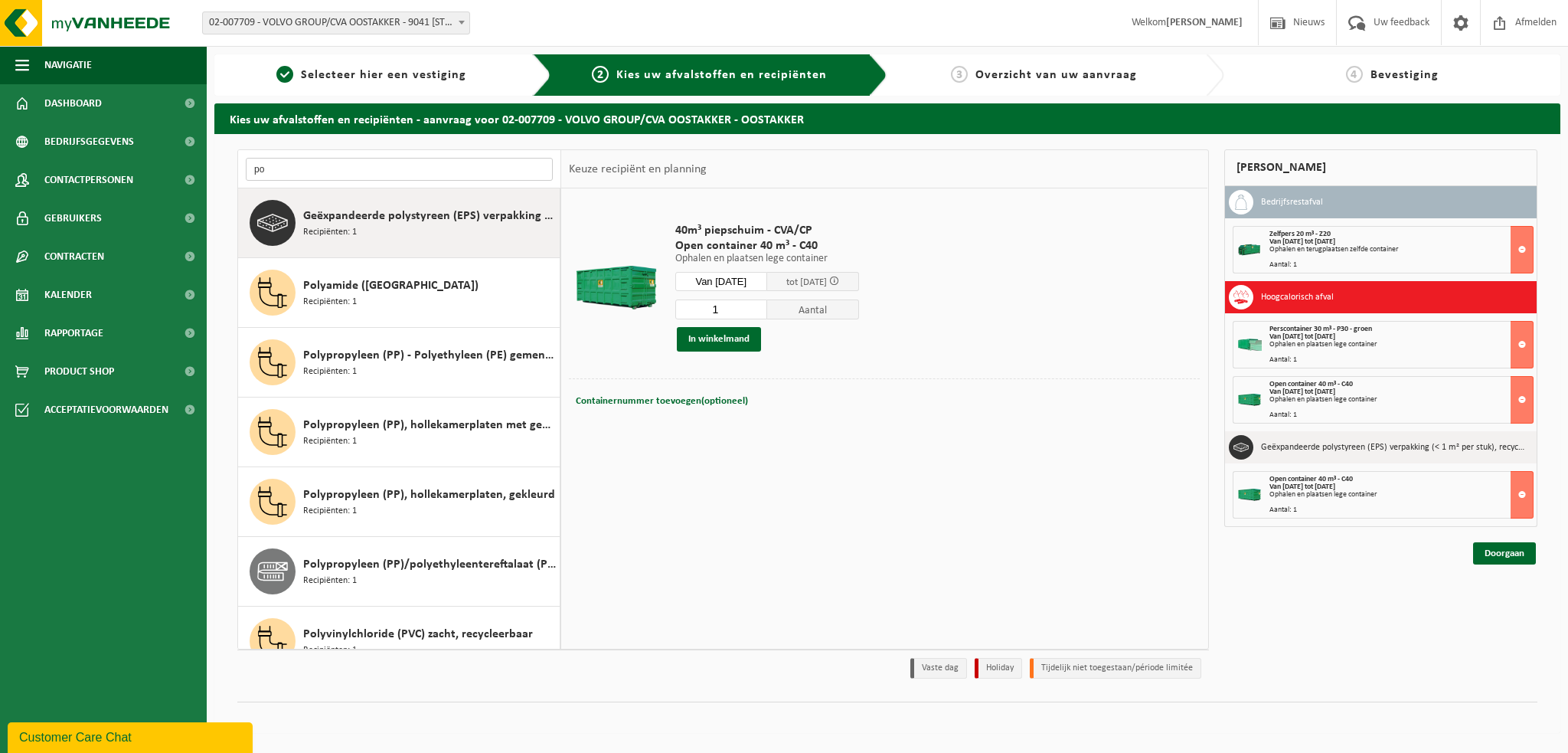
type input "p"
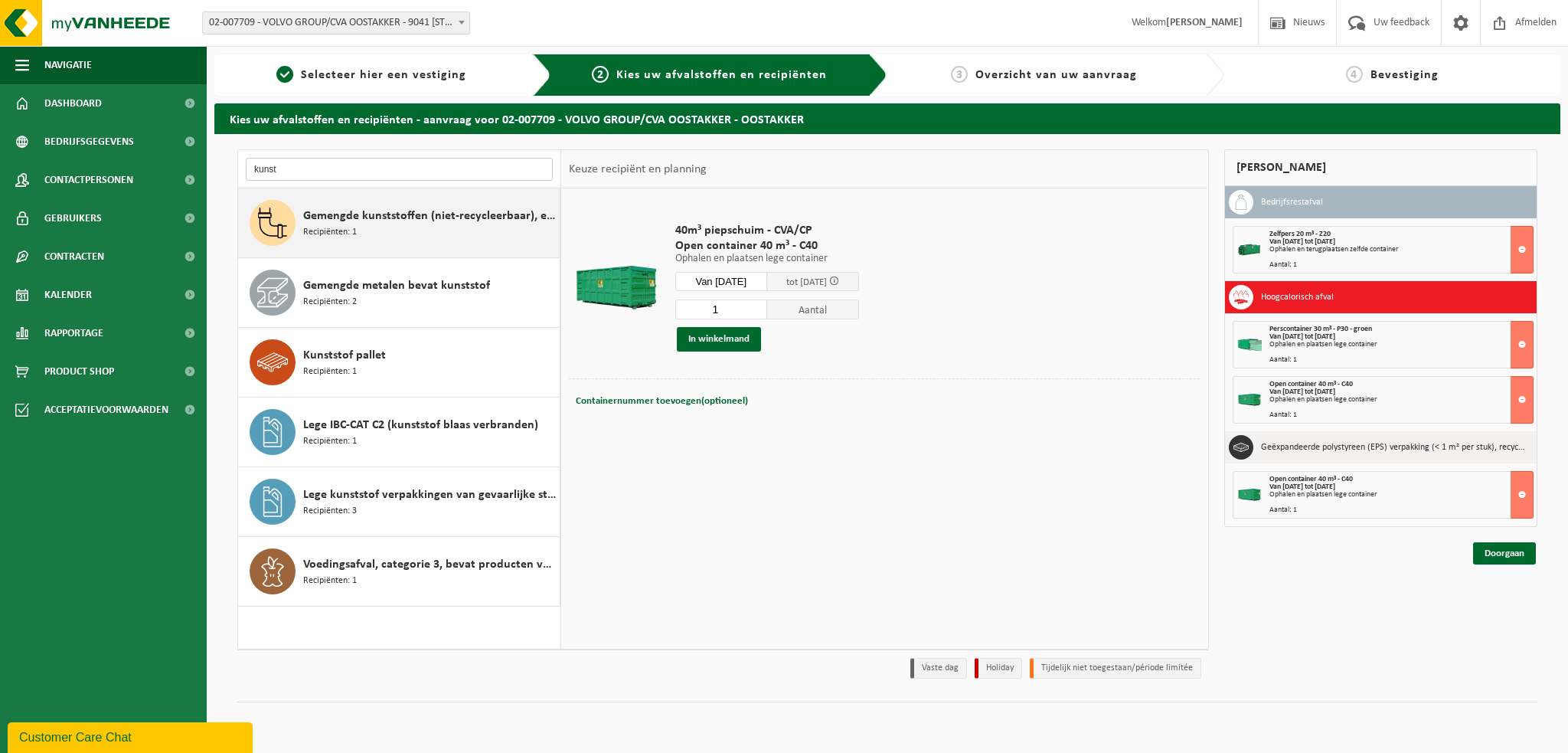
type input "kunst"
click at [358, 235] on div "Gemengde kunststoffen (niet-recycleerbaar), exclusief PVC Recipiënten: 1" at bounding box center [429, 223] width 253 height 46
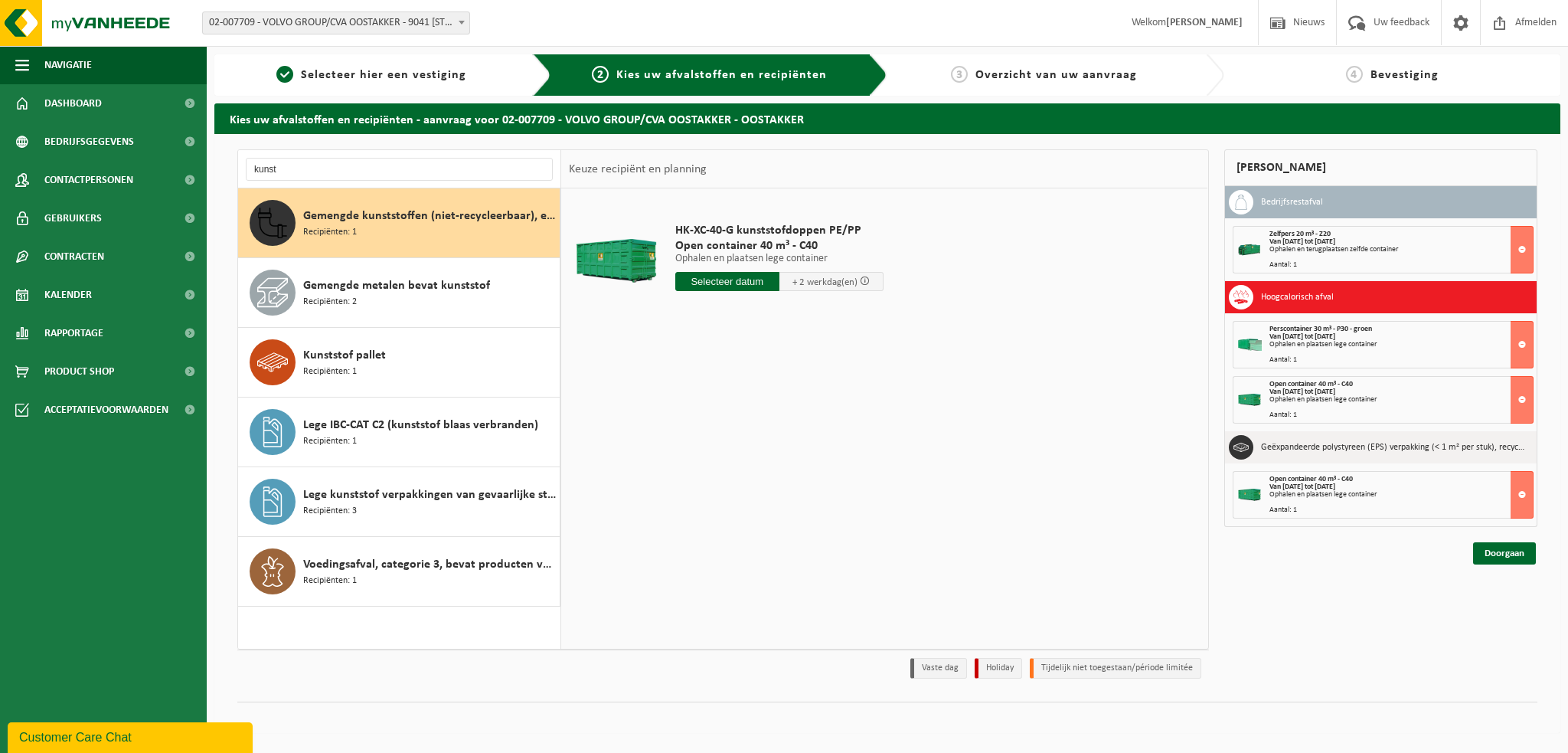
click at [722, 284] on input "text" at bounding box center [728, 281] width 104 height 19
click at [741, 417] on div "17" at bounding box center [742, 417] width 27 height 25
type input "Van 2025-09-17"
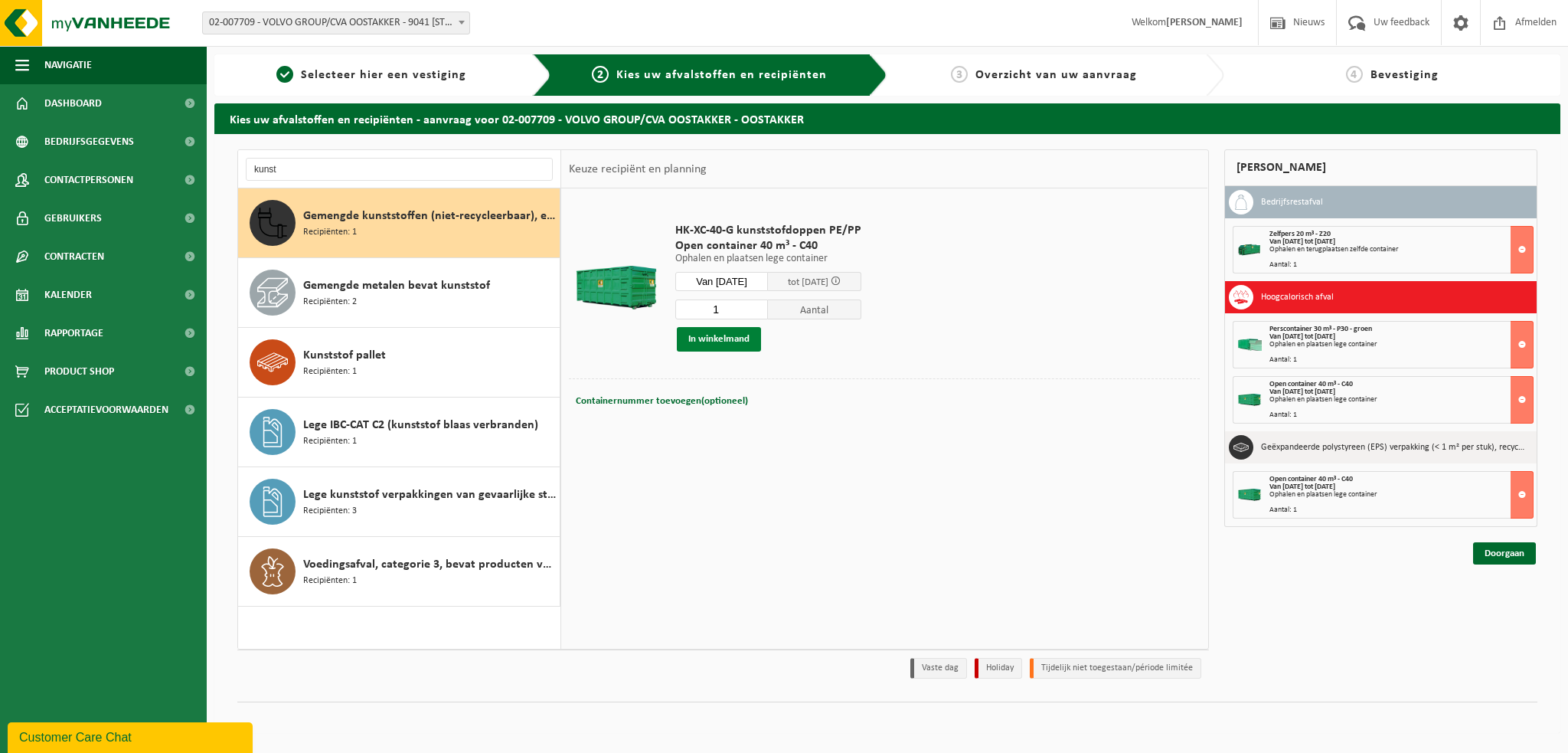
click at [721, 338] on button "In winkelmand" at bounding box center [719, 339] width 84 height 25
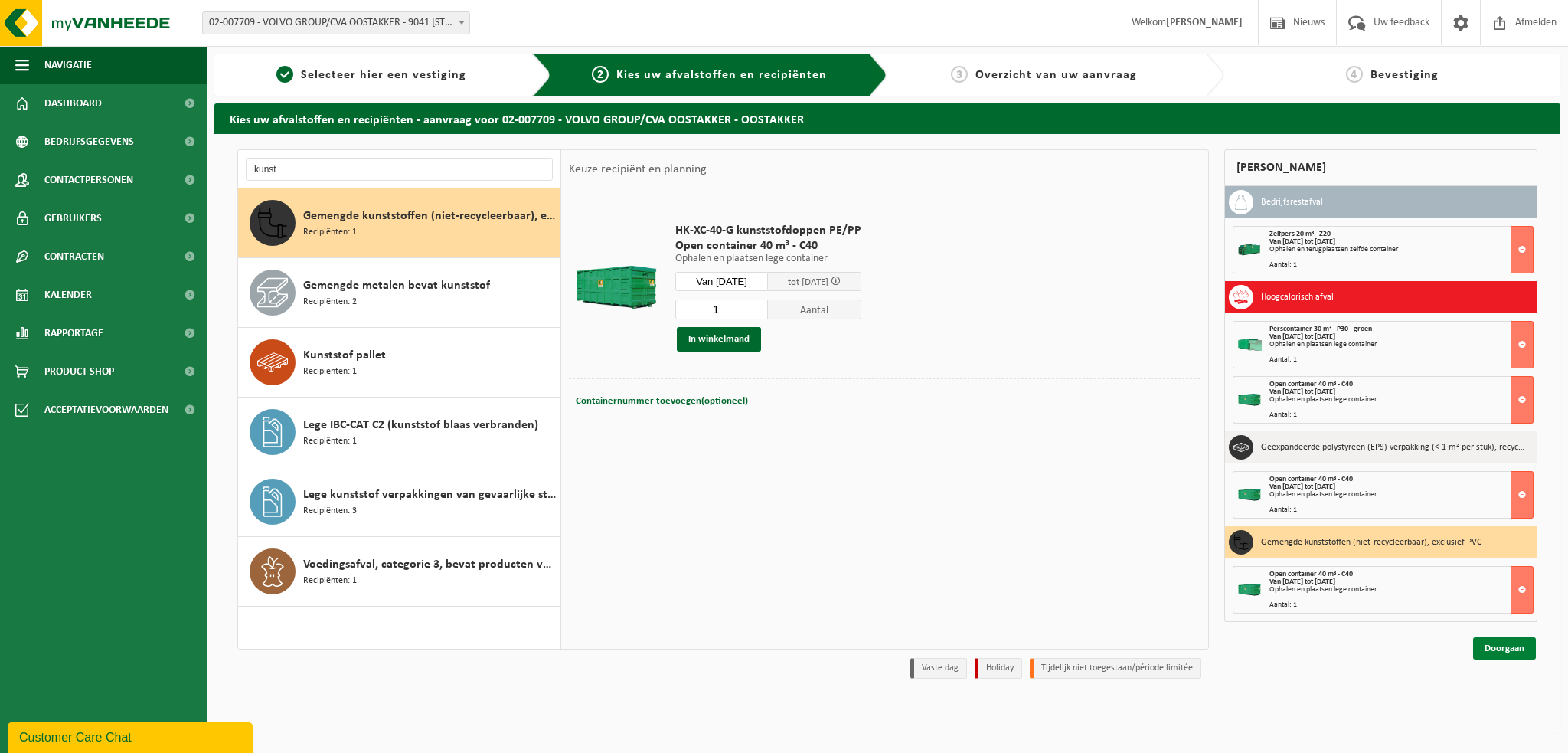
click at [1518, 646] on link "Doorgaan" at bounding box center [1505, 649] width 63 height 23
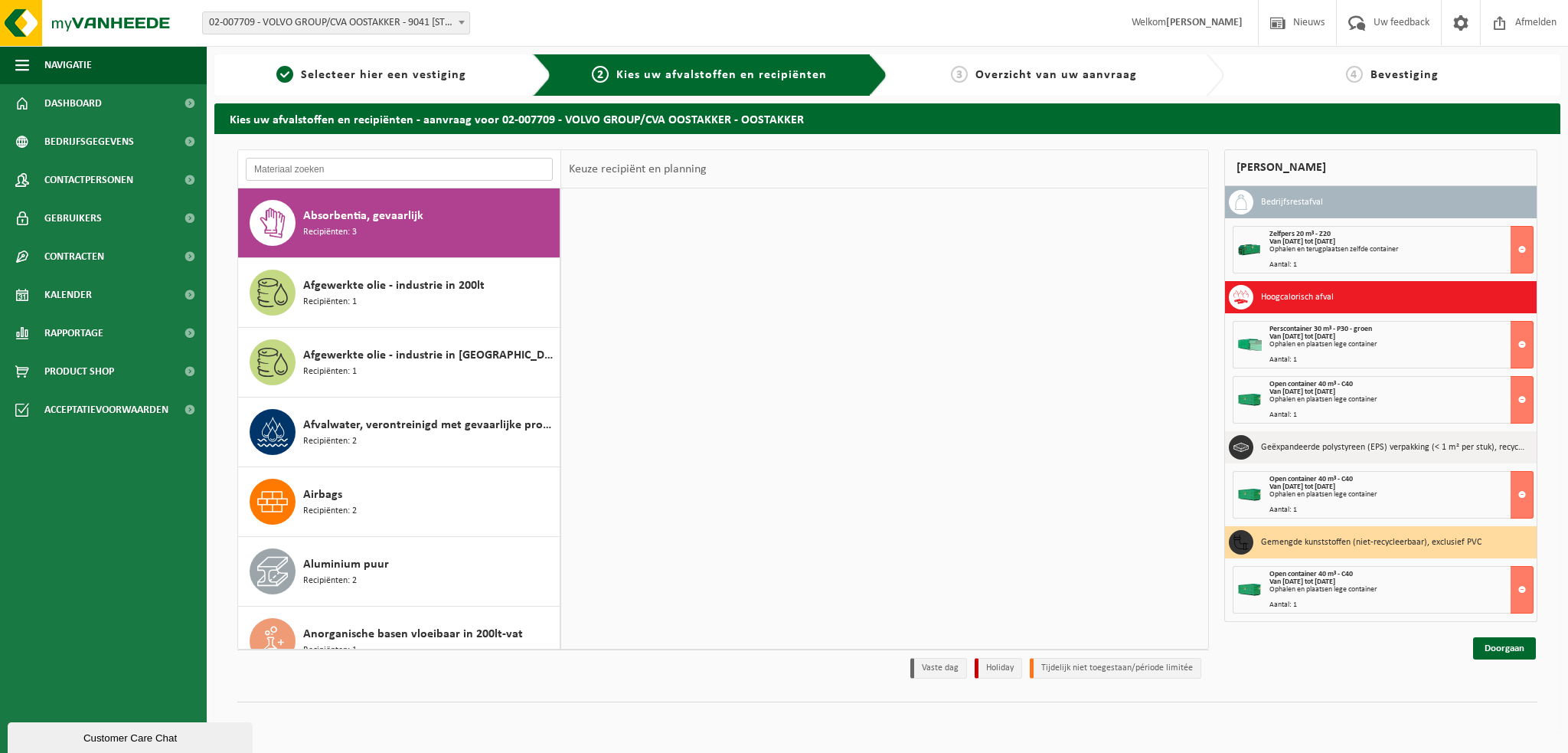
click at [354, 171] on input "text" at bounding box center [399, 169] width 307 height 23
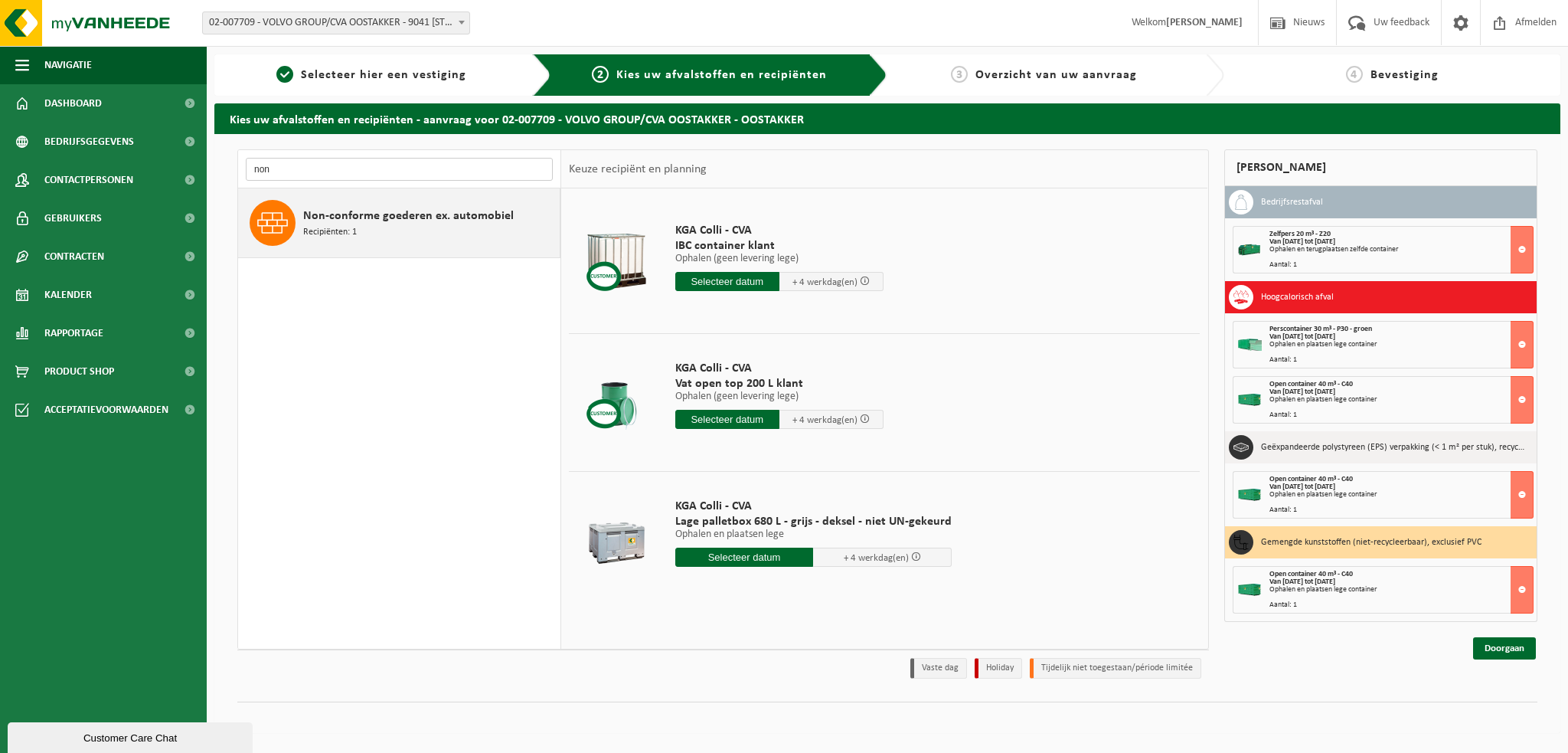
type input "non"
click at [385, 232] on div "Non-conforme goederen ex. automobiel Recipiënten: 1" at bounding box center [429, 223] width 253 height 46
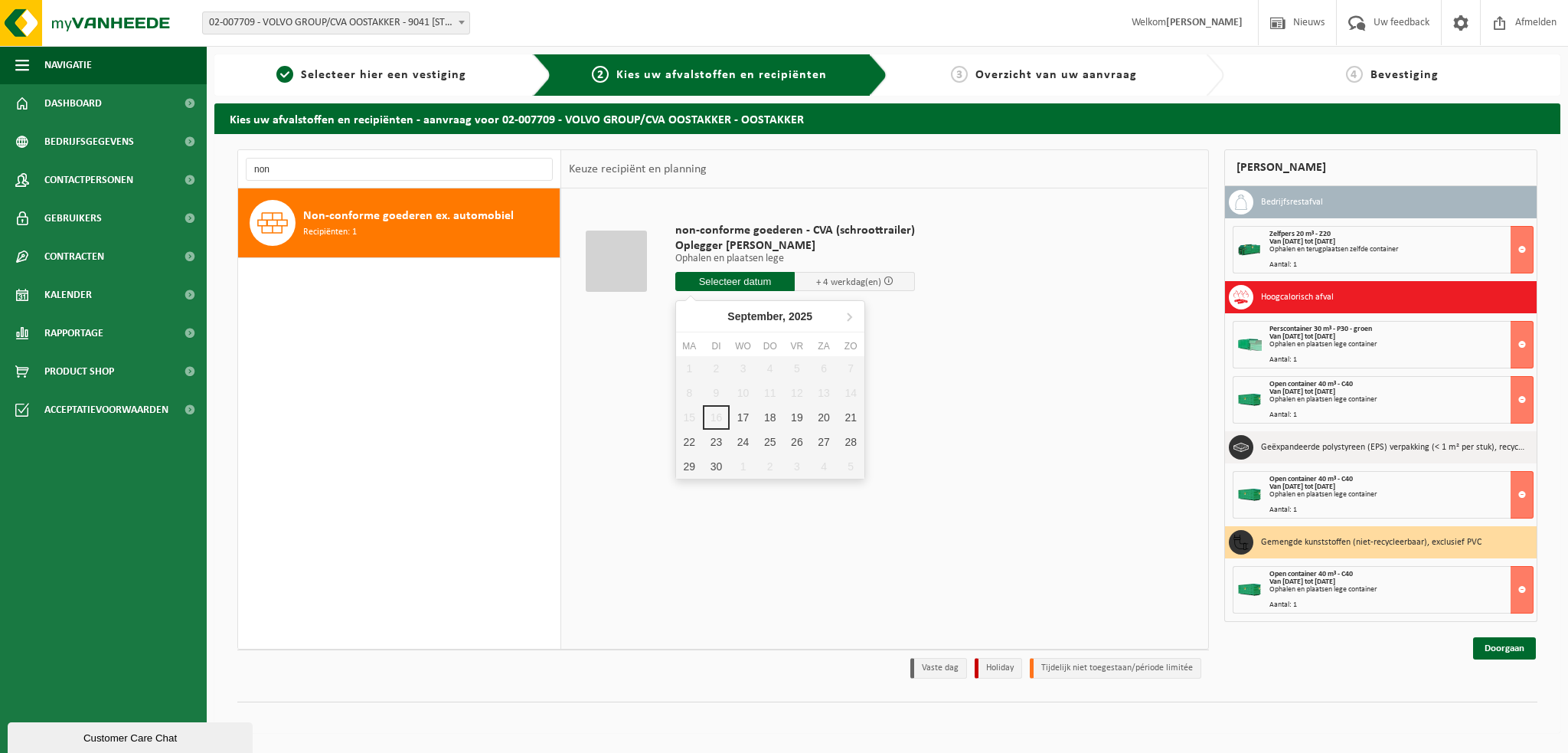
click at [716, 290] on input "text" at bounding box center [736, 281] width 120 height 19
click at [740, 418] on div "17" at bounding box center [742, 417] width 27 height 25
type input "Van 2025-09-17"
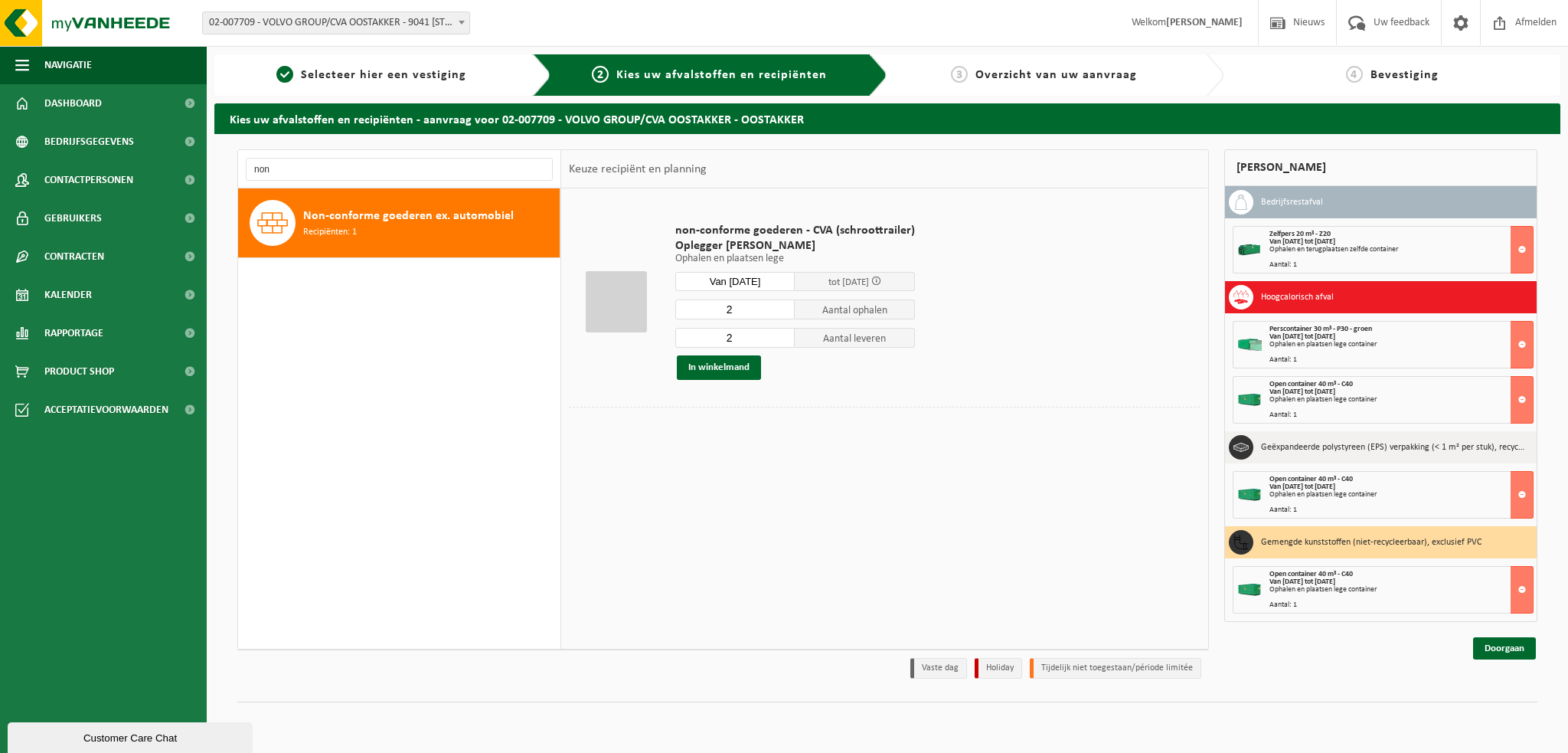
click at [743, 316] on input "2" at bounding box center [736, 309] width 120 height 20
type input "1"
click at [737, 338] on input "2" at bounding box center [736, 338] width 120 height 20
type input "1"
click at [730, 368] on button "In winkelmand" at bounding box center [719, 367] width 84 height 25
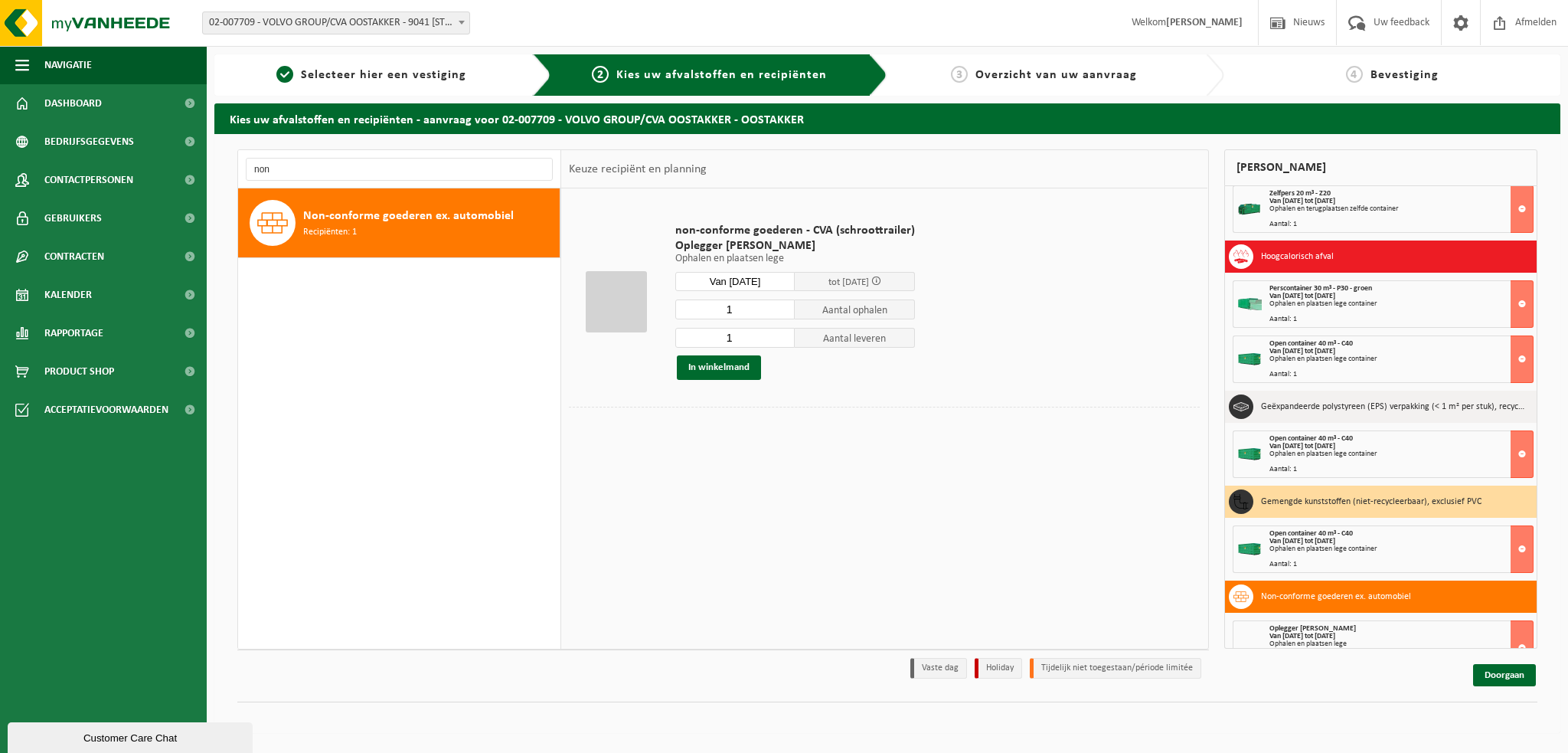
scroll to position [74, 0]
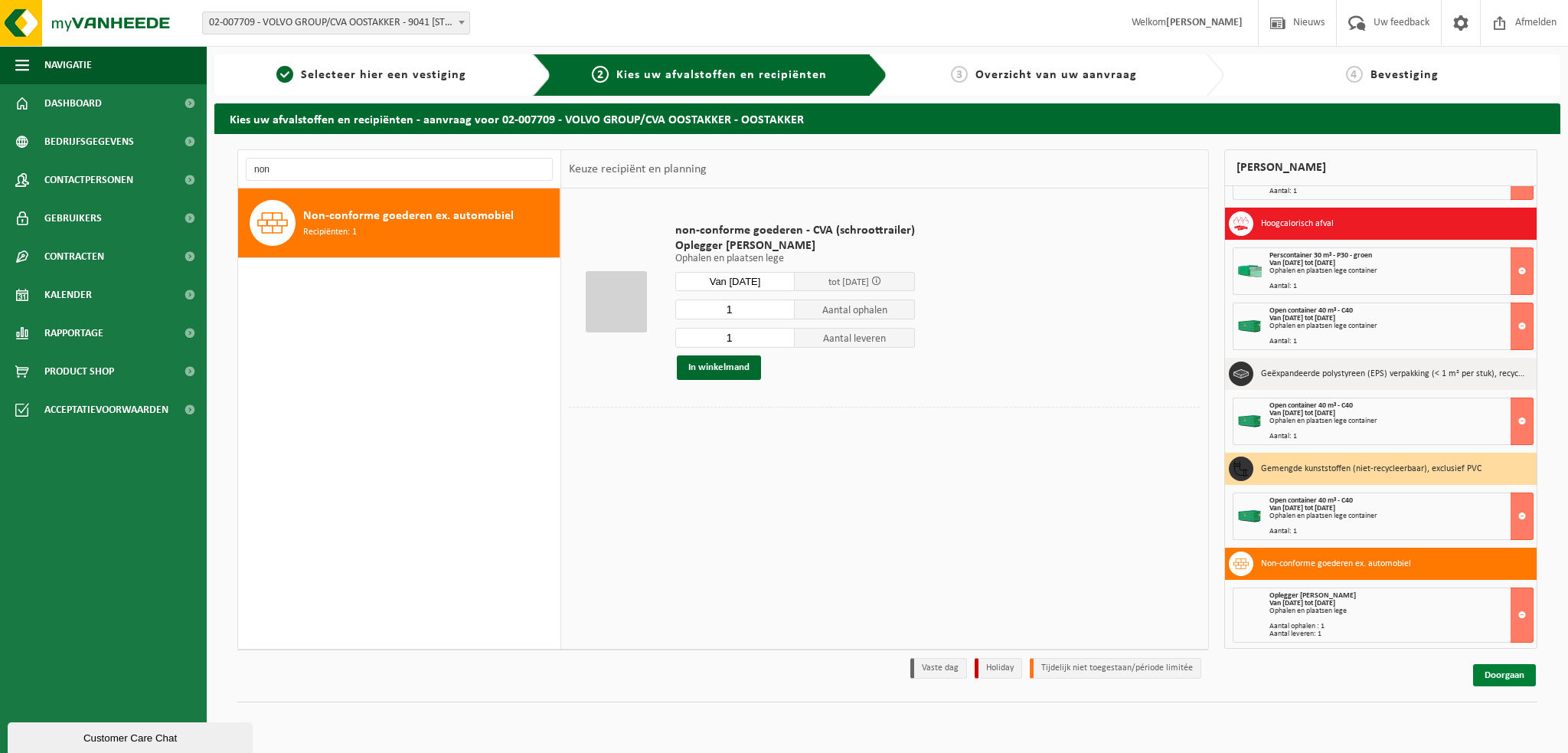
click at [1492, 671] on link "Doorgaan" at bounding box center [1505, 675] width 63 height 23
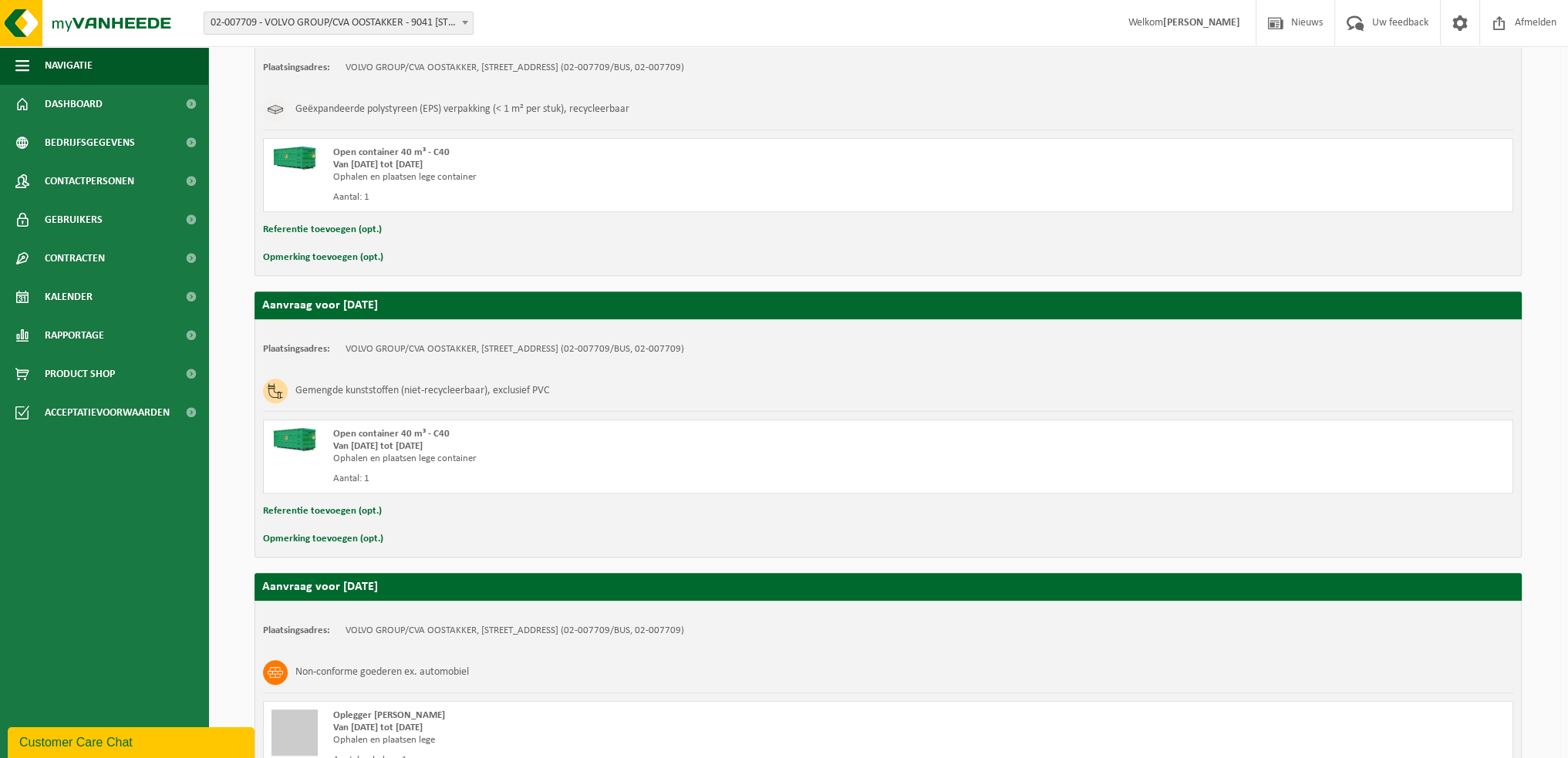
scroll to position [1318, 0]
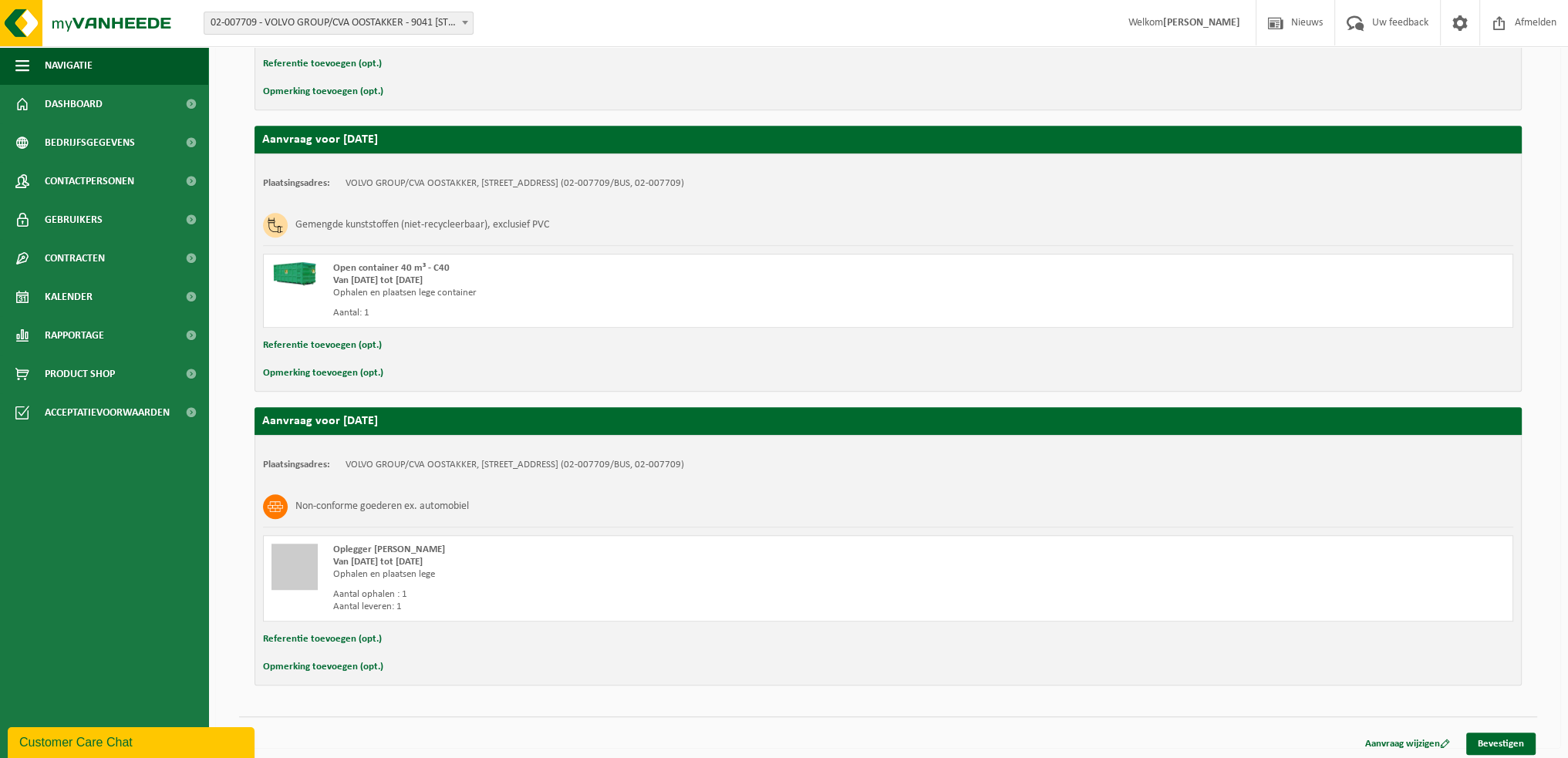
click at [321, 633] on button "Referentie toevoegen (opt.)" at bounding box center [322, 639] width 119 height 20
click at [396, 642] on input "text" at bounding box center [917, 641] width 1159 height 23
type input "N"
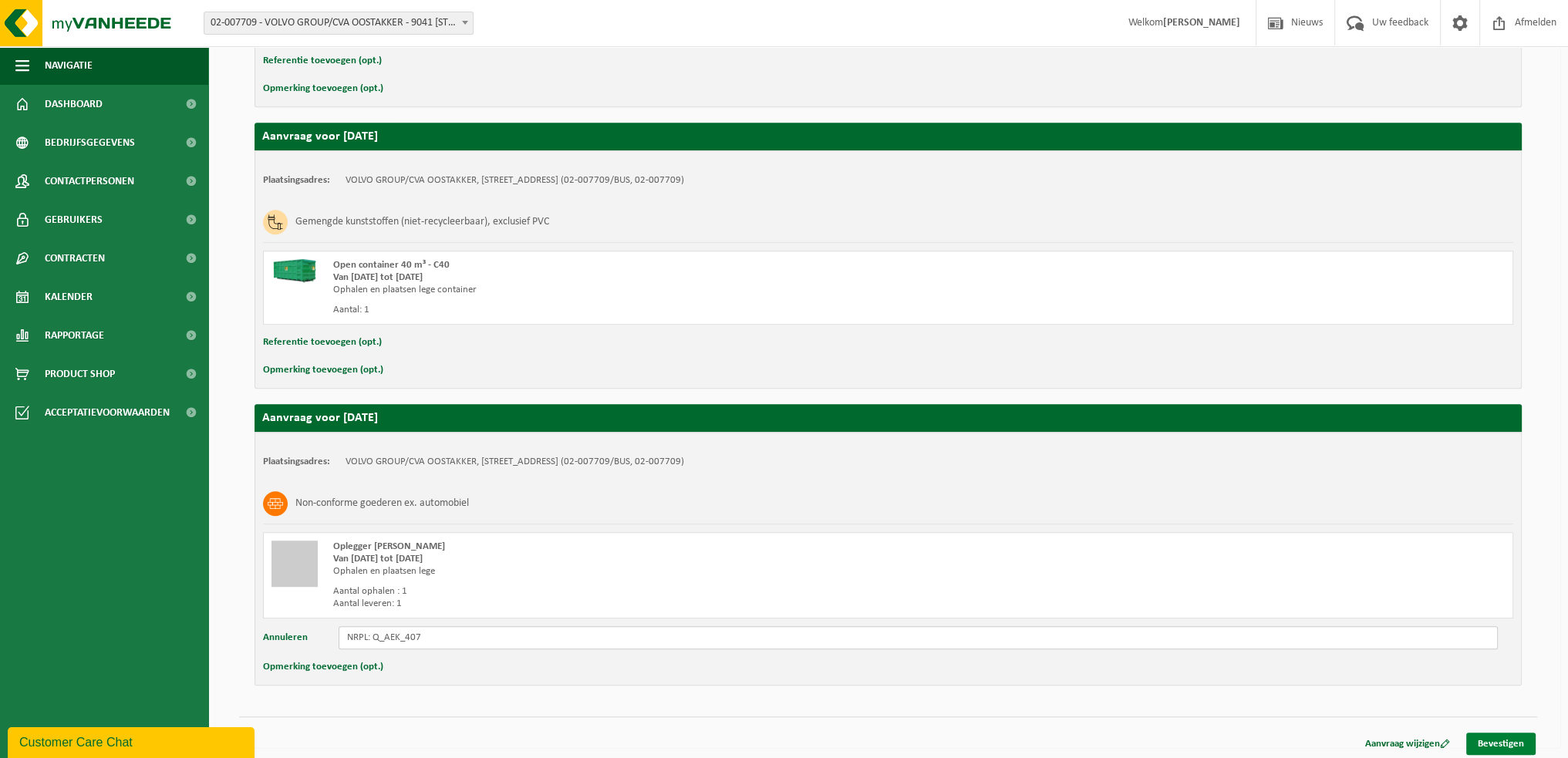
type input "NRPL: Q_AEK_407"
click at [1497, 739] on link "Bevestigen" at bounding box center [1501, 744] width 70 height 23
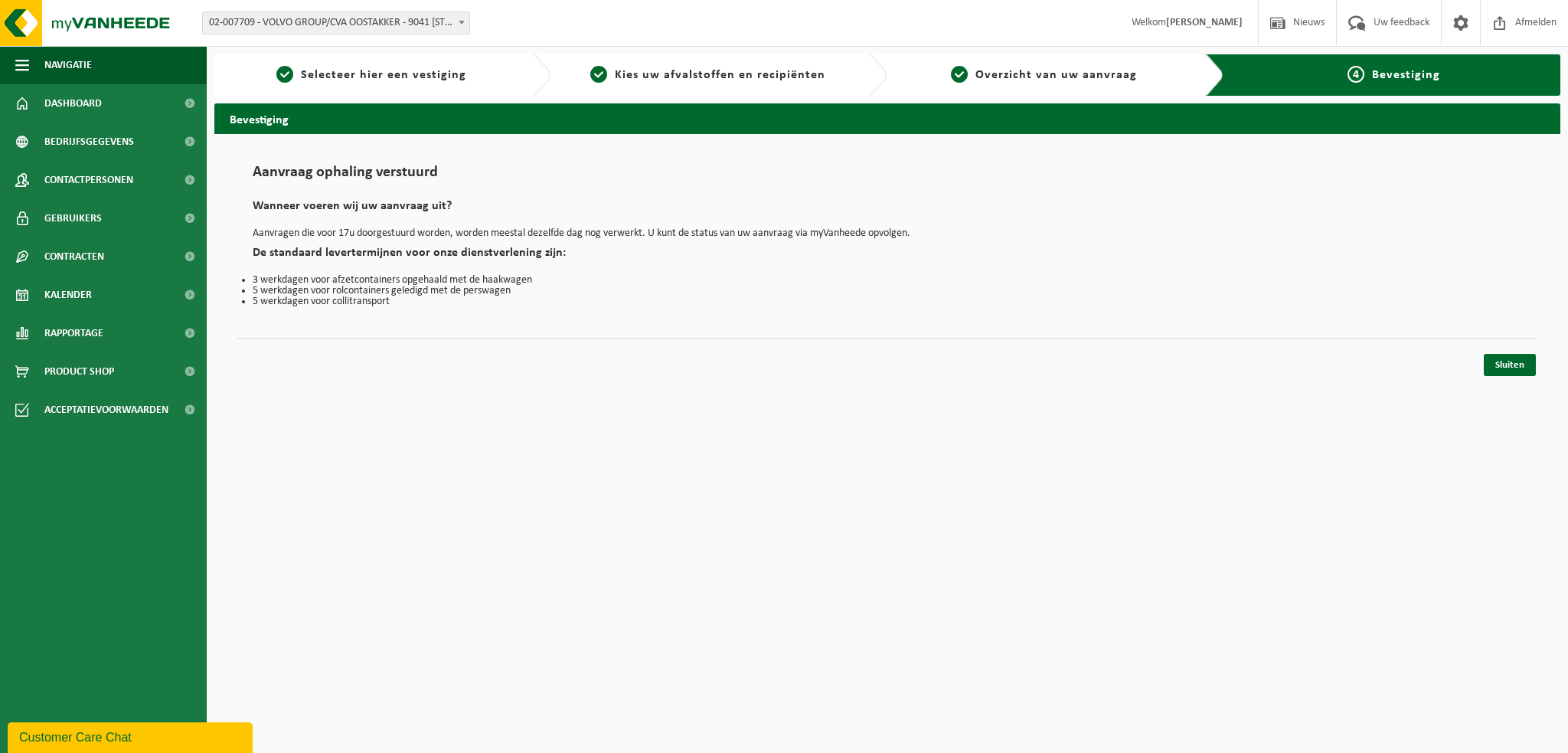
click at [456, 23] on span at bounding box center [461, 22] width 15 height 20
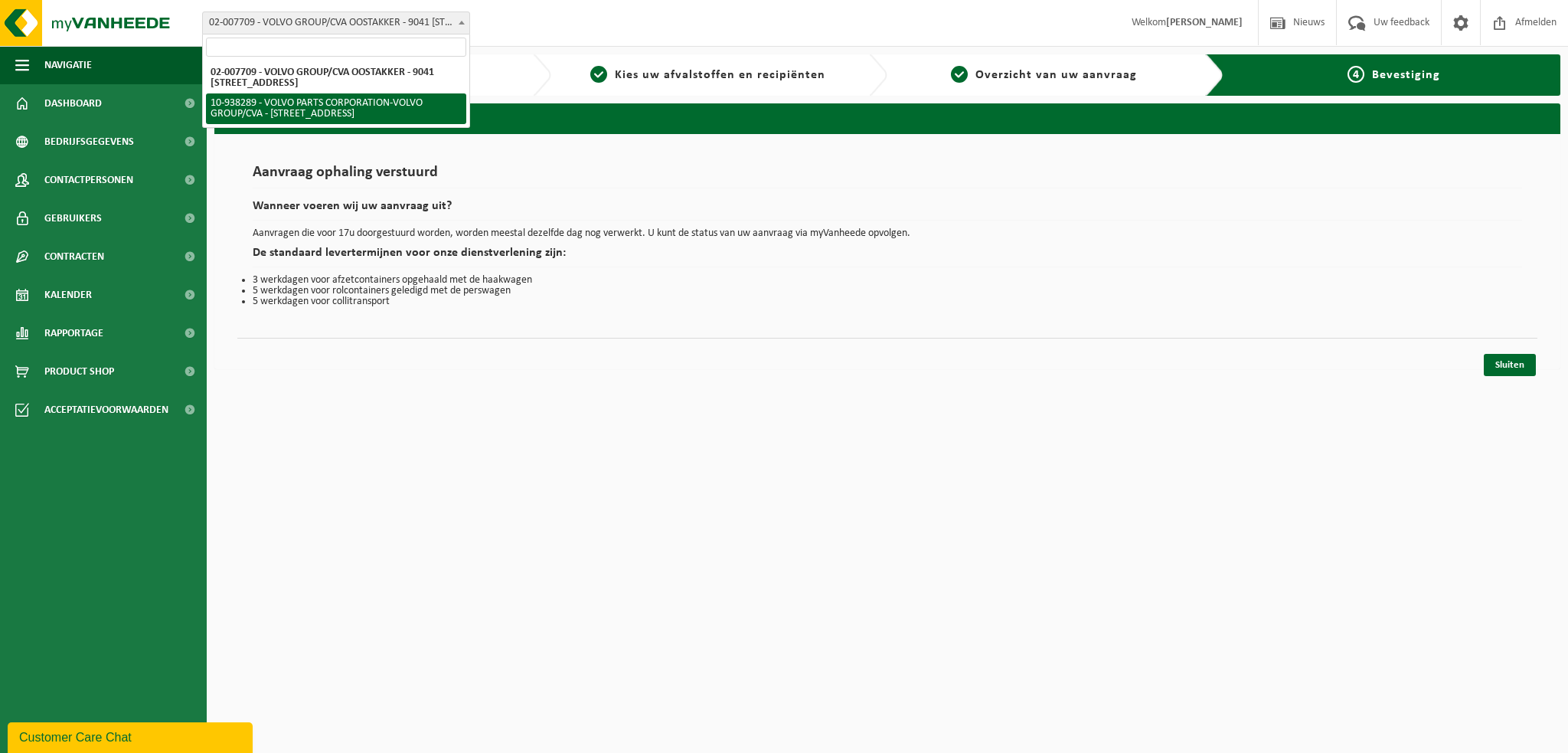
select select "140938"
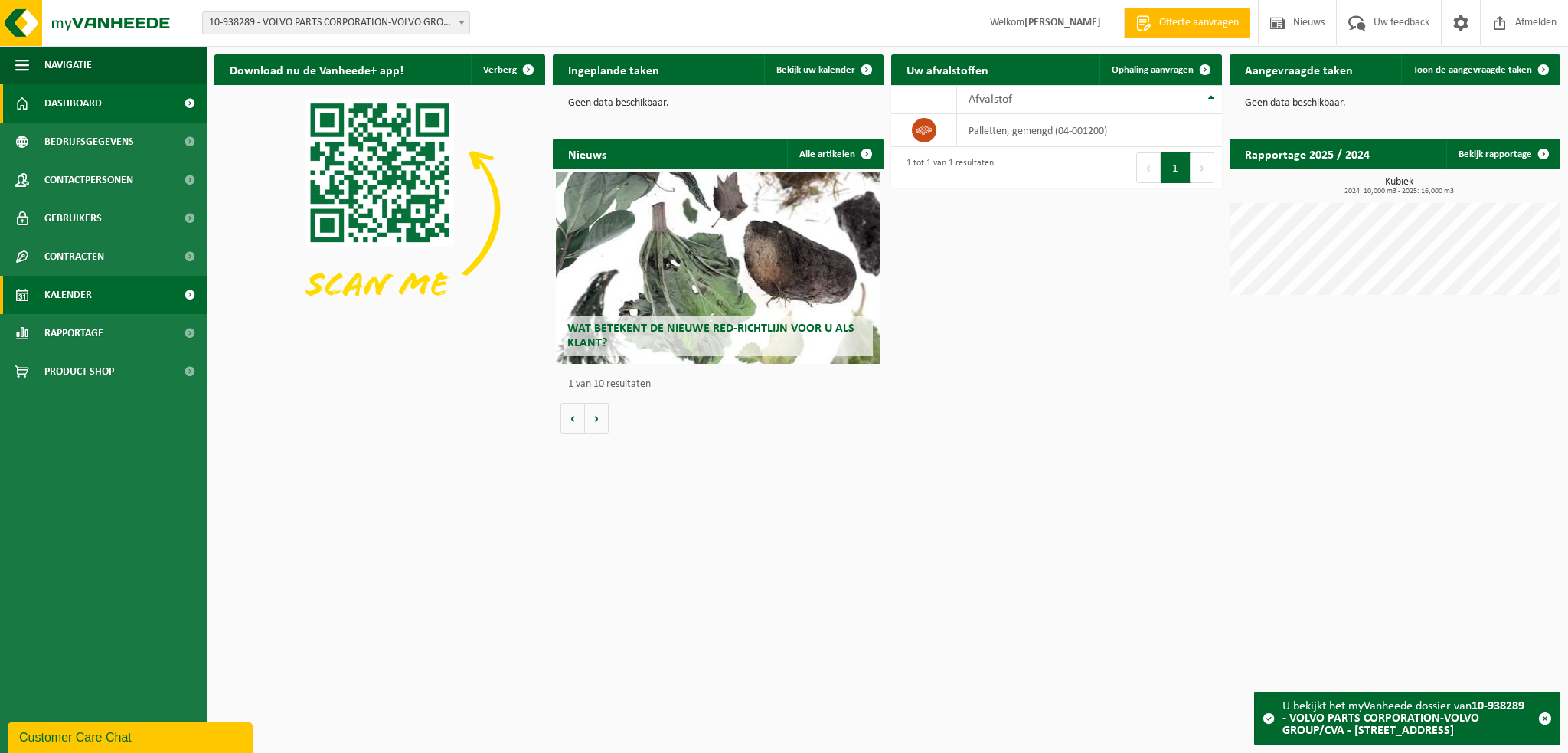
click at [70, 289] on span "Kalender" at bounding box center [67, 295] width 47 height 39
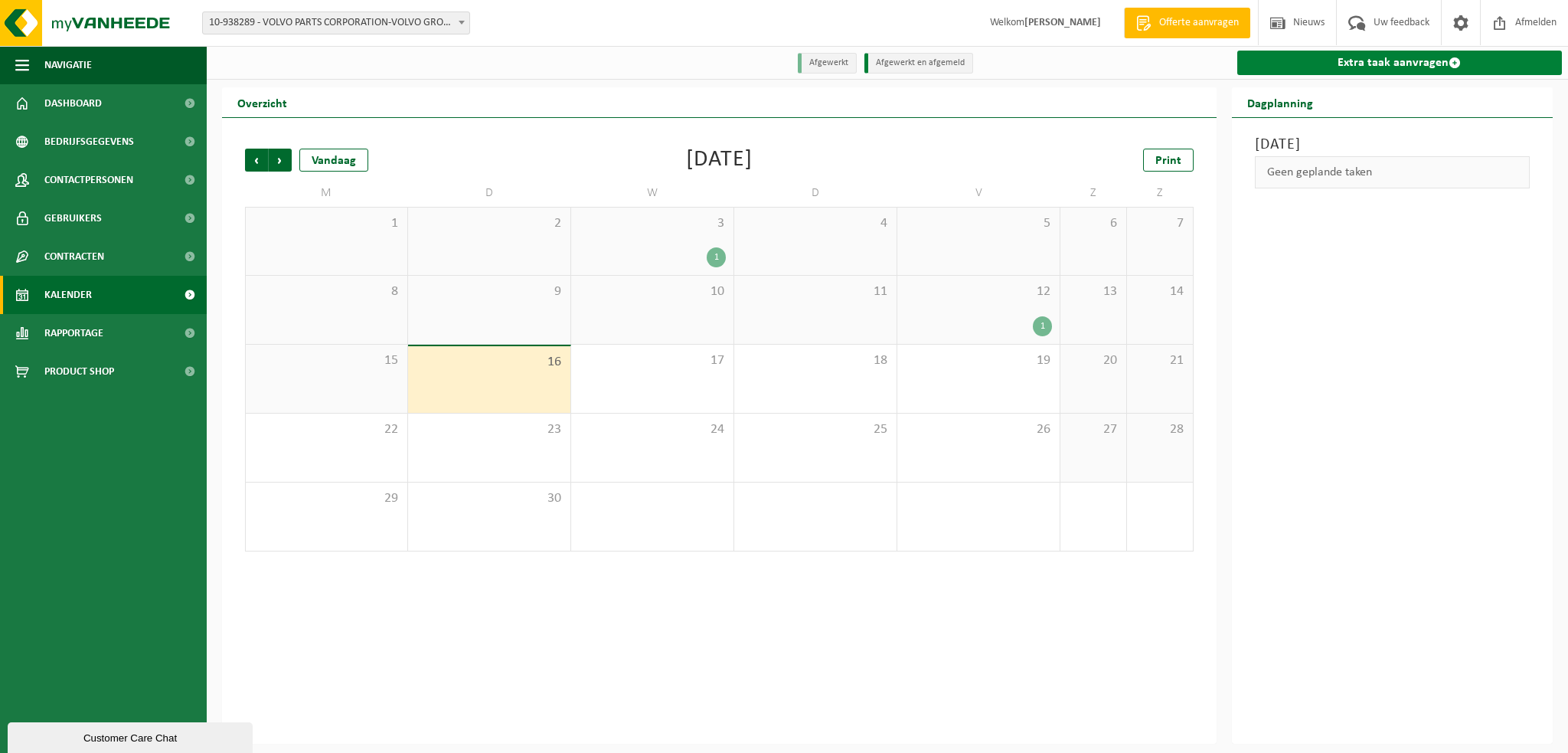
click at [1318, 59] on link "Extra taak aanvragen" at bounding box center [1399, 63] width 325 height 25
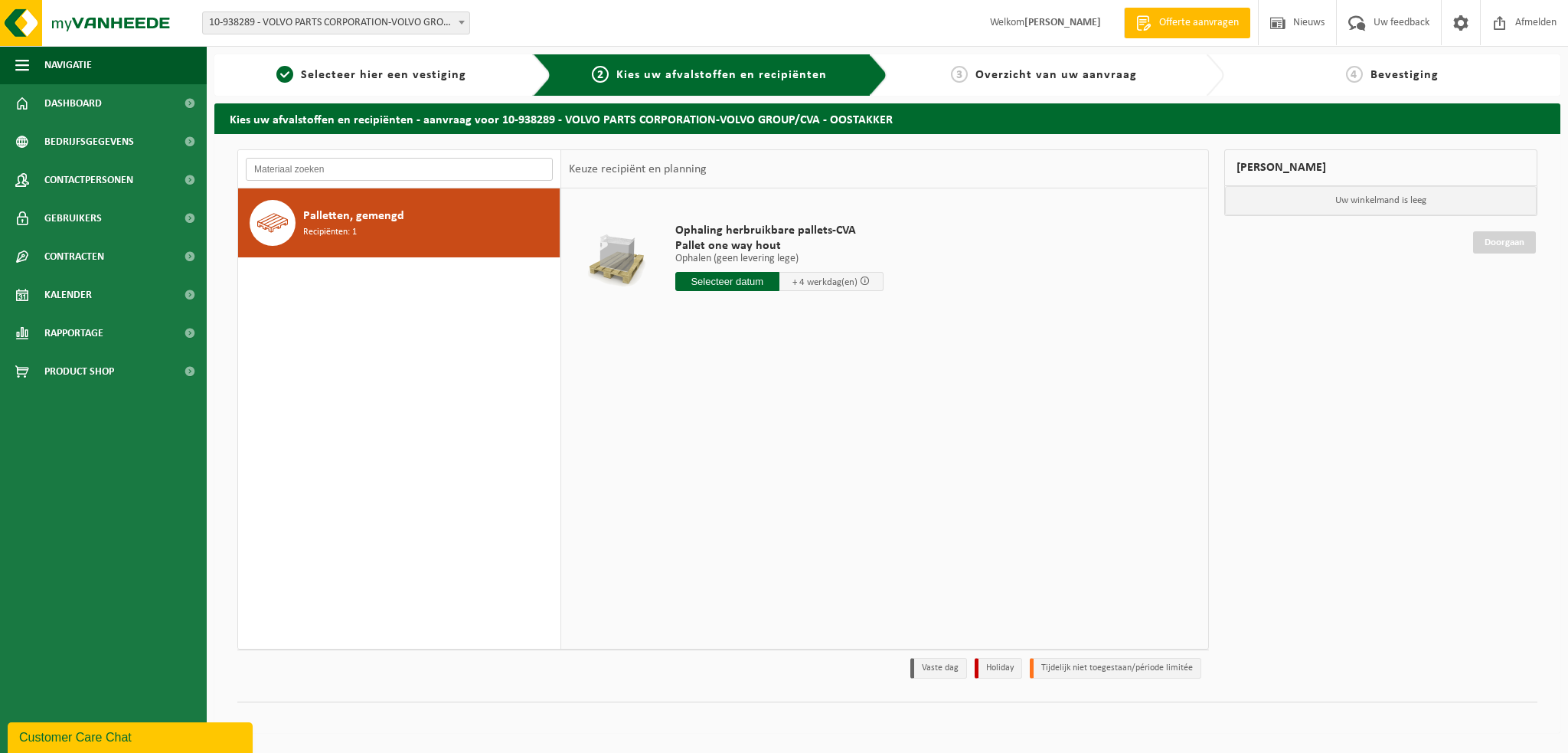
click at [306, 168] on input "text" at bounding box center [399, 169] width 307 height 23
type input "Q"
click at [368, 216] on span "Palletten, gemengd" at bounding box center [353, 215] width 101 height 18
click at [729, 284] on input "text" at bounding box center [728, 281] width 104 height 19
click at [719, 280] on input "text" at bounding box center [728, 281] width 104 height 19
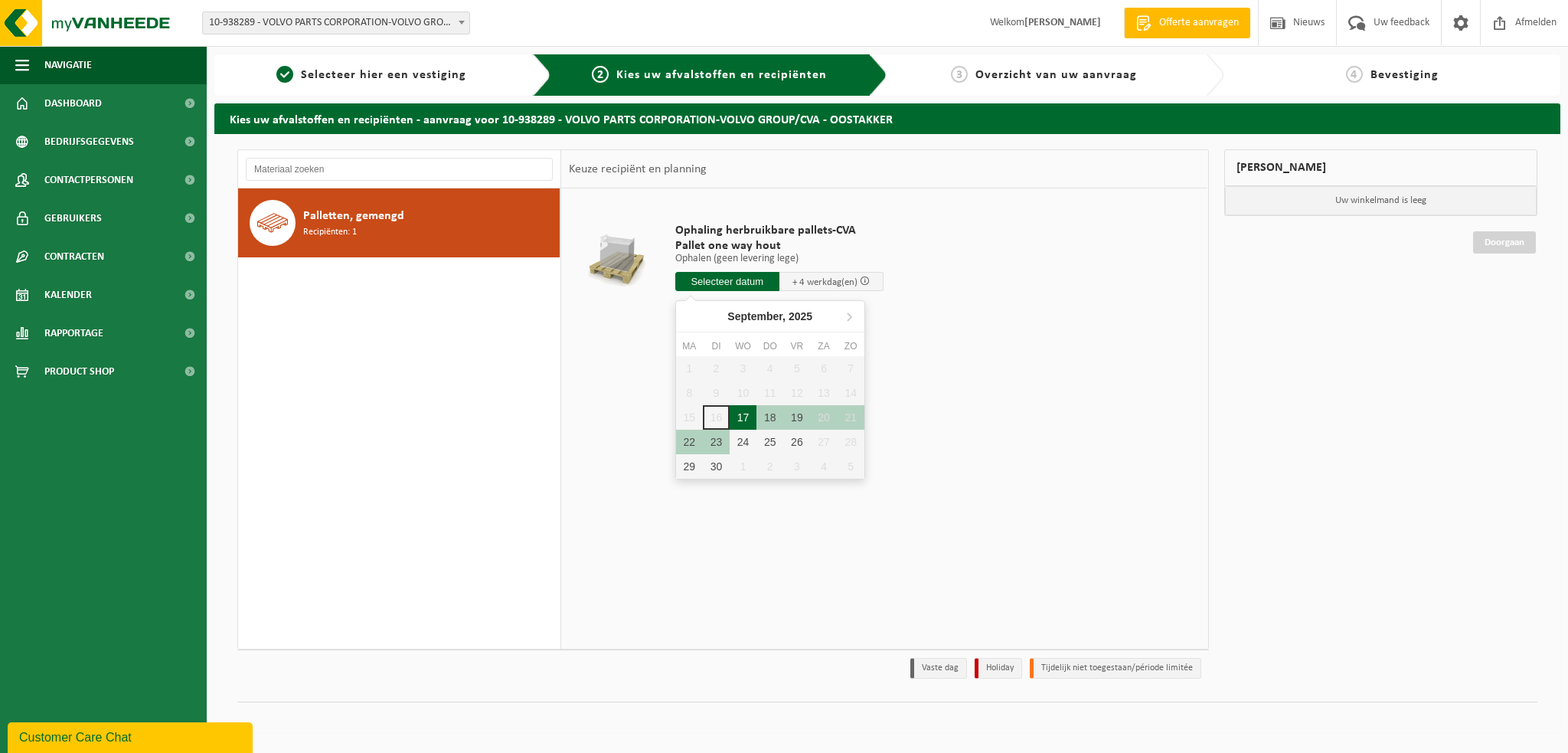
click at [746, 416] on div "17" at bounding box center [742, 417] width 27 height 25
type input "Van 2025-09-17"
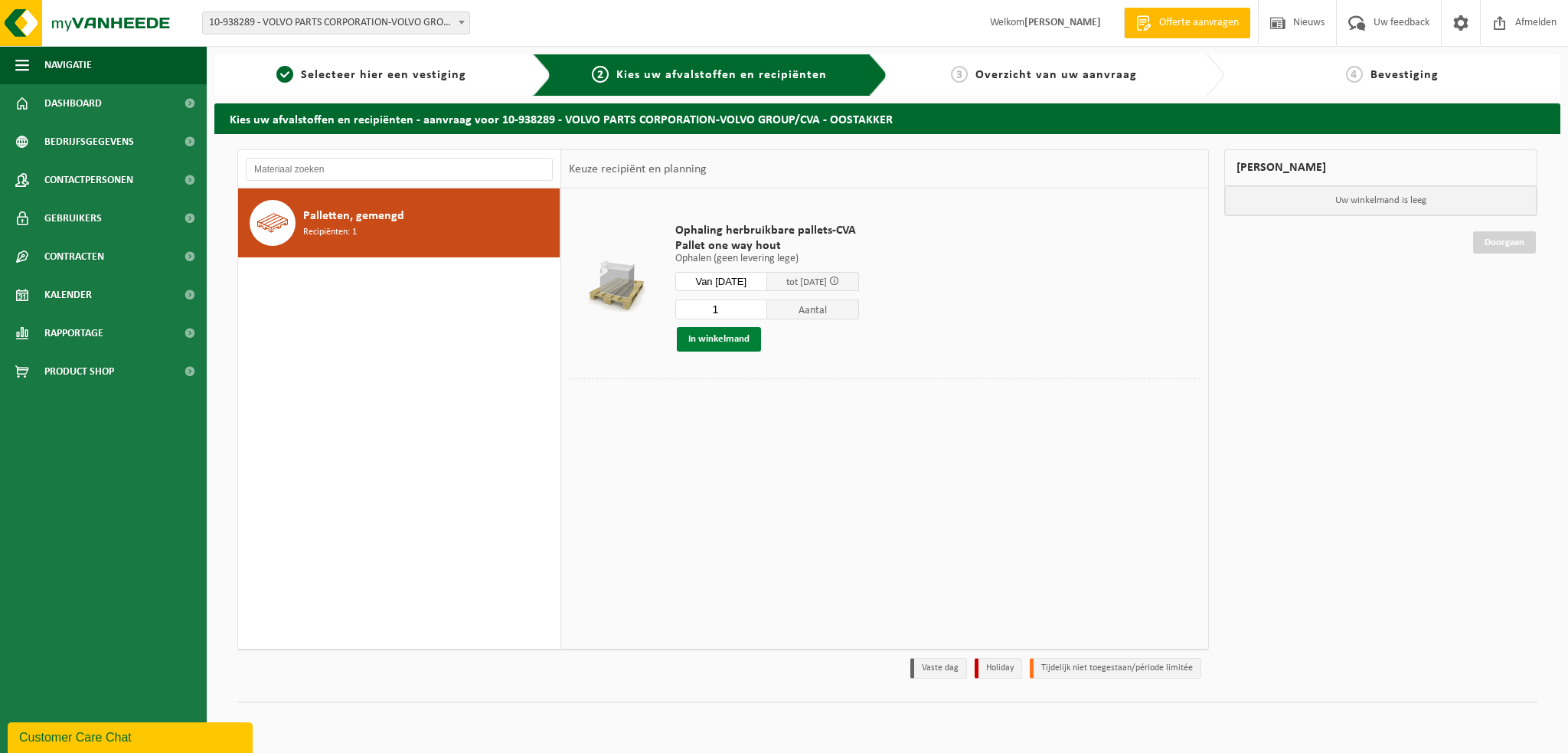
click at [715, 337] on button "In winkelmand" at bounding box center [719, 339] width 84 height 25
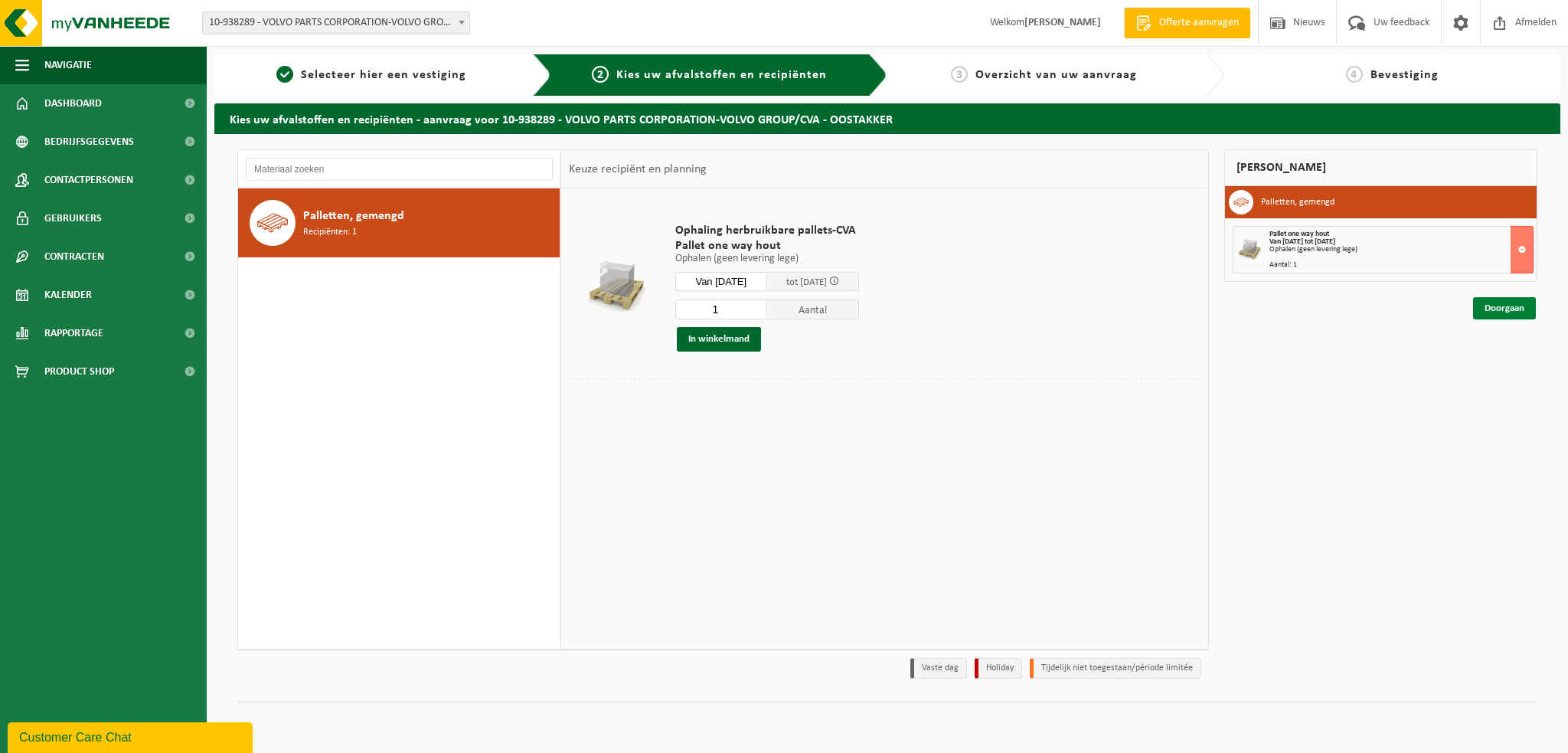
click at [1492, 310] on link "Doorgaan" at bounding box center [1505, 309] width 63 height 23
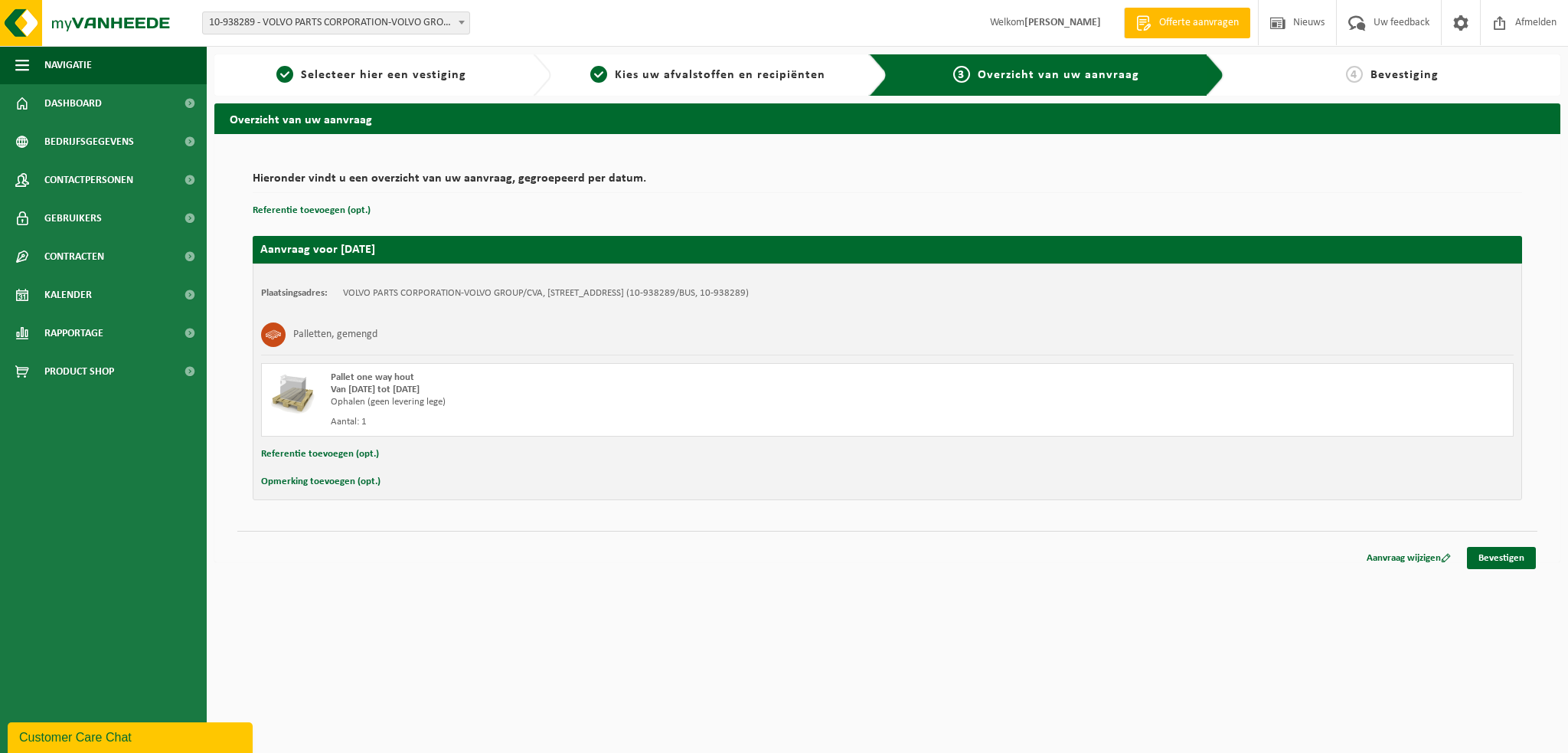
click at [323, 450] on button "Referentie toevoegen (opt.)" at bounding box center [320, 454] width 118 height 20
click at [370, 457] on input "text" at bounding box center [917, 456] width 1162 height 23
type input "NRPL: Q_AJL_108 > CVA parking H15"
click at [1505, 556] on link "Bevestigen" at bounding box center [1501, 561] width 69 height 23
